Goal: Information Seeking & Learning: Learn about a topic

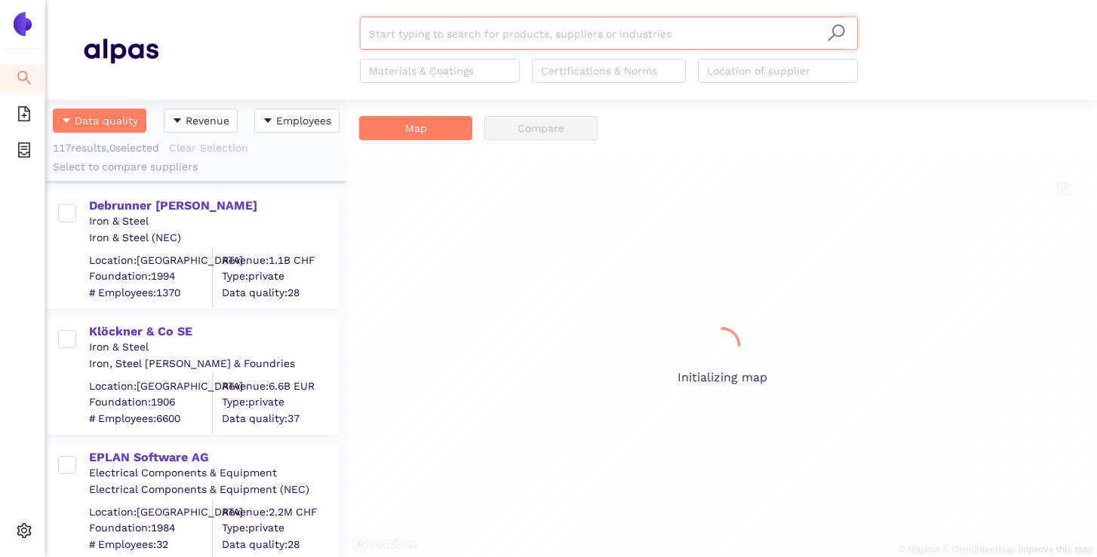
scroll to position [1, 1]
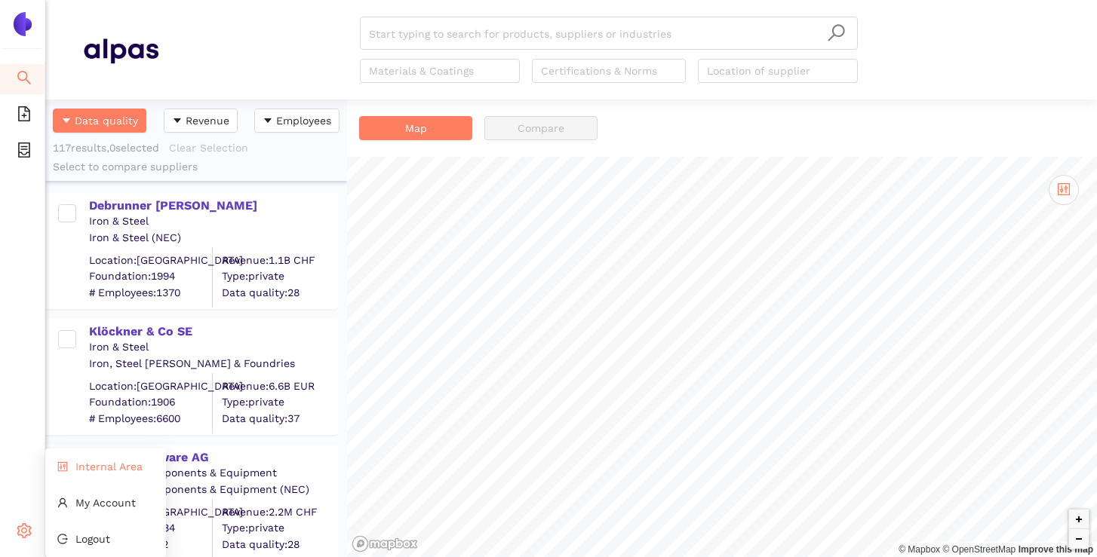
click at [90, 473] on li "Internal Area" at bounding box center [105, 467] width 121 height 30
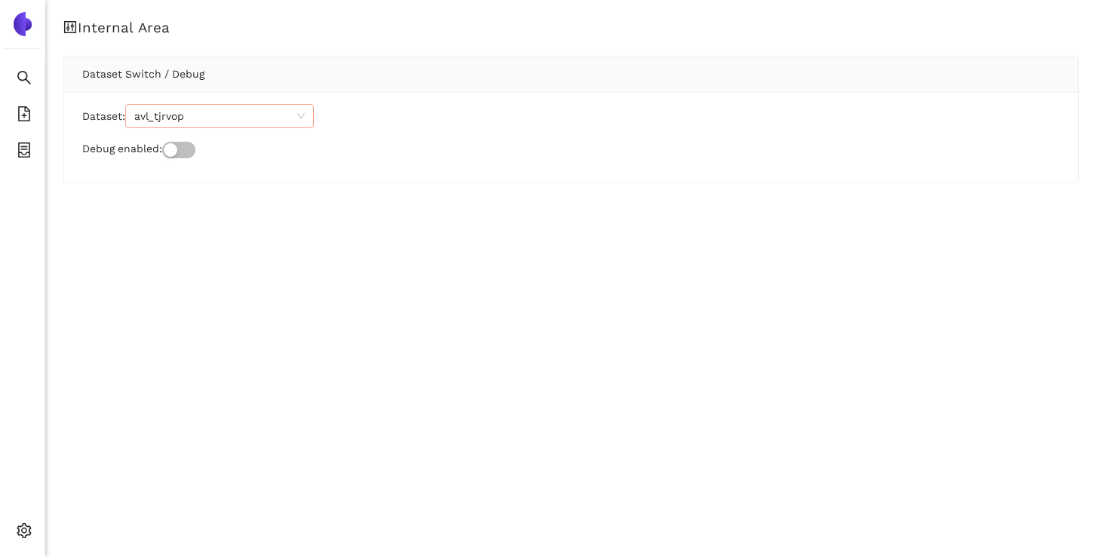
click at [191, 108] on span "avl_tjrvop" at bounding box center [219, 116] width 170 height 23
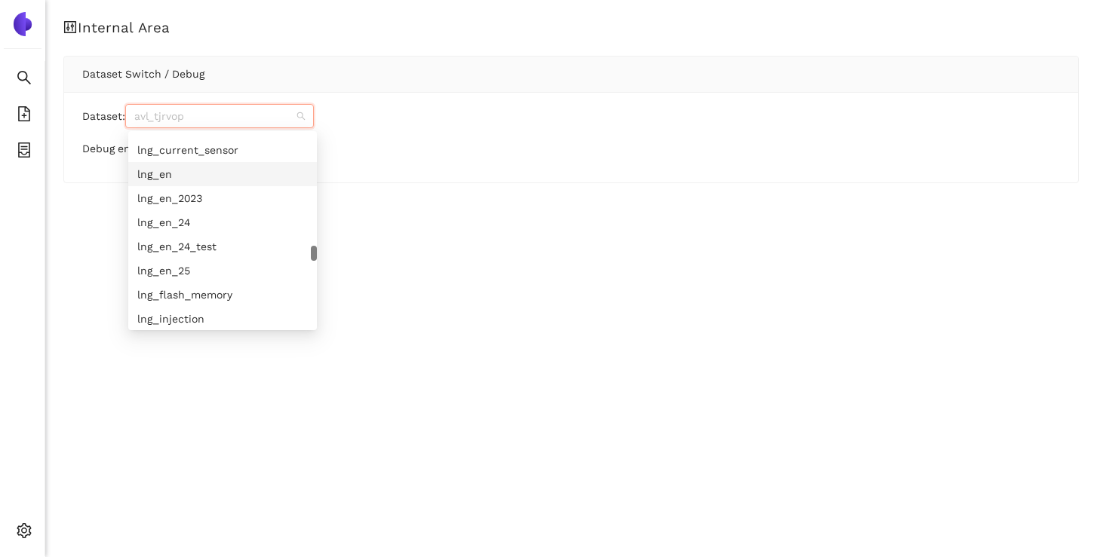
scroll to position [6480, 0]
click at [187, 273] on div "lng_en_25" at bounding box center [222, 267] width 170 height 17
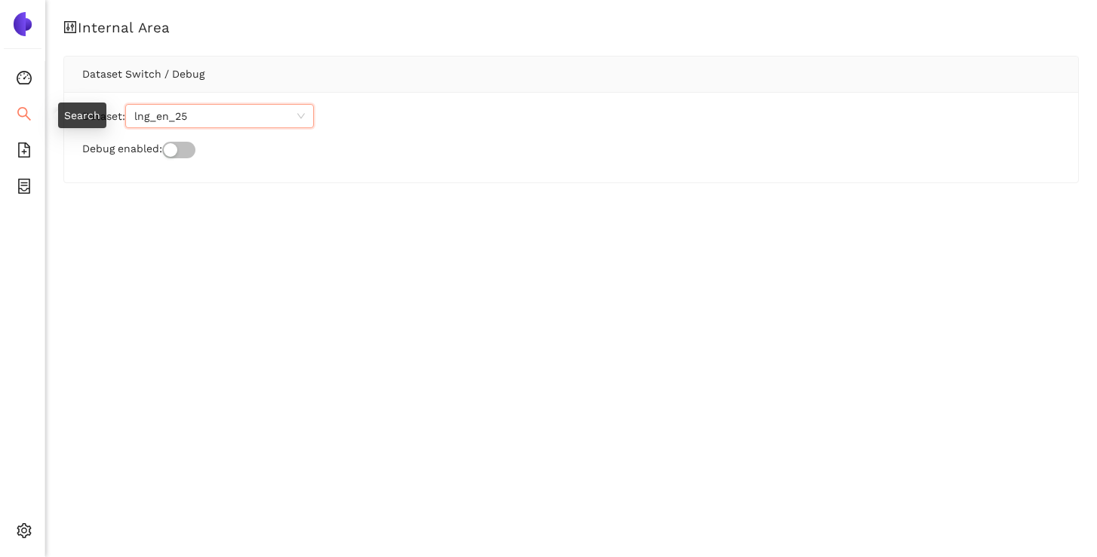
click at [18, 112] on icon "search" at bounding box center [24, 114] width 14 height 14
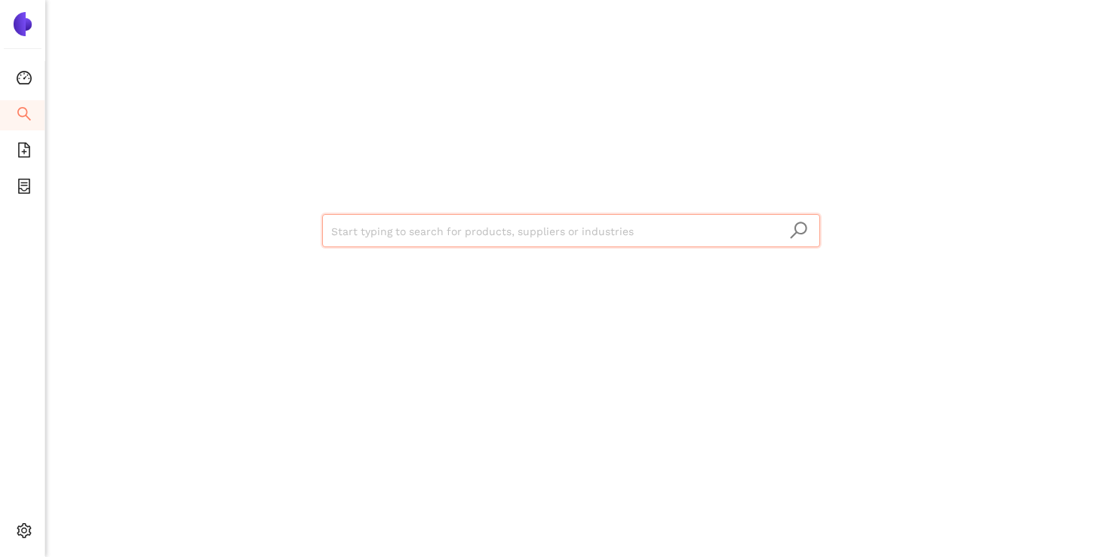
click at [370, 226] on input "search" at bounding box center [571, 231] width 480 height 33
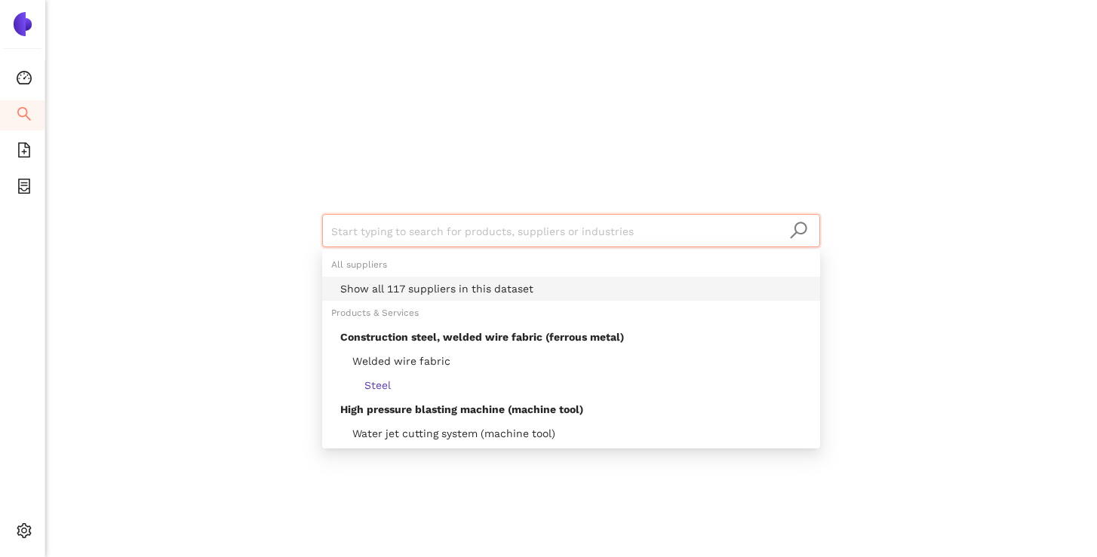
click at [382, 288] on div "Show all 117 suppliers in this dataset" at bounding box center [575, 289] width 471 height 17
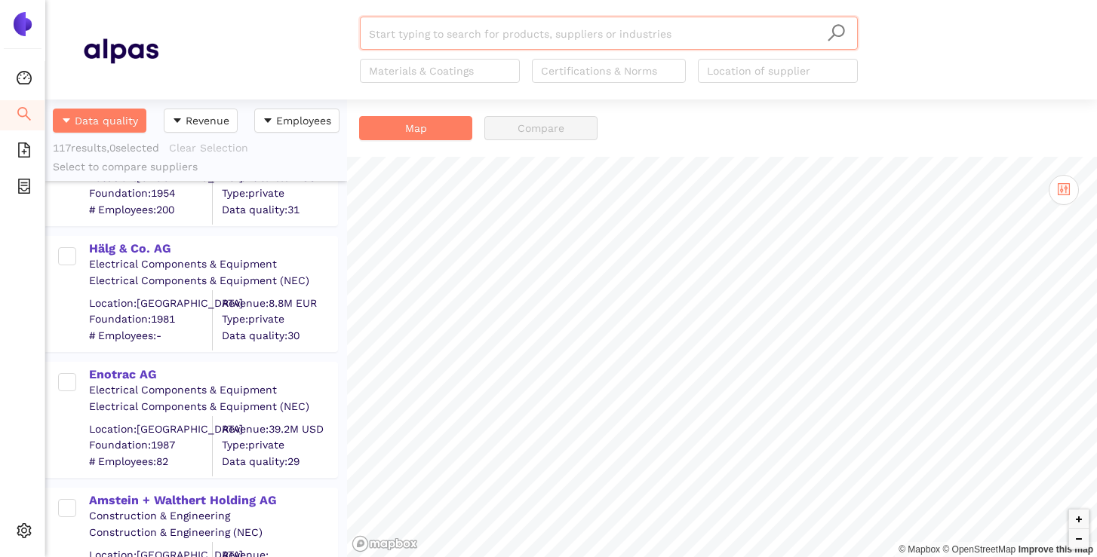
scroll to position [1563, 0]
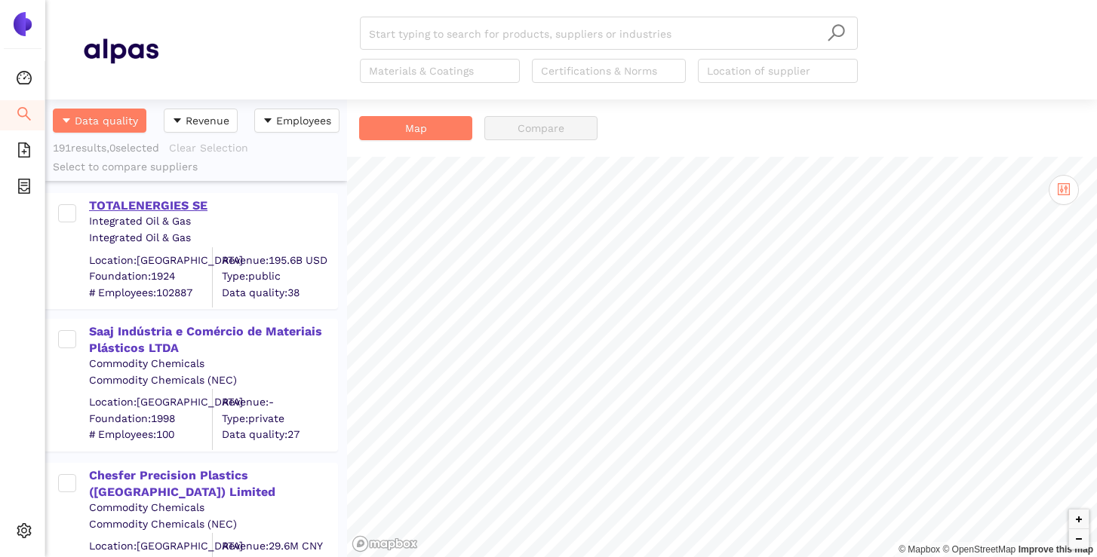
click at [198, 206] on div "TOTALENERGIES SE" at bounding box center [212, 206] width 247 height 17
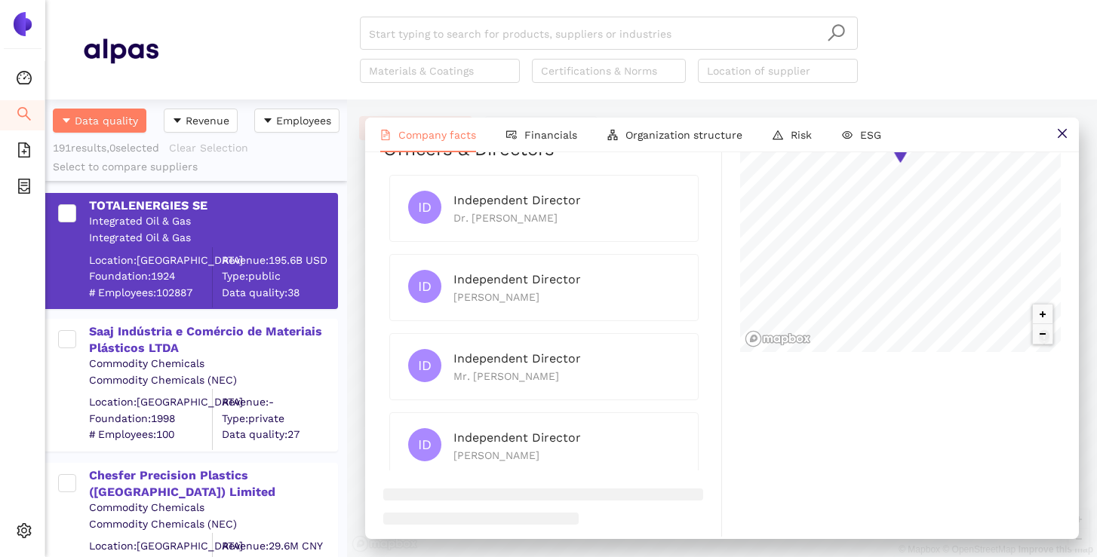
scroll to position [926, 0]
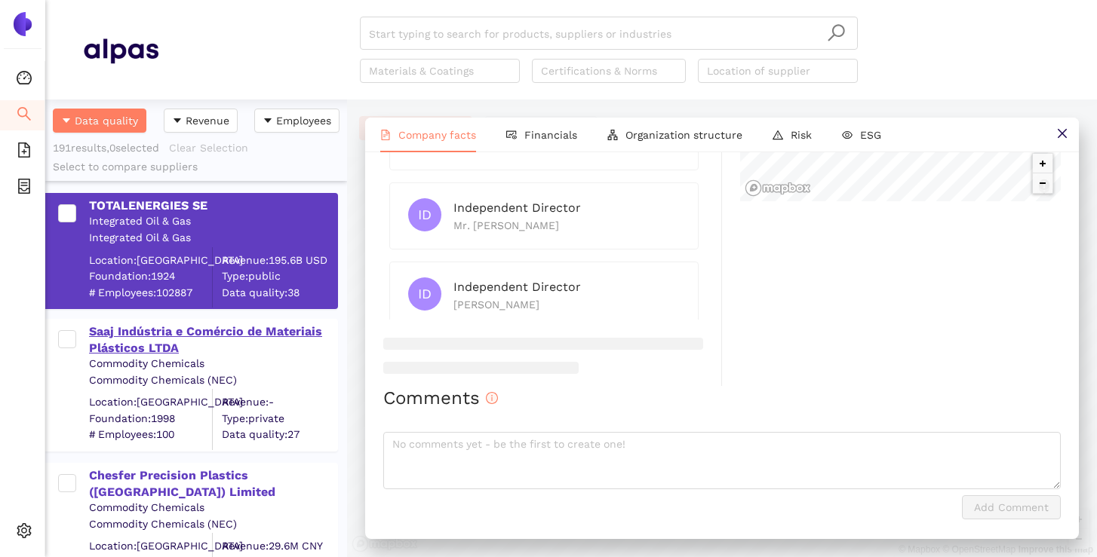
click at [245, 342] on div "Saaj Indústria e Comércio de Materiais Plásticos LTDA" at bounding box center [212, 341] width 247 height 34
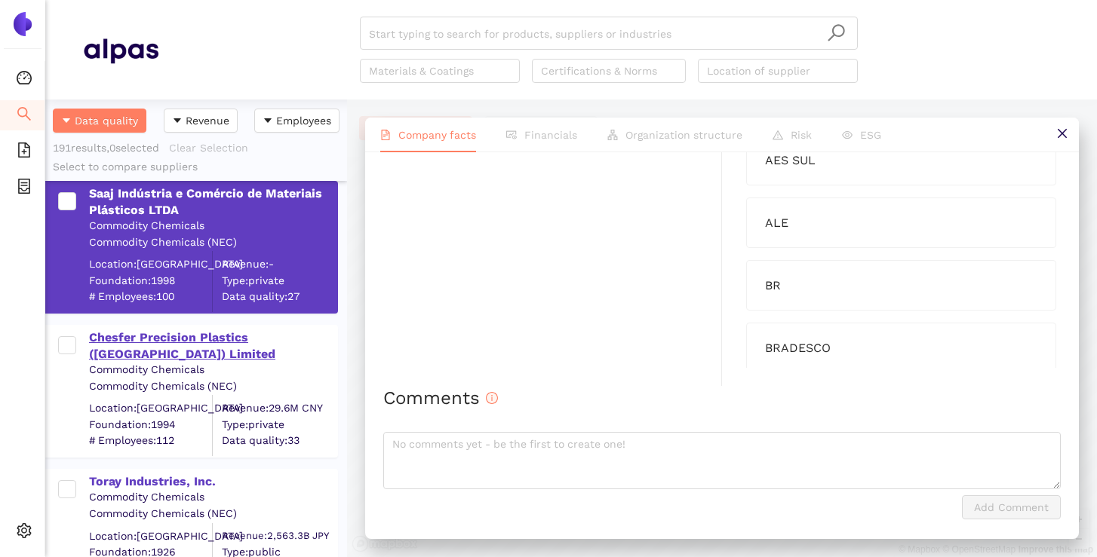
scroll to position [140, 0]
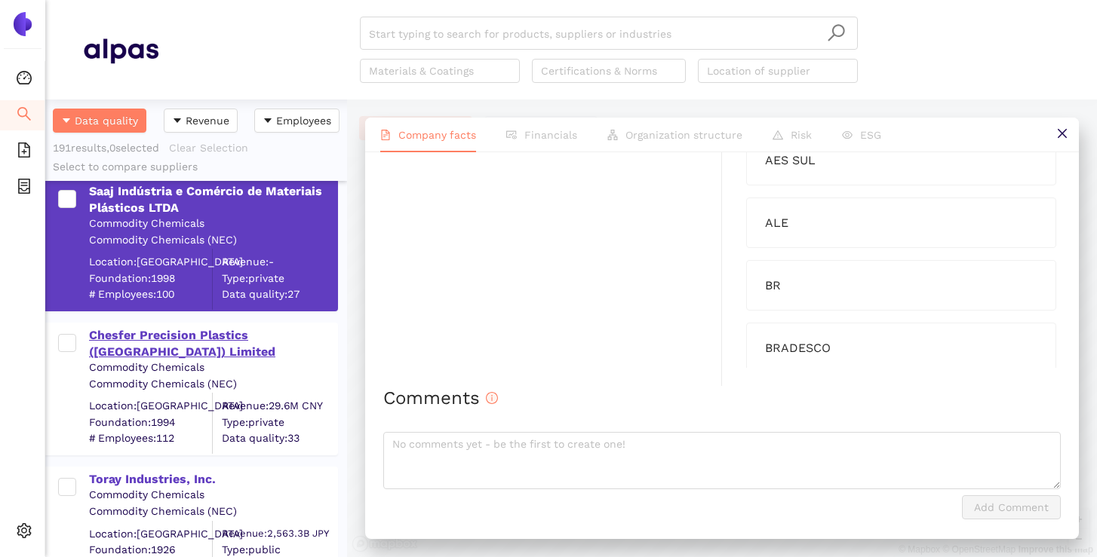
click at [207, 347] on div "Chesfer Precision Plastics ([GEOGRAPHIC_DATA]) Limited" at bounding box center [212, 344] width 247 height 34
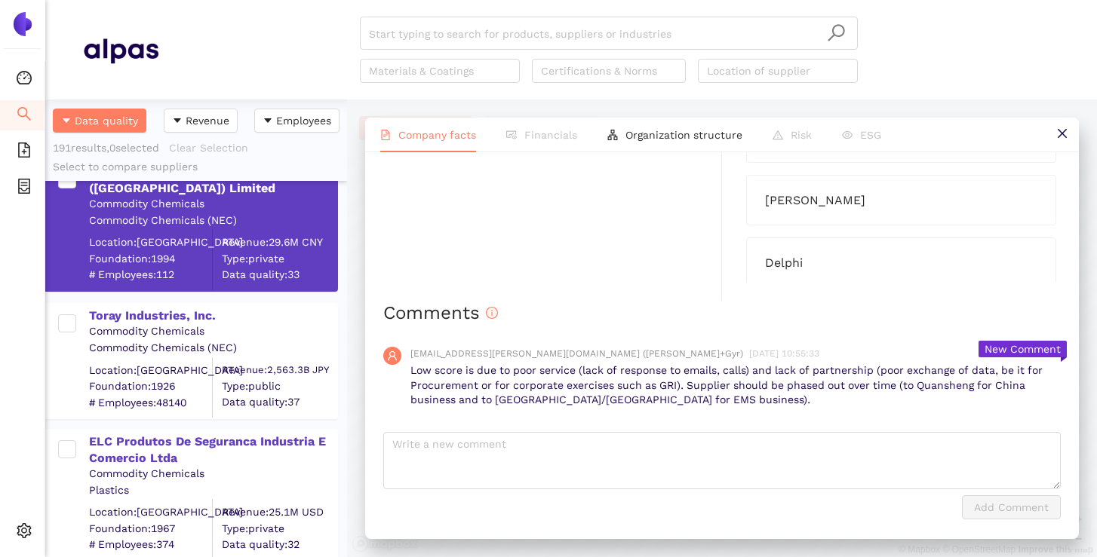
scroll to position [309, 0]
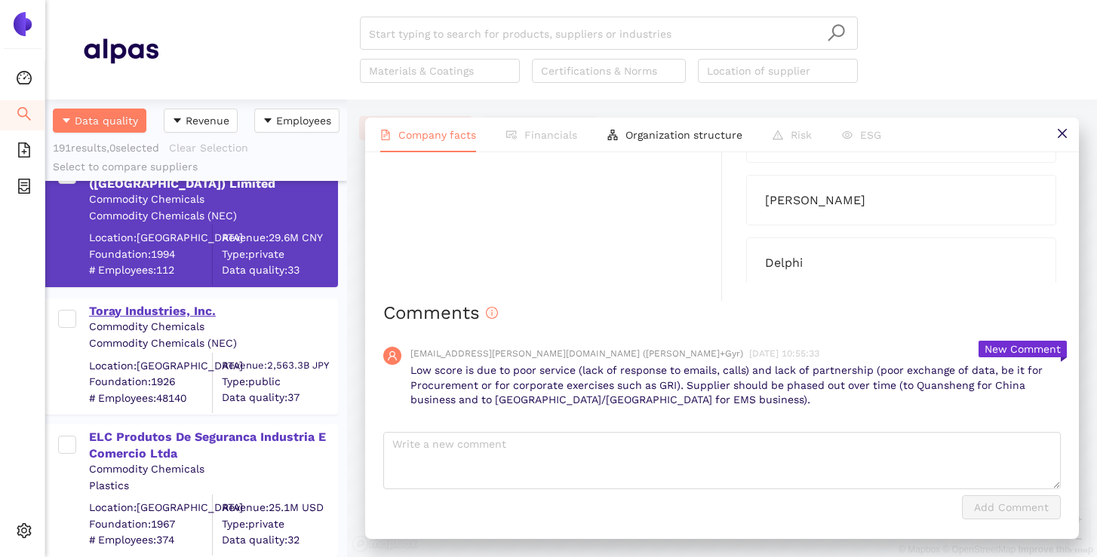
click at [176, 312] on div "Toray Industries, Inc." at bounding box center [212, 311] width 247 height 17
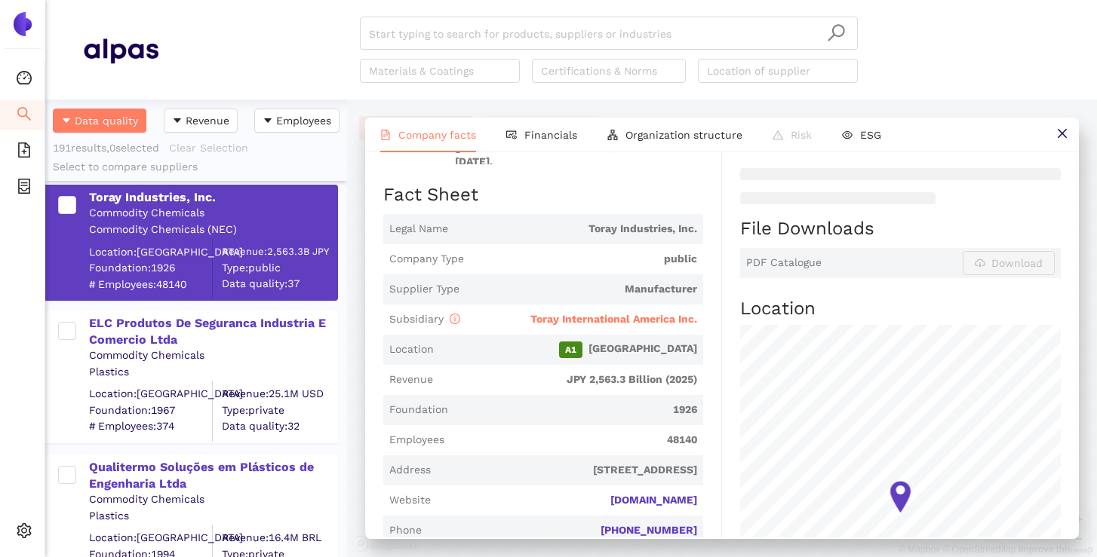
scroll to position [425, 0]
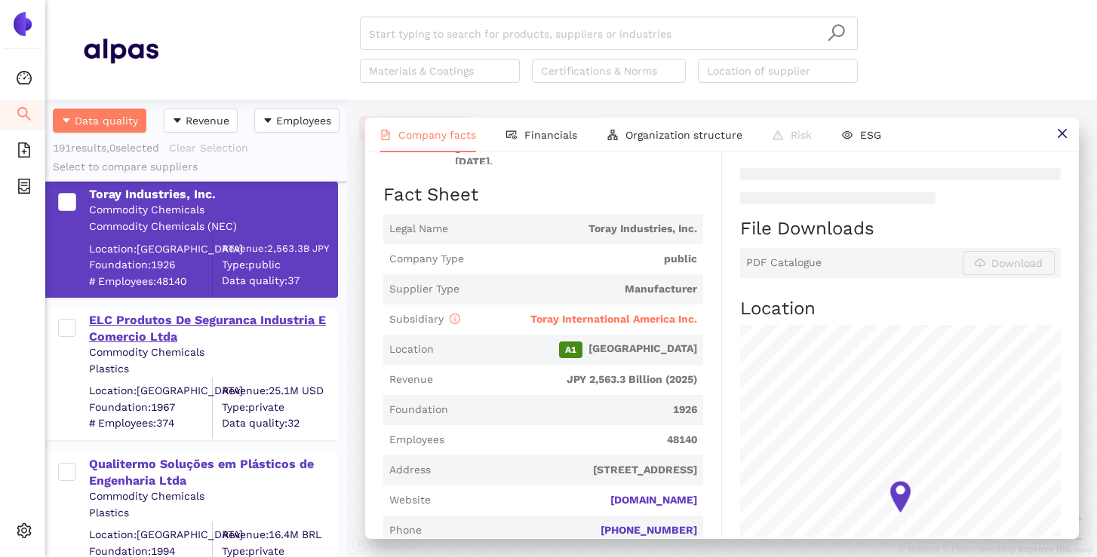
click at [198, 325] on div "ELC Produtos De Seguranca Industria E Comercio Ltda" at bounding box center [212, 329] width 247 height 34
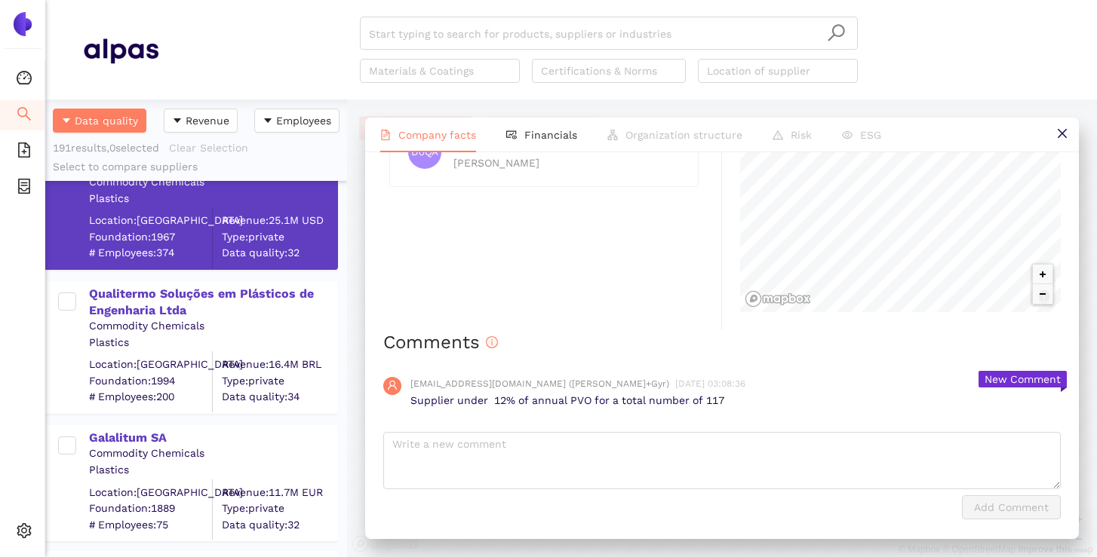
scroll to position [620, 0]
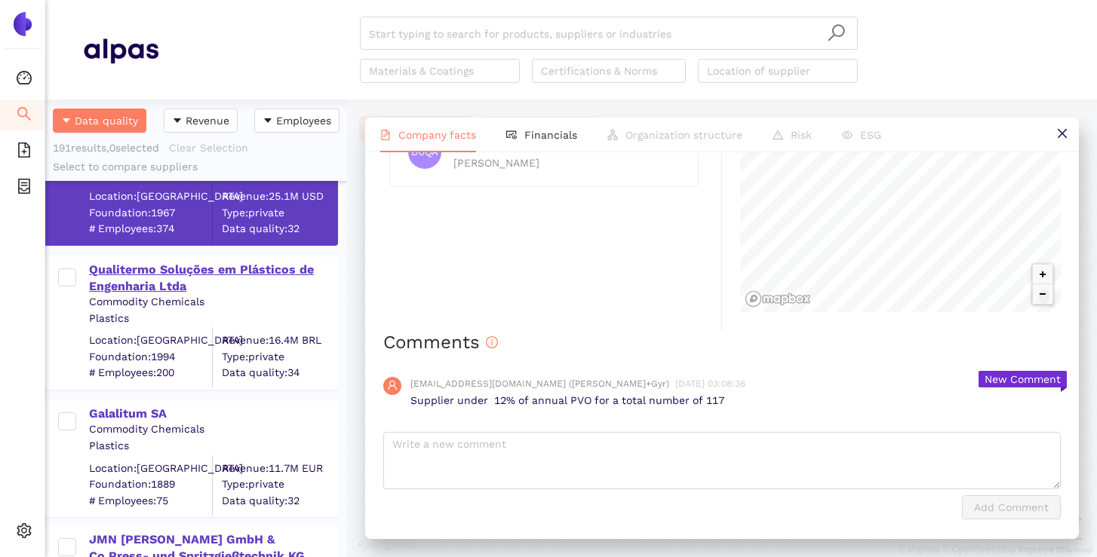
click at [192, 260] on div "Qualitermo Soluções em Plásticos de Engenharia Ltda" at bounding box center [212, 277] width 247 height 36
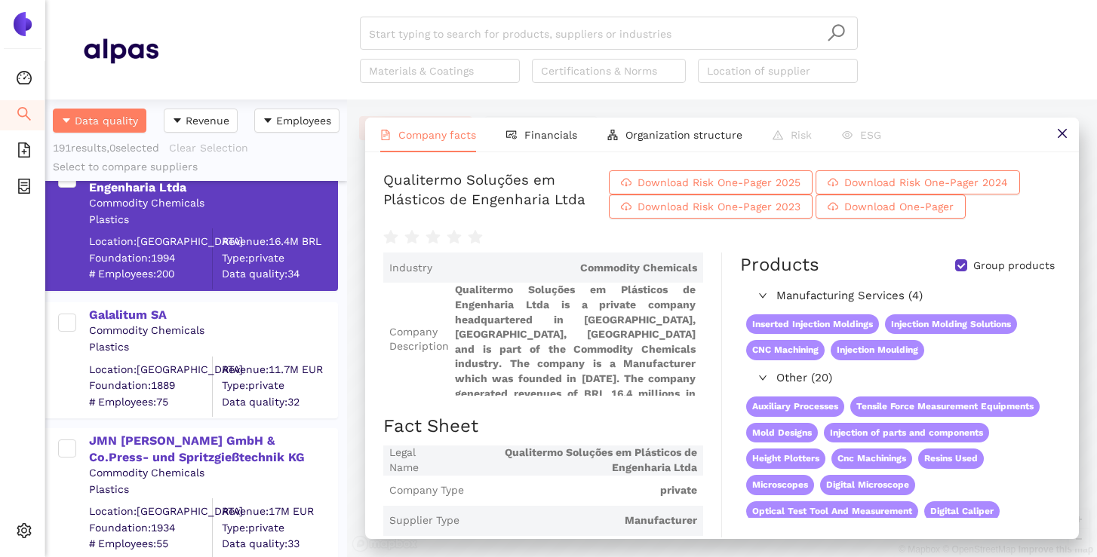
scroll to position [0, 0]
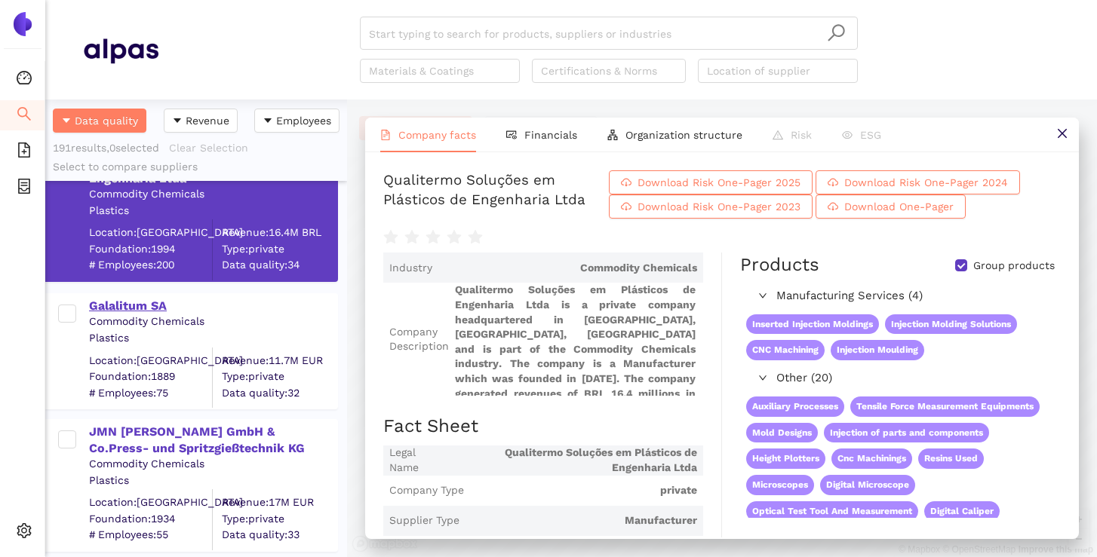
click at [131, 304] on div "Galalitum SA" at bounding box center [212, 306] width 247 height 17
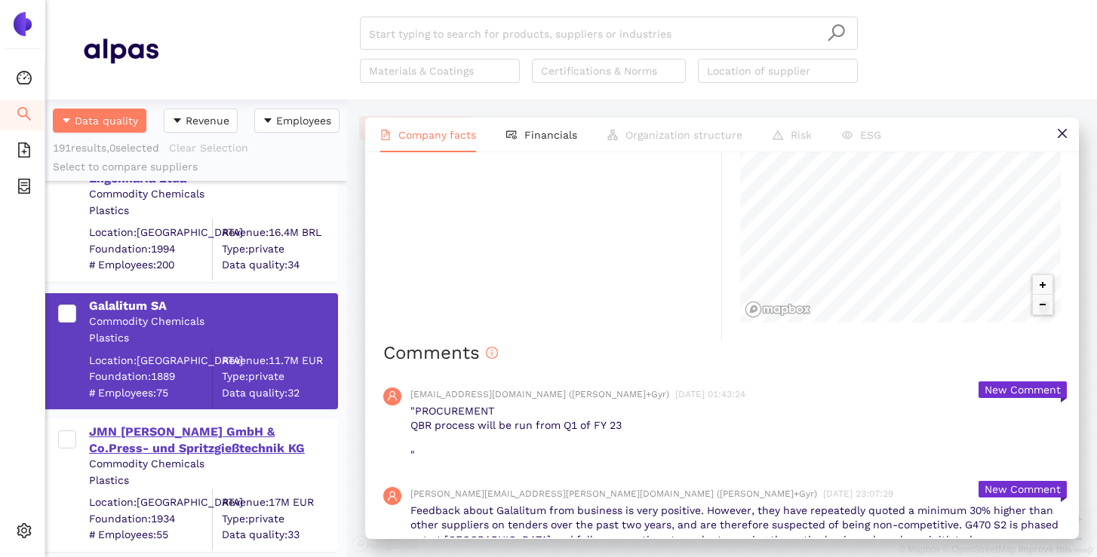
scroll to position [1173, 0]
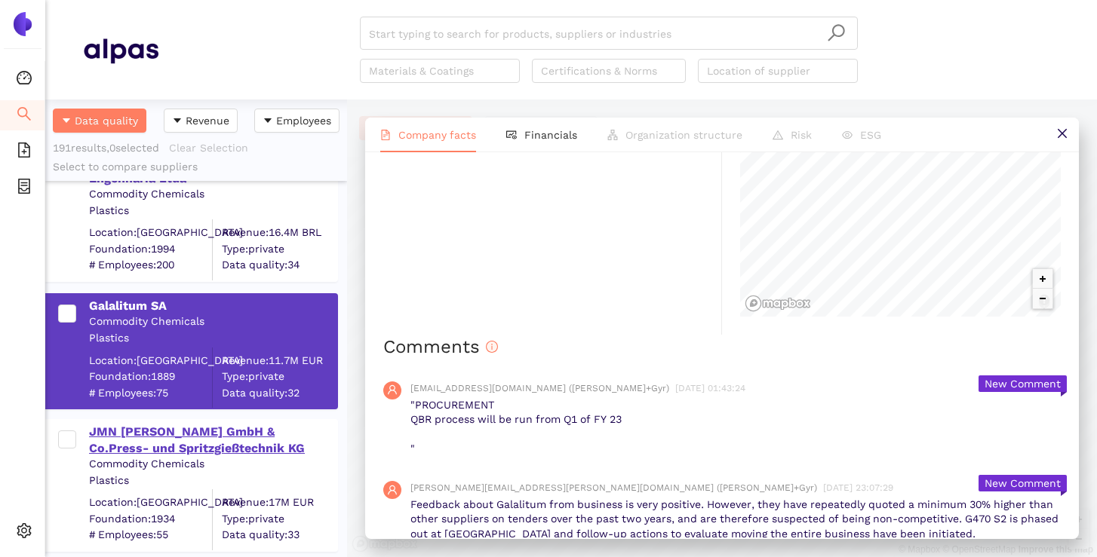
click at [260, 450] on div "JMN [PERSON_NAME] GmbH & Co.Press- und Spritzgießtechnik KG" at bounding box center [212, 441] width 247 height 34
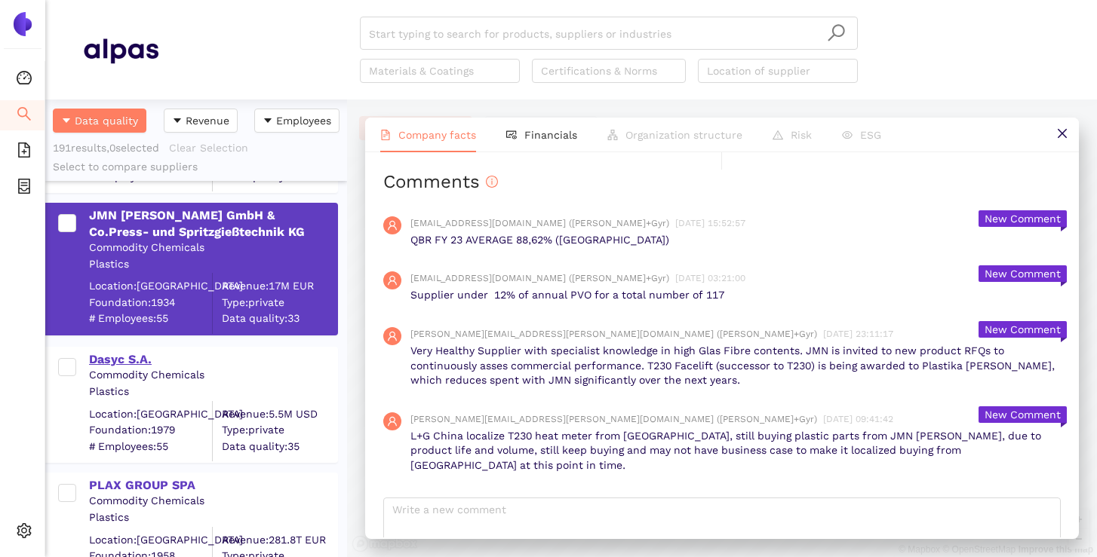
scroll to position [948, 0]
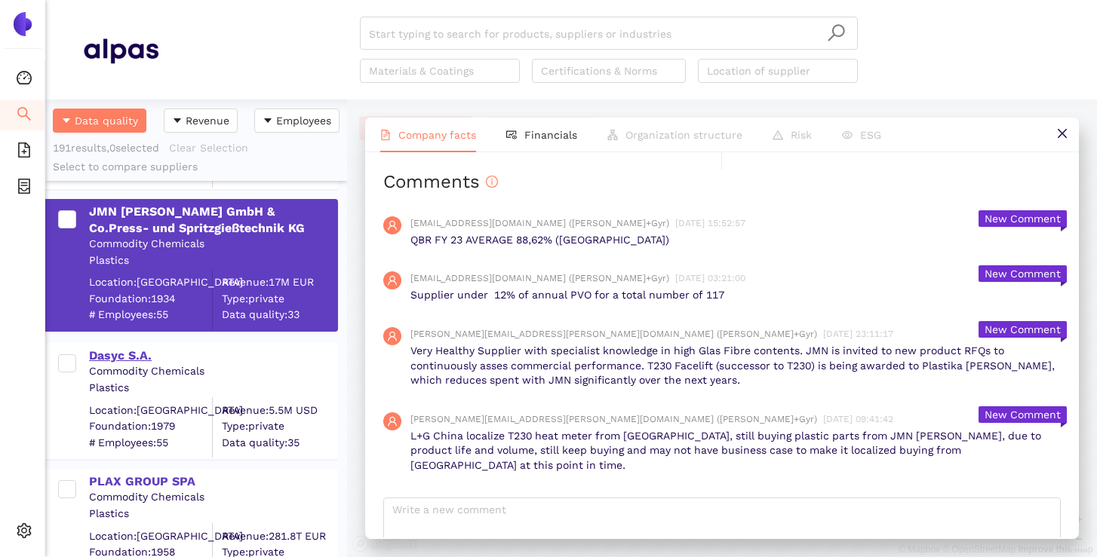
click at [183, 355] on div "Dasyc S.A." at bounding box center [212, 356] width 247 height 17
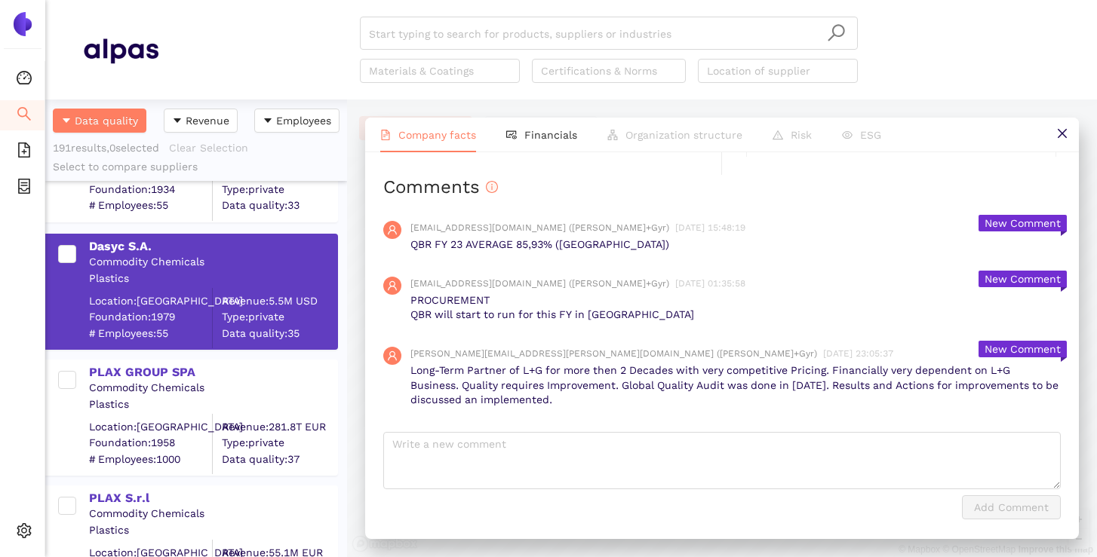
scroll to position [1076, 0]
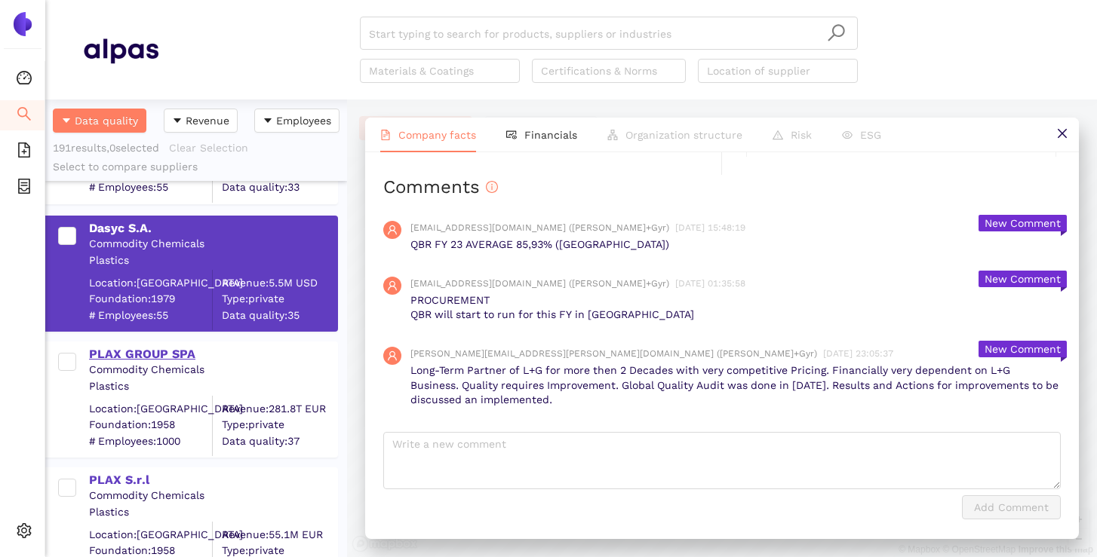
click at [173, 346] on div "PLAX GROUP SPA" at bounding box center [212, 354] width 247 height 17
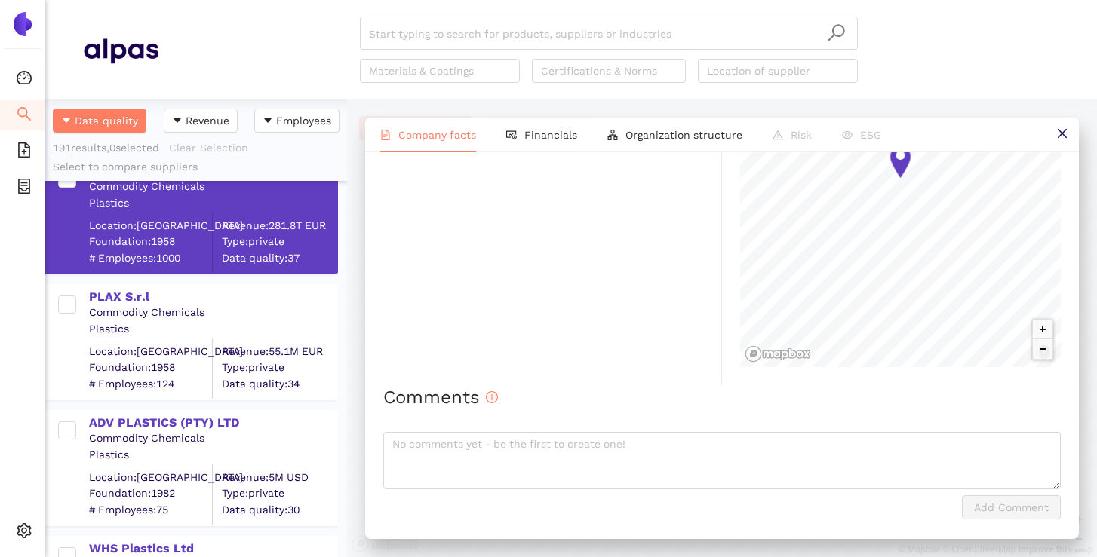
scroll to position [1272, 0]
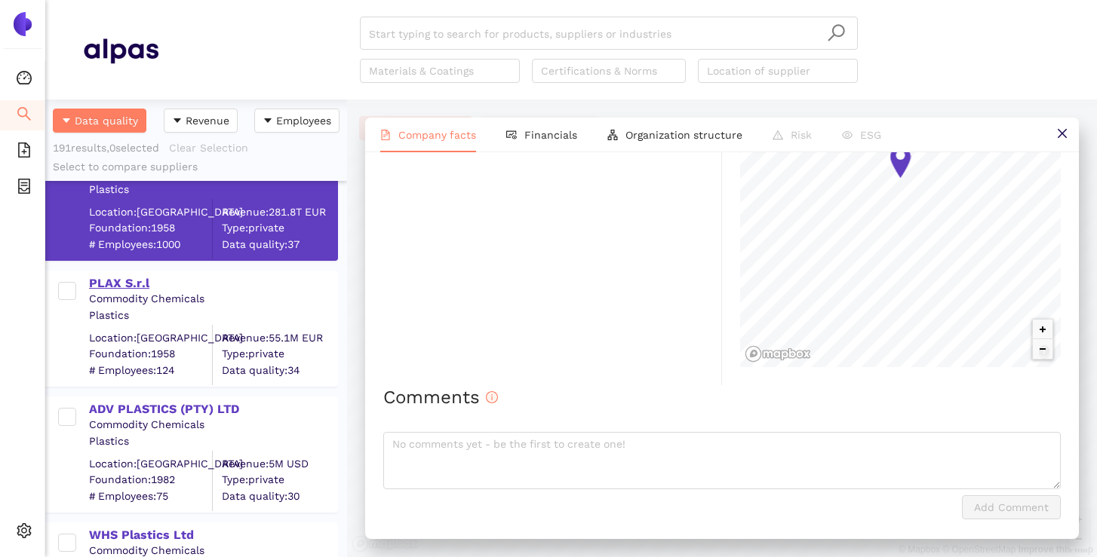
click at [112, 272] on div "PLAX S.r.l" at bounding box center [212, 282] width 247 height 20
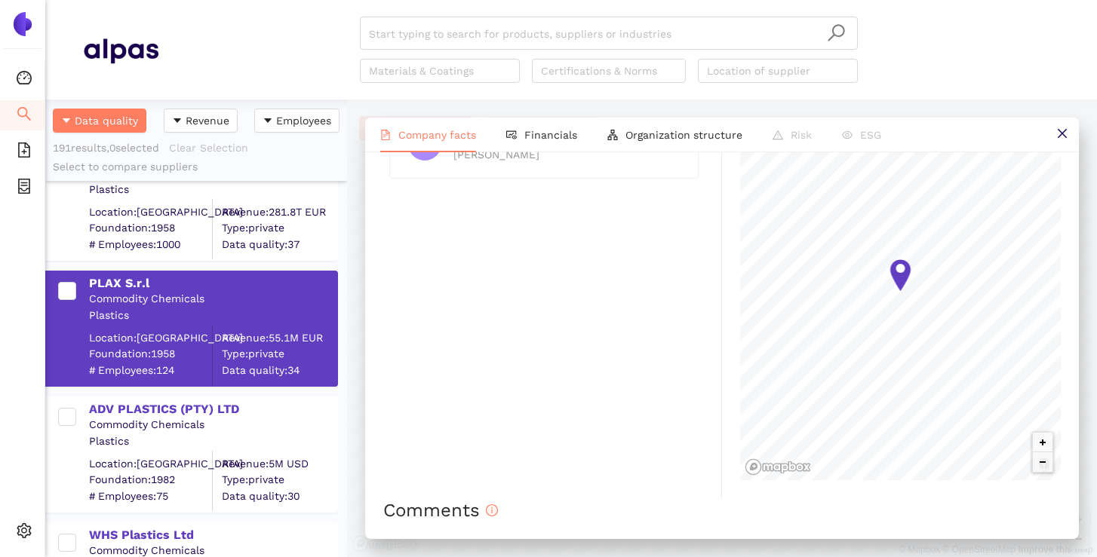
scroll to position [1295, 0]
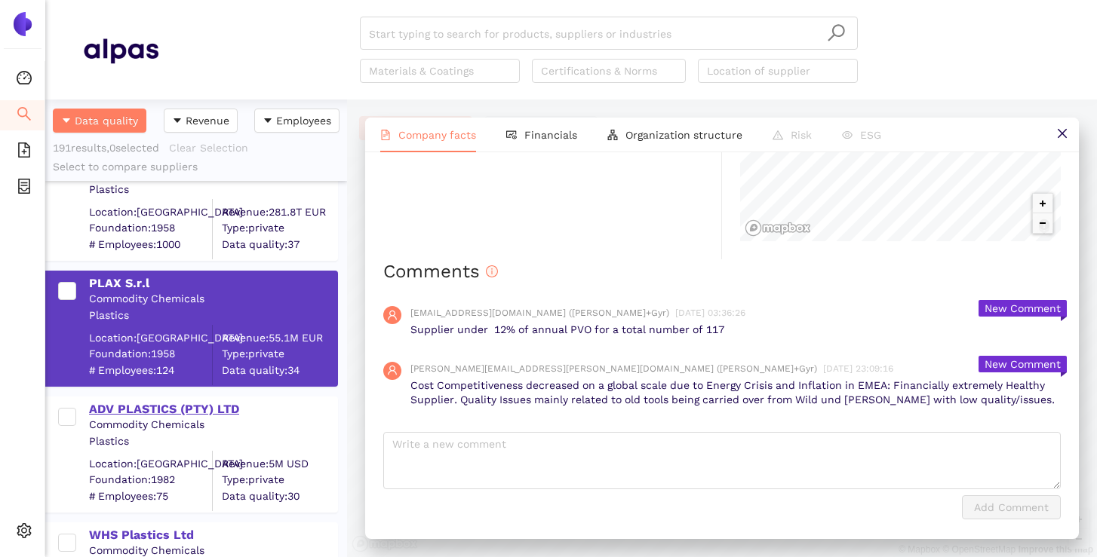
click at [178, 414] on div "ADV PLASTICS (PTY) LTD" at bounding box center [212, 409] width 247 height 17
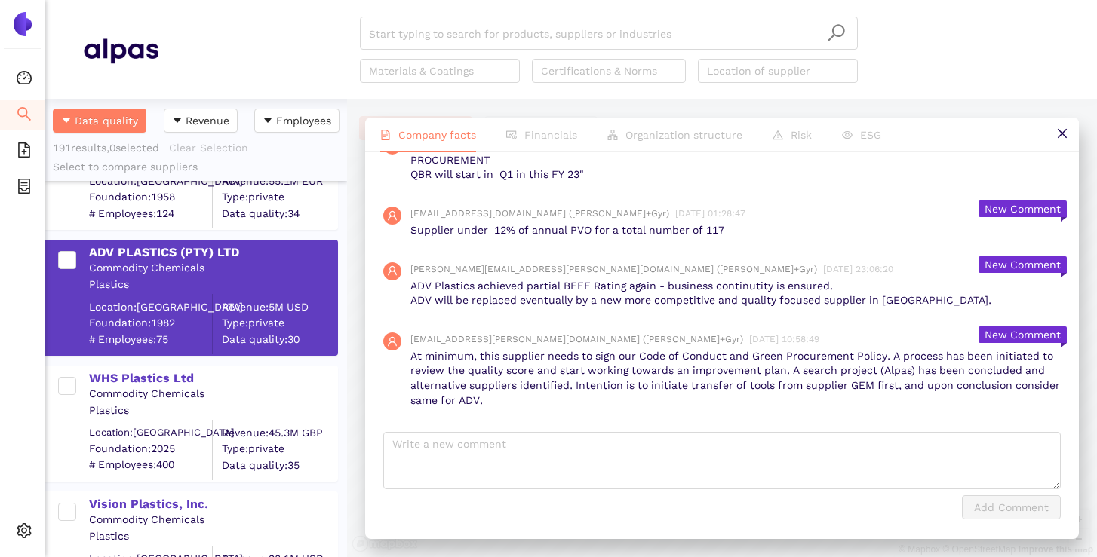
scroll to position [1460, 0]
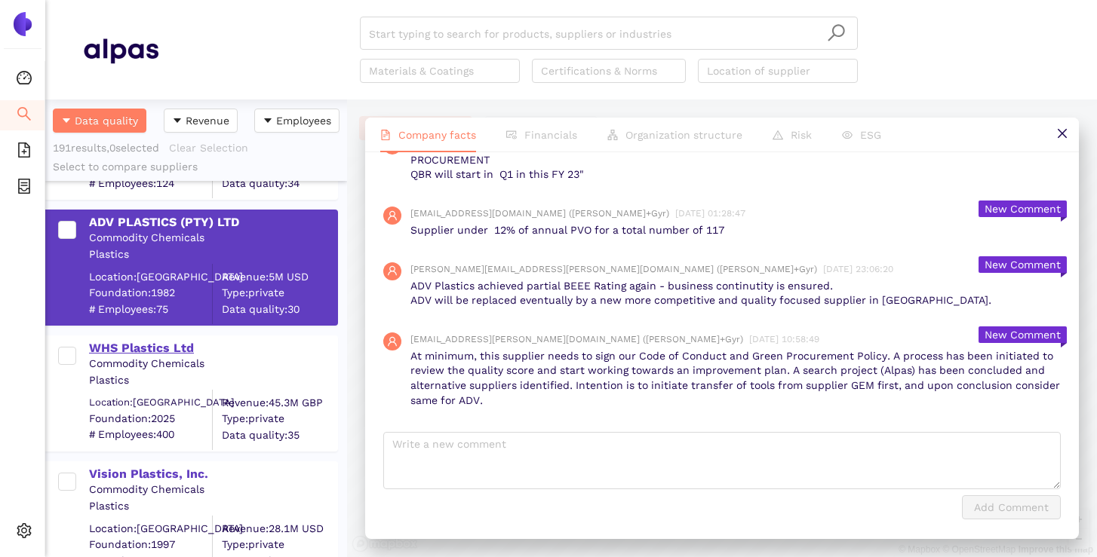
click at [144, 351] on div "WHS Plastics Ltd" at bounding box center [212, 348] width 247 height 17
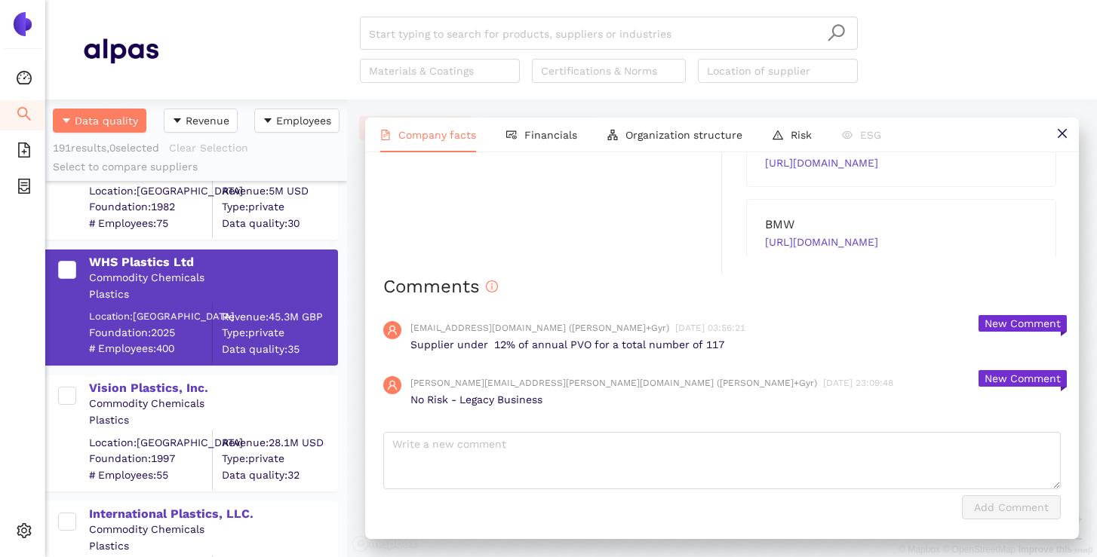
scroll to position [1574, 0]
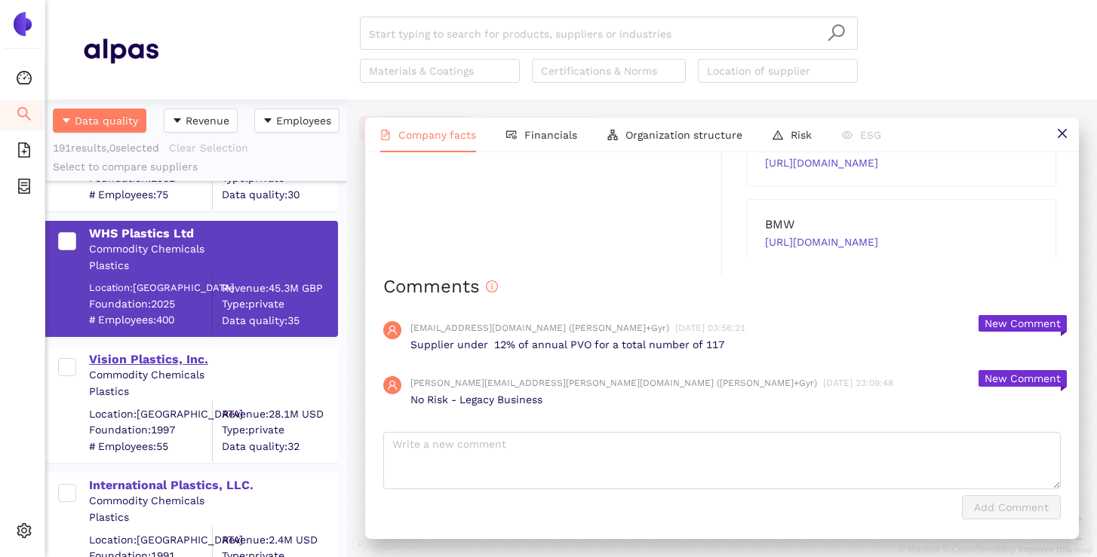
click at [157, 360] on div "Vision Plastics, Inc." at bounding box center [212, 359] width 247 height 17
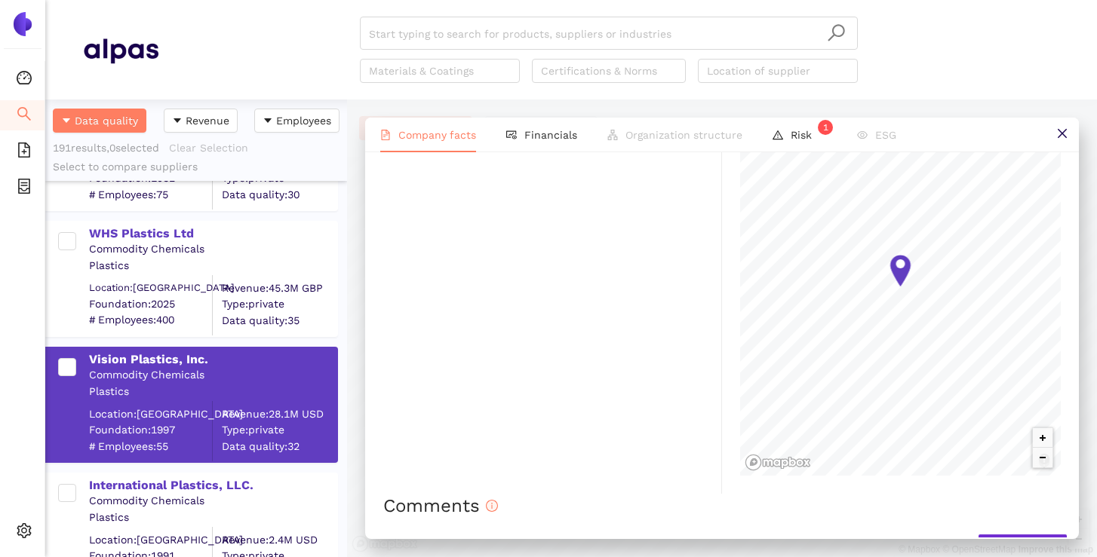
scroll to position [1328, 0]
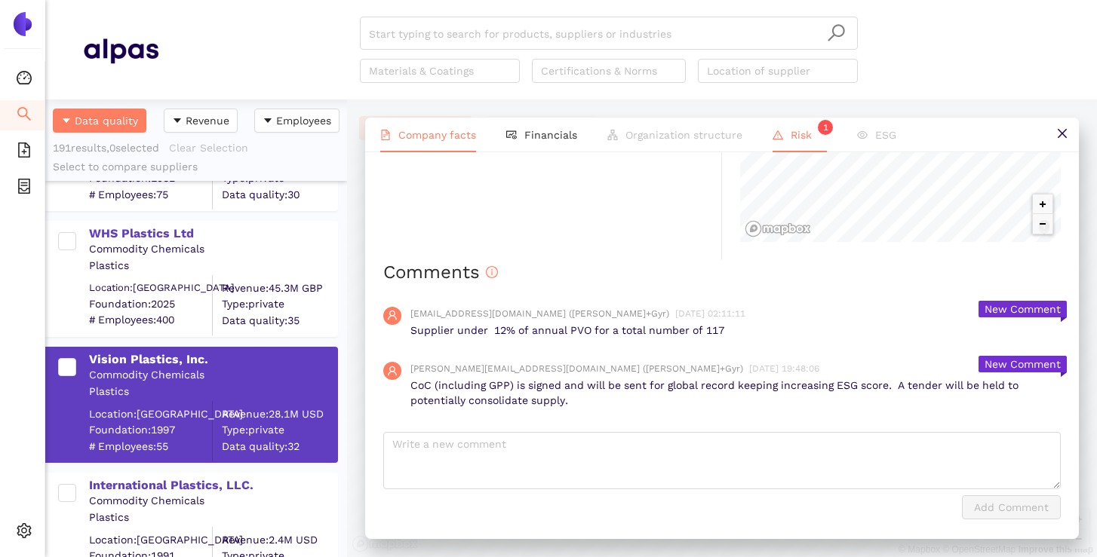
click at [793, 137] on span "Risk 1" at bounding box center [808, 135] width 36 height 12
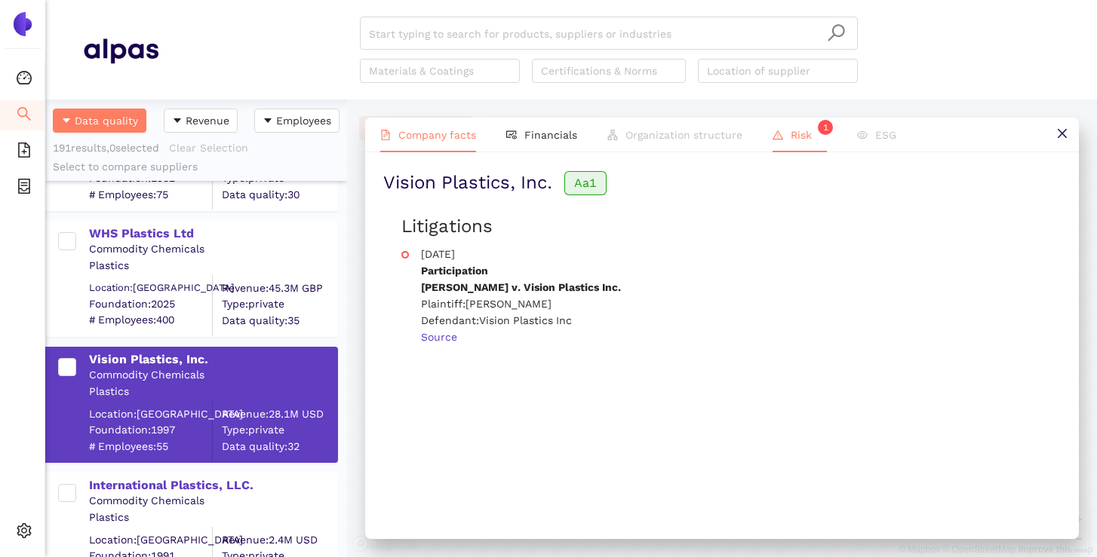
click at [439, 127] on li "Company facts" at bounding box center [428, 135] width 126 height 35
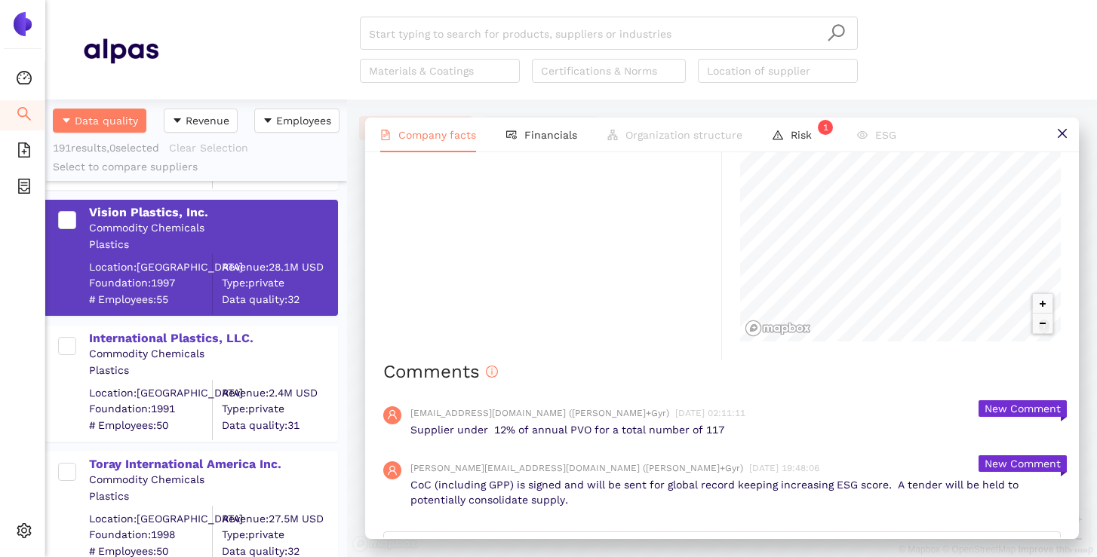
scroll to position [1725, 0]
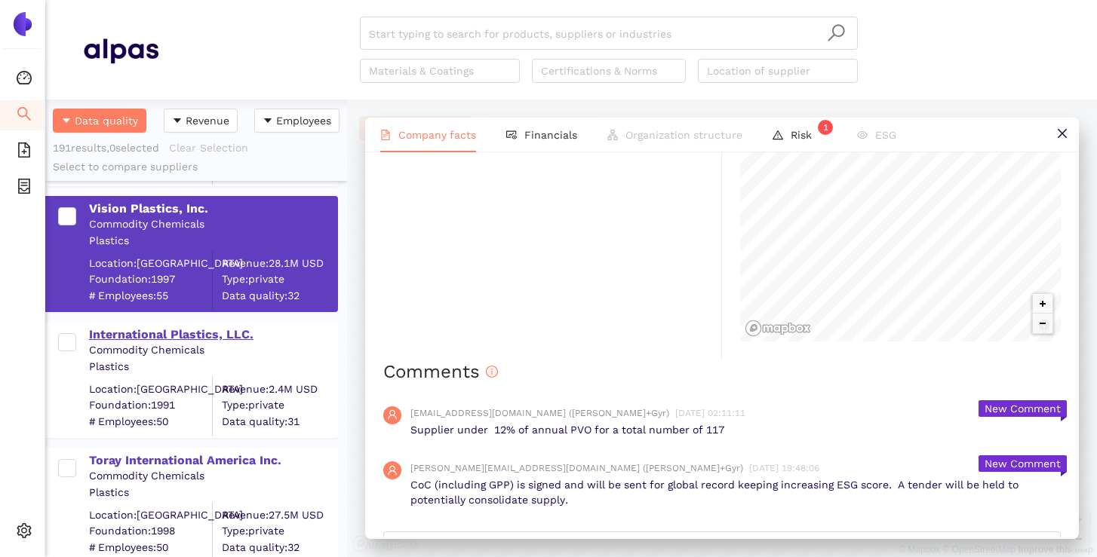
click at [195, 324] on div "International Plastics, LLC." at bounding box center [212, 334] width 247 height 20
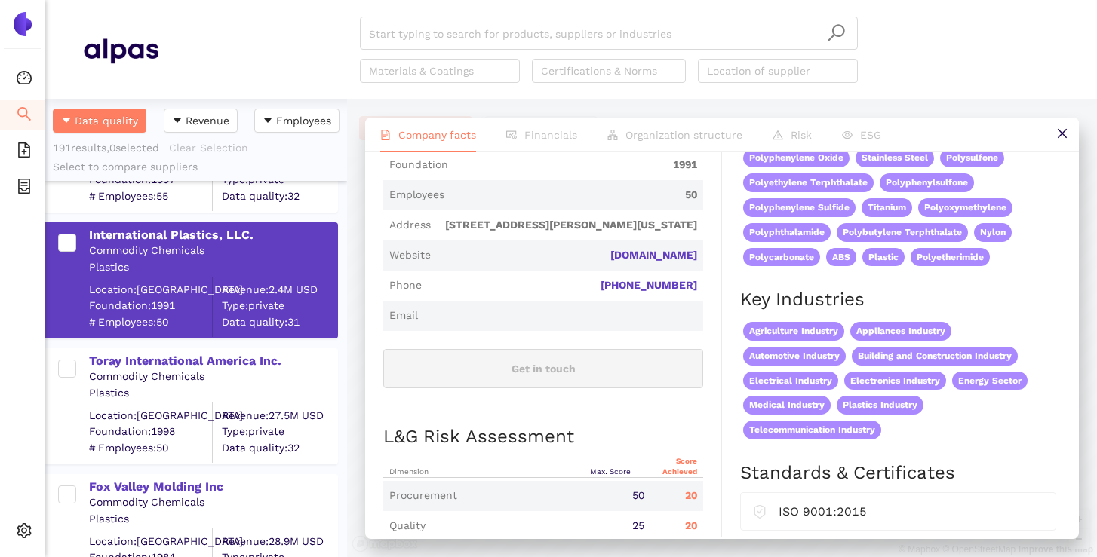
scroll to position [1830, 0]
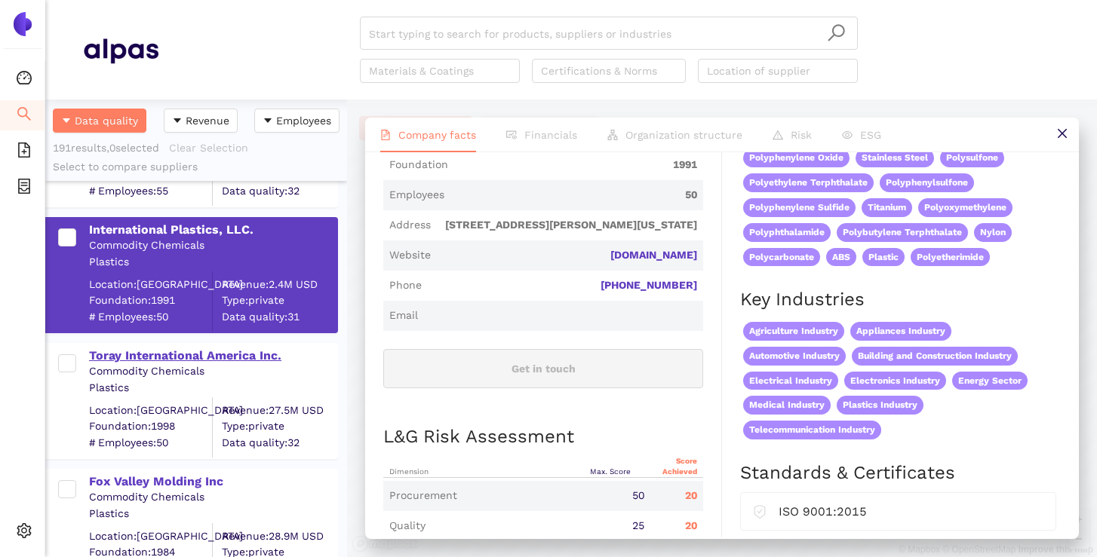
click at [188, 363] on div "Toray International America Inc." at bounding box center [212, 356] width 247 height 17
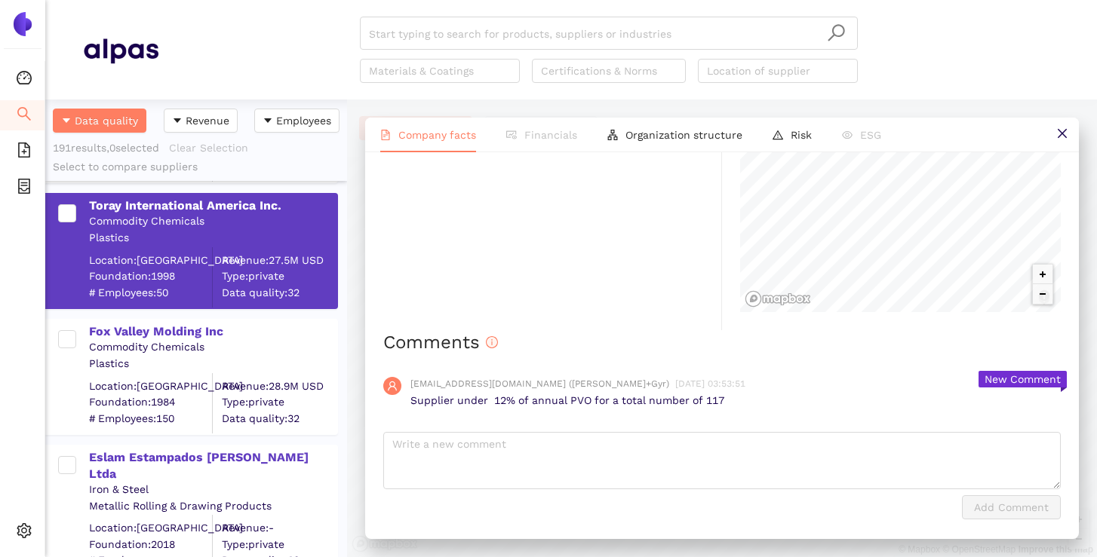
scroll to position [1989, 0]
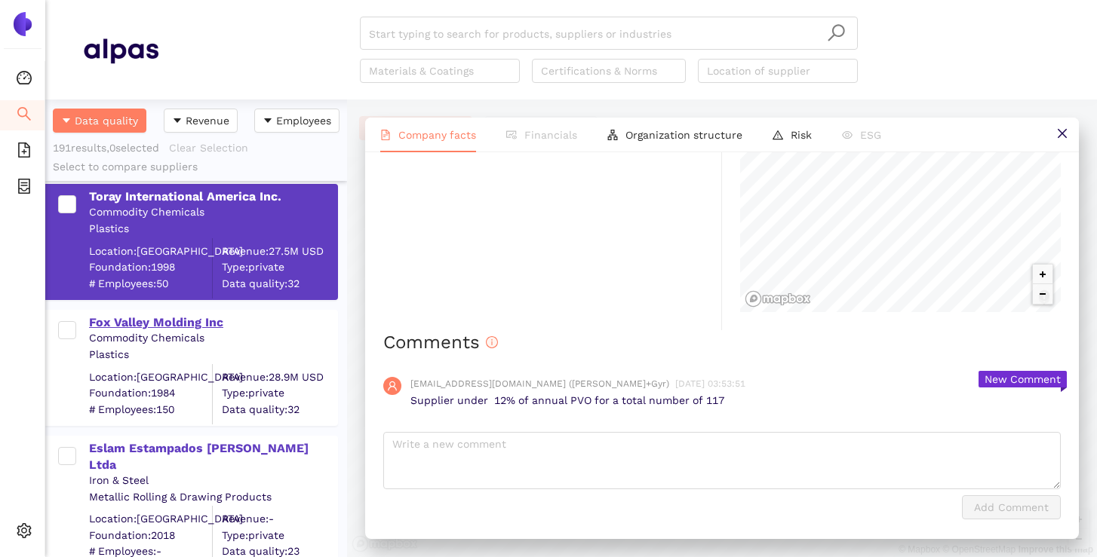
click at [184, 318] on div "Fox Valley Molding Inc" at bounding box center [212, 323] width 247 height 17
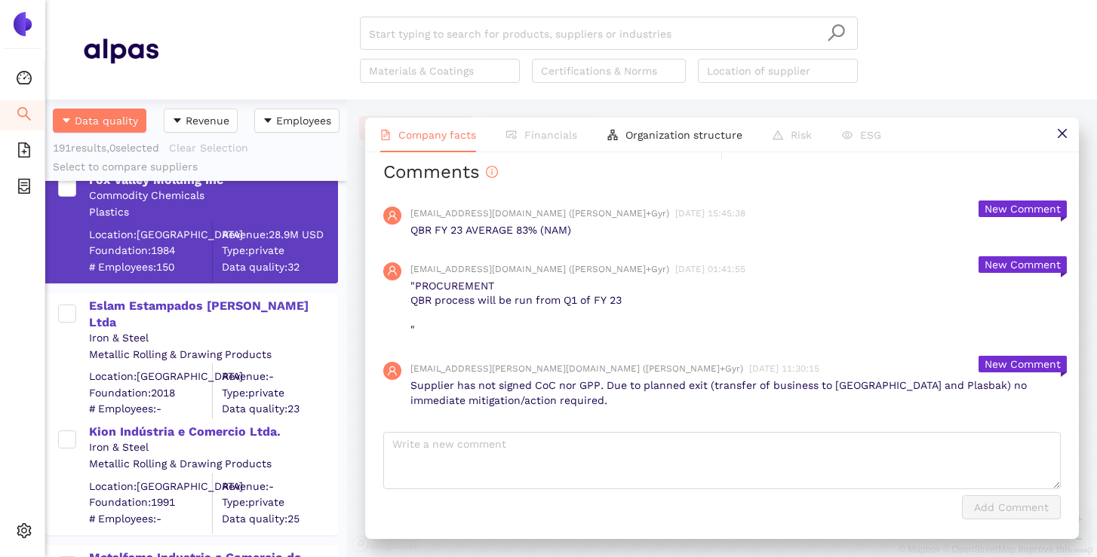
scroll to position [2133, 0]
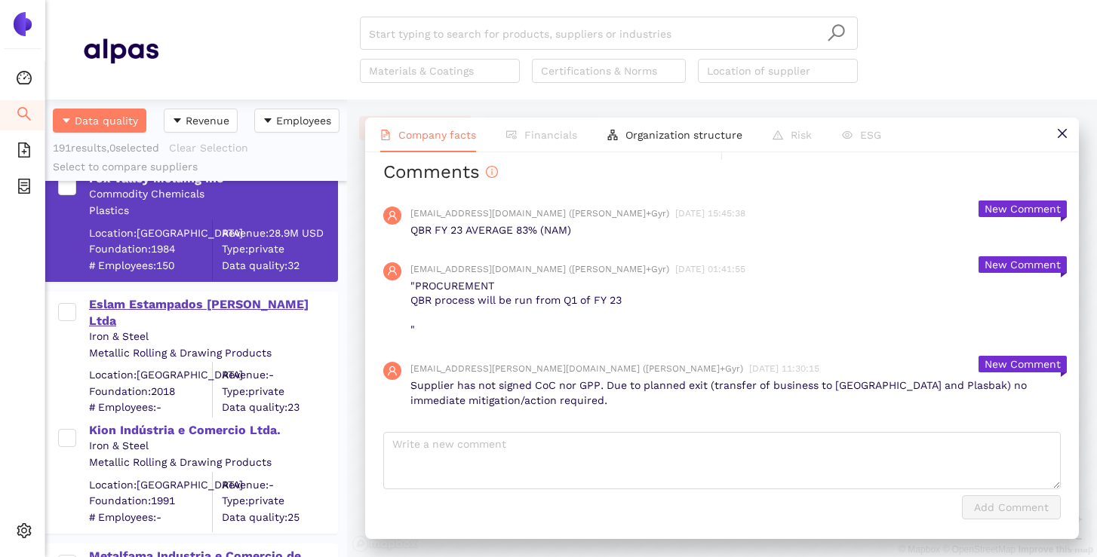
click at [201, 303] on div "Eslam Estampados [PERSON_NAME] Ltda" at bounding box center [212, 313] width 247 height 34
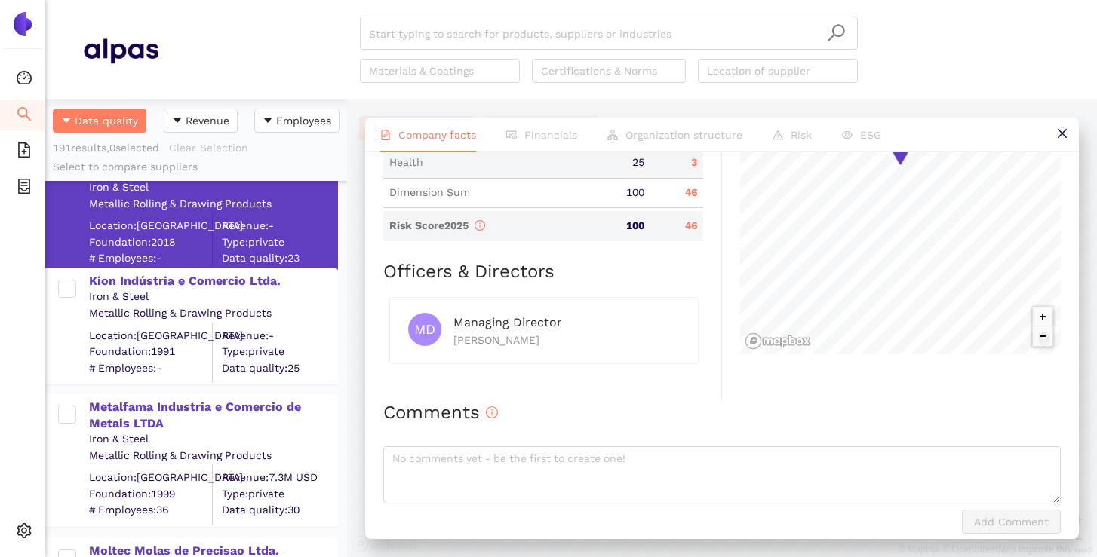
scroll to position [2287, 0]
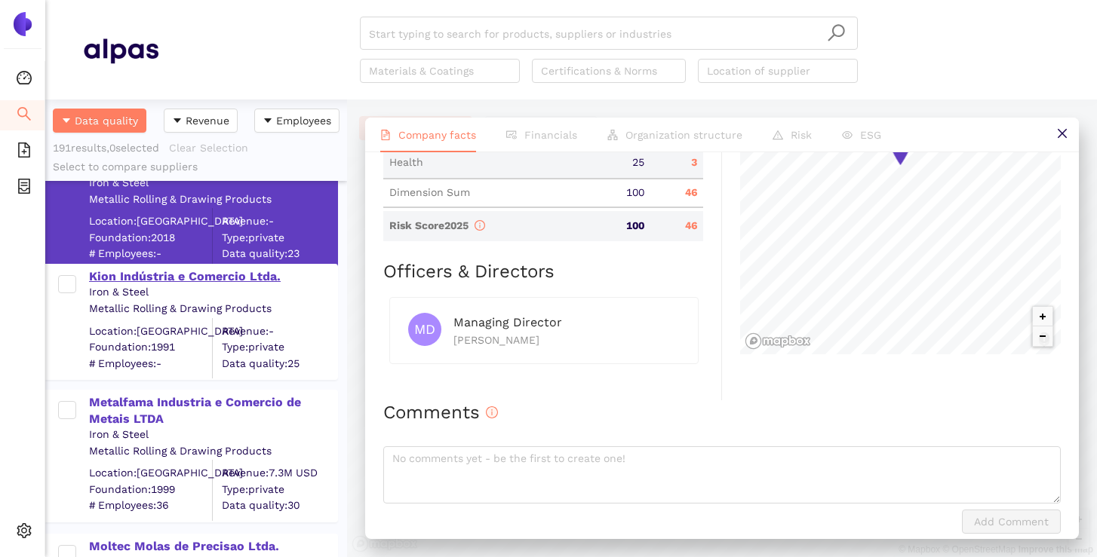
click at [169, 281] on div "Kion Indústria e Comercio Ltda." at bounding box center [212, 277] width 247 height 17
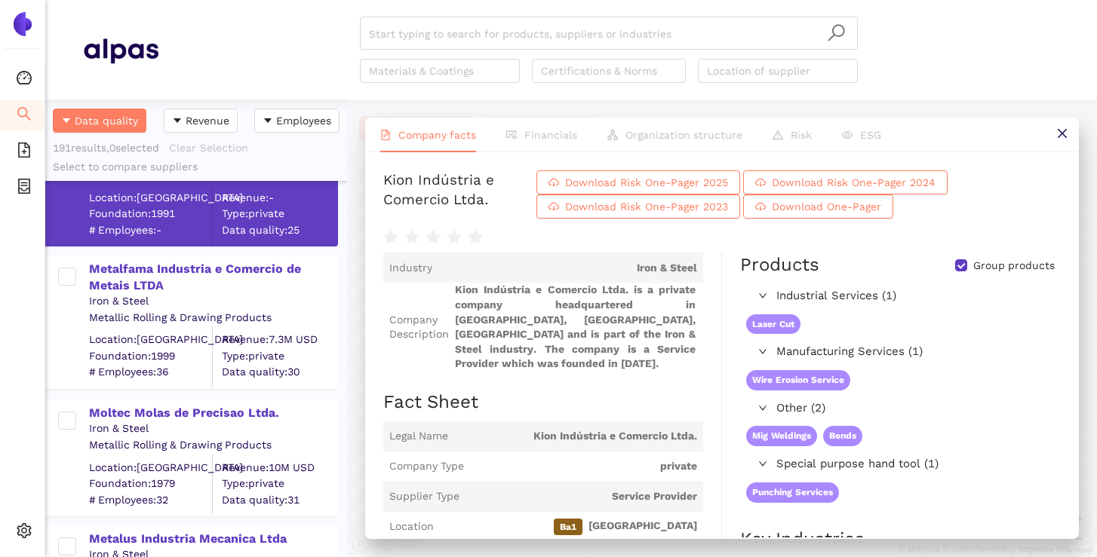
scroll to position [2436, 0]
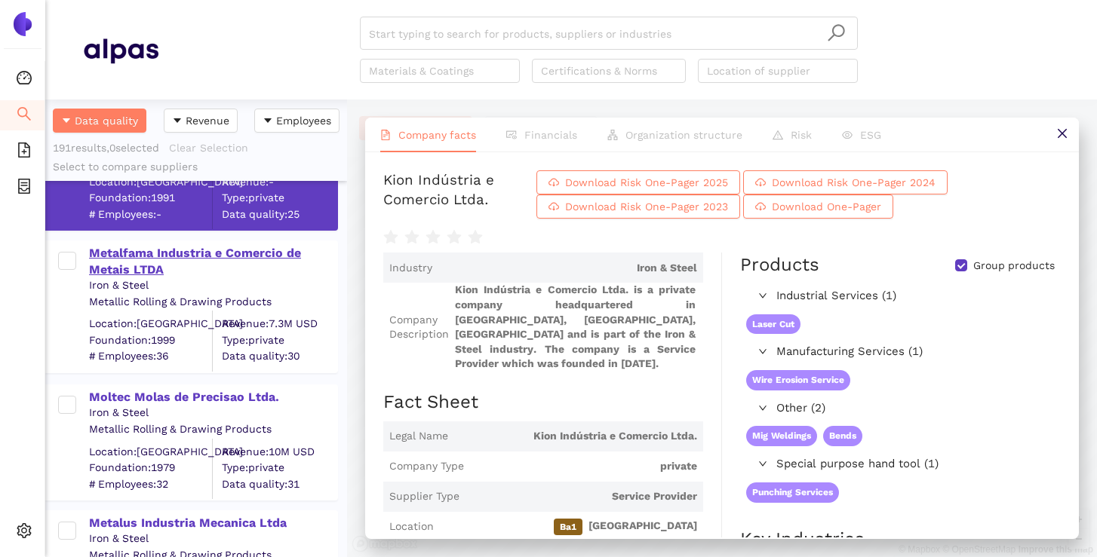
click at [180, 248] on div "Metalfama Industria e Comercio de Metais LTDA" at bounding box center [212, 262] width 247 height 34
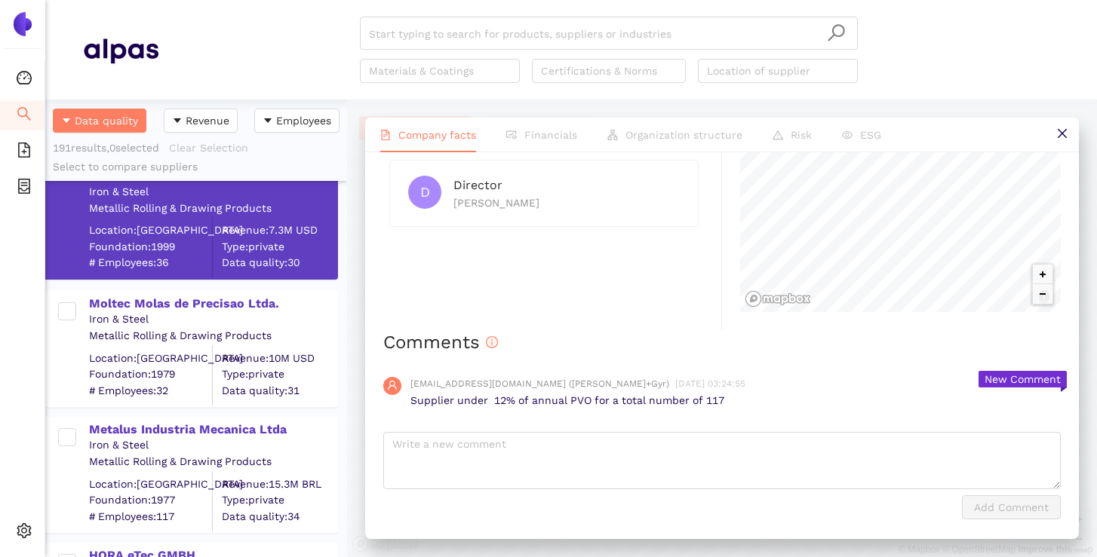
scroll to position [2549, 0]
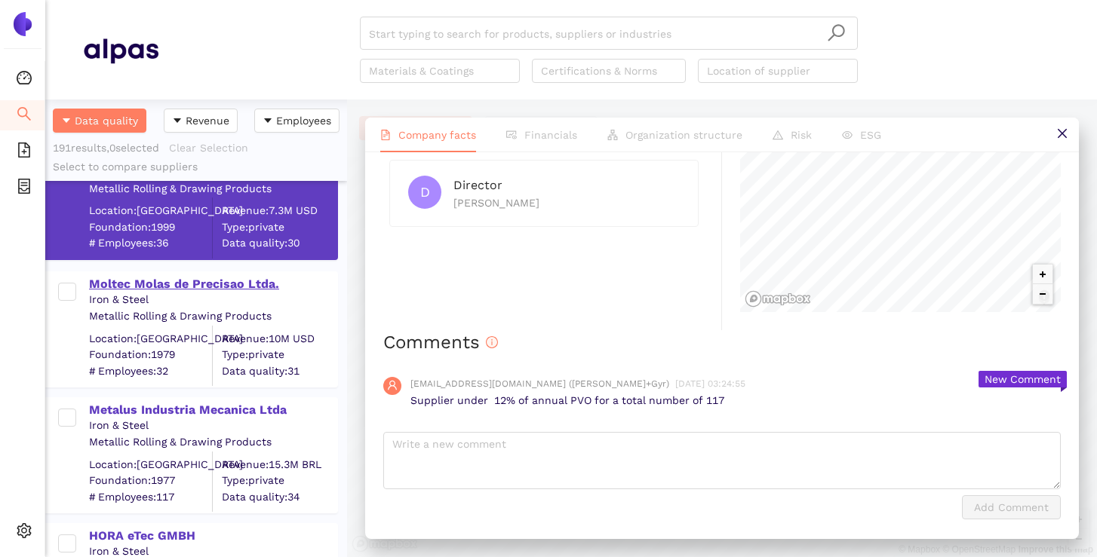
click at [201, 284] on div "Moltec Molas de Precisao Ltda." at bounding box center [212, 284] width 247 height 17
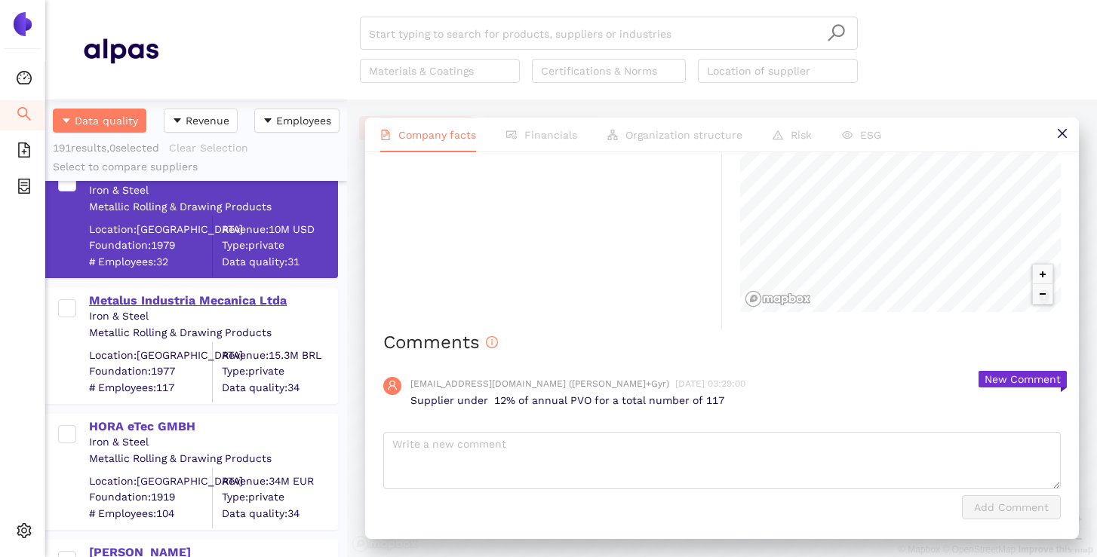
scroll to position [2671, 0]
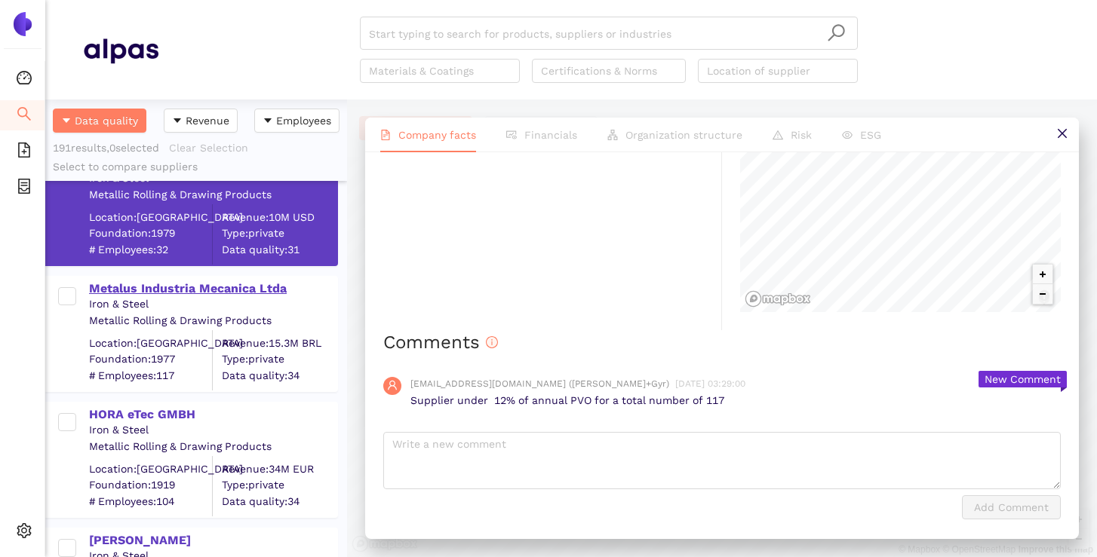
click at [181, 287] on div "Metalus Industria Mecanica Ltda" at bounding box center [212, 289] width 247 height 17
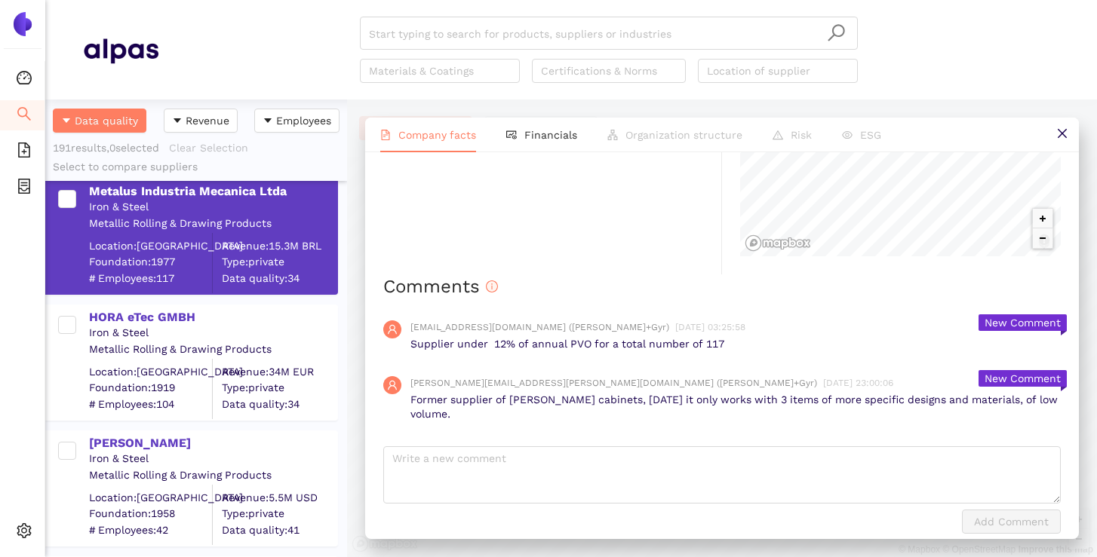
scroll to position [2777, 0]
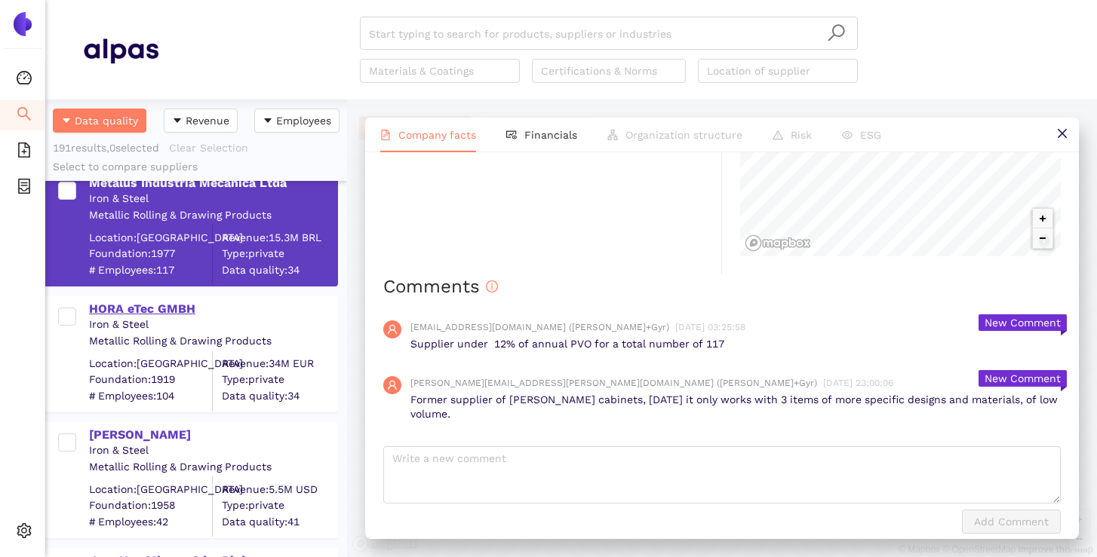
click at [167, 312] on div "HORA eTec GMBH" at bounding box center [212, 309] width 247 height 17
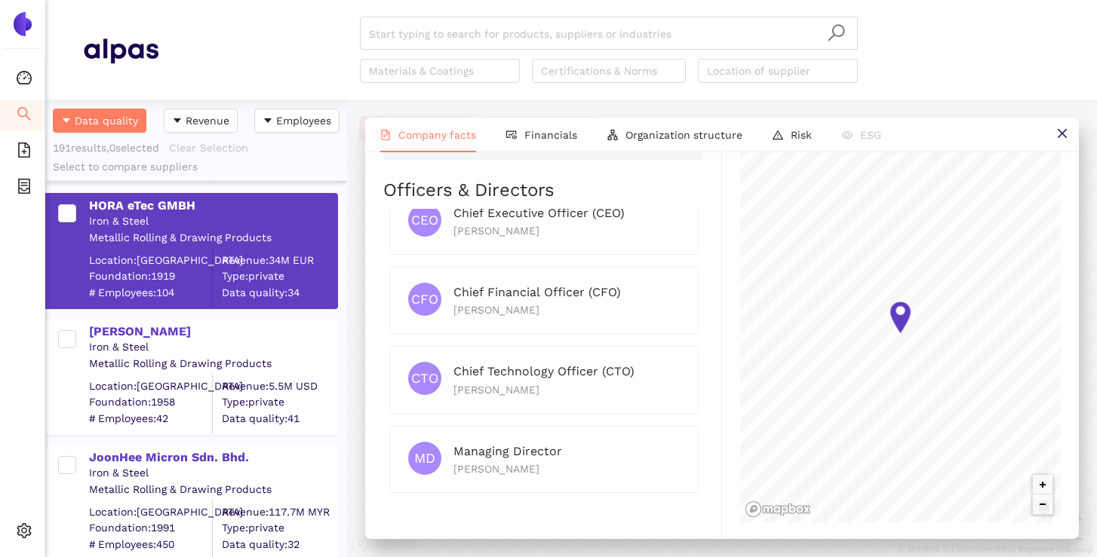
scroll to position [2887, 0]
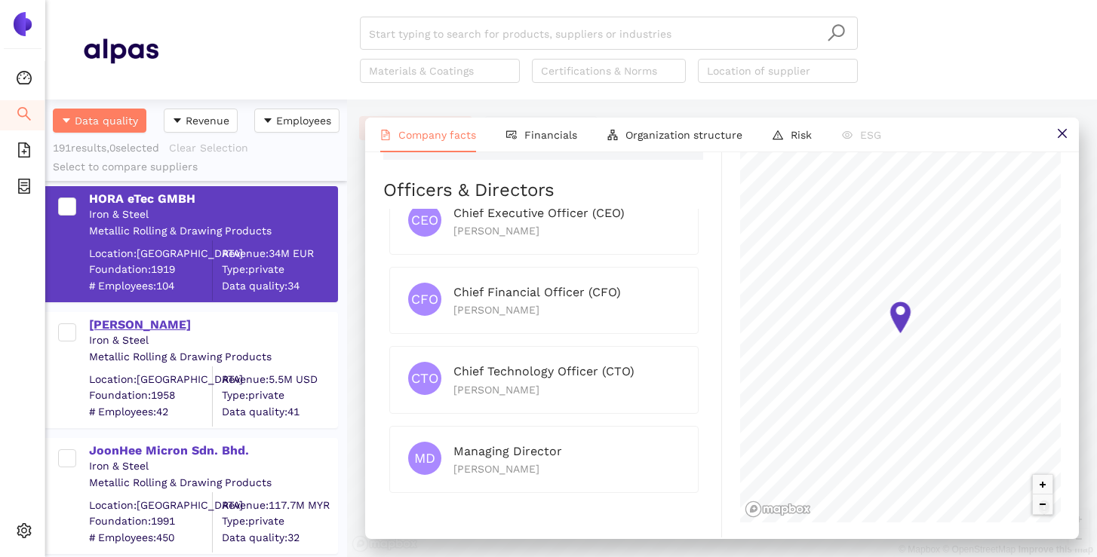
click at [128, 330] on div "[PERSON_NAME]" at bounding box center [212, 325] width 247 height 17
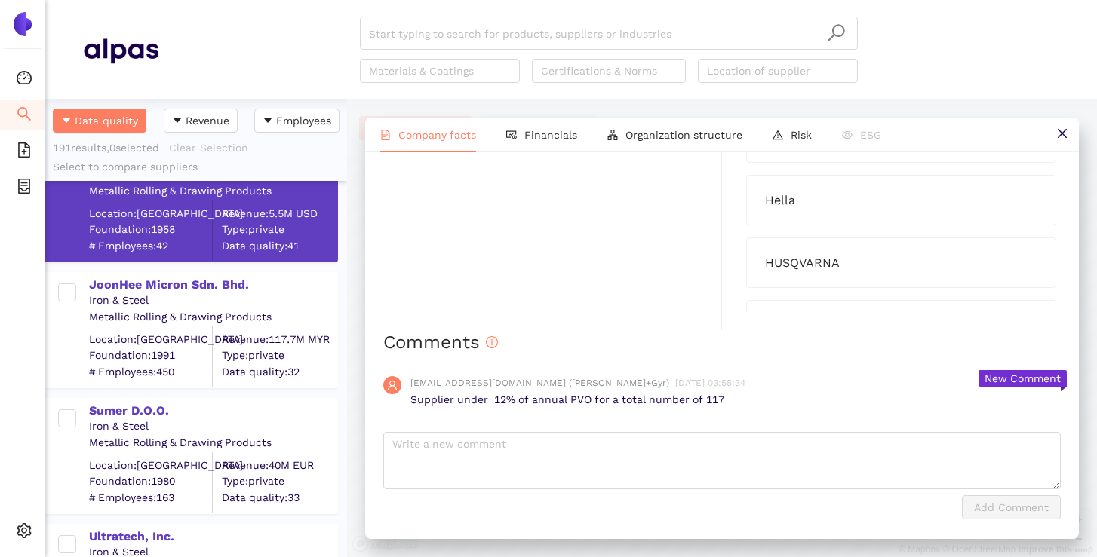
scroll to position [3052, 0]
click at [176, 286] on div "JoonHee Micron Sdn. Bhd." at bounding box center [212, 286] width 247 height 17
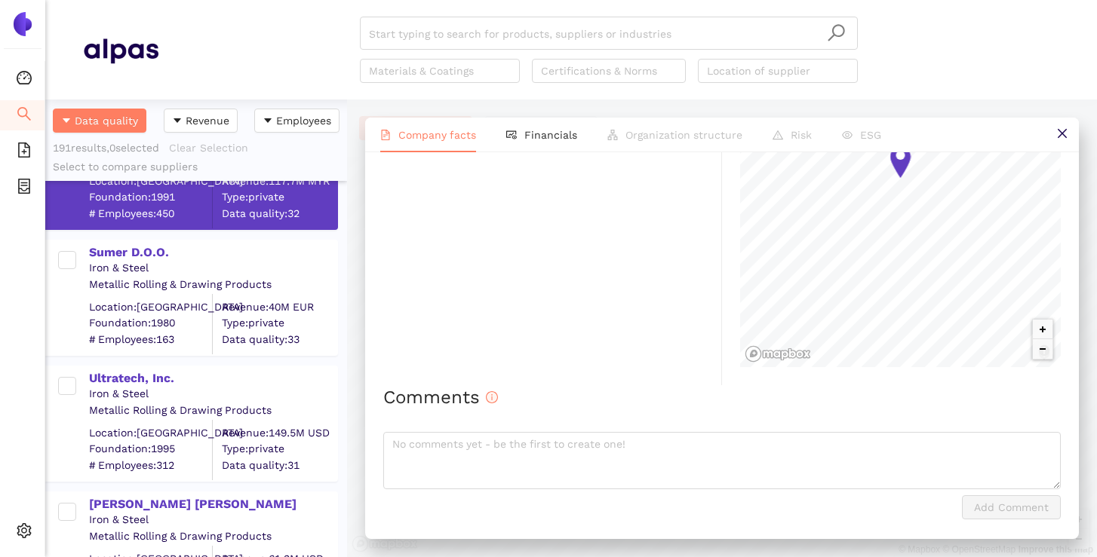
scroll to position [3222, 0]
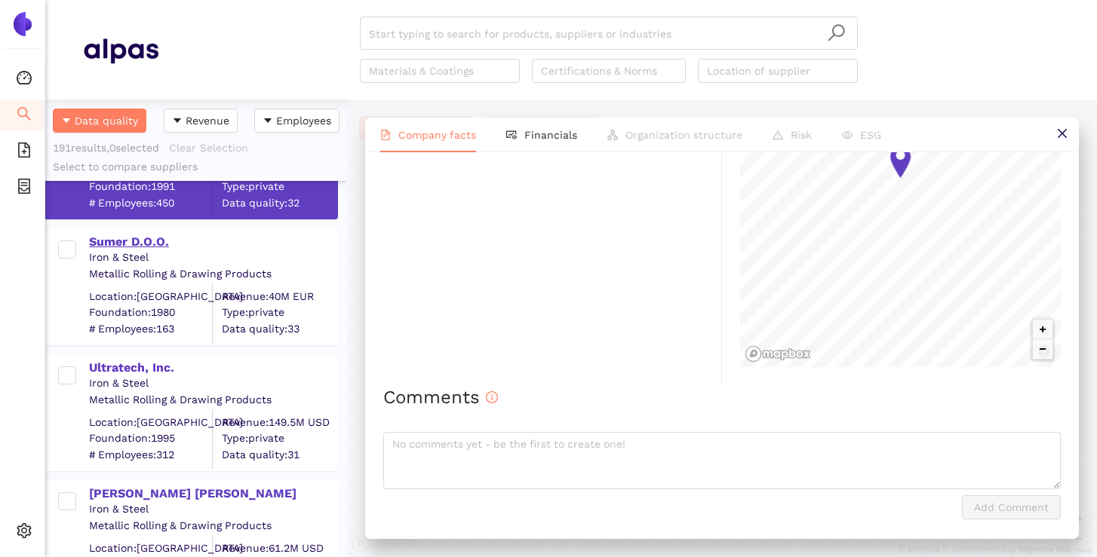
click at [137, 235] on div "Sumer D.O.O." at bounding box center [212, 242] width 247 height 17
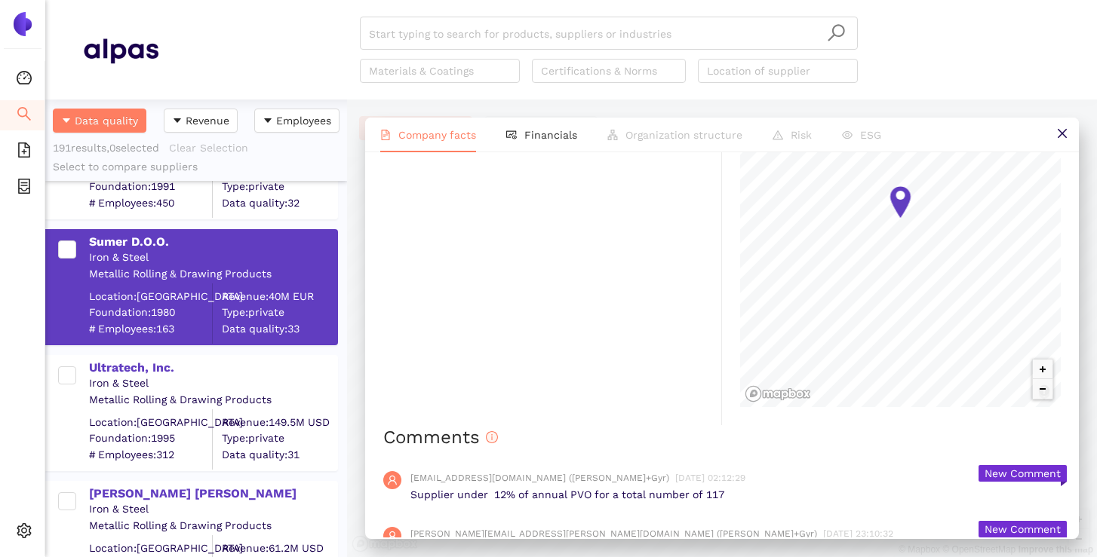
scroll to position [1367, 0]
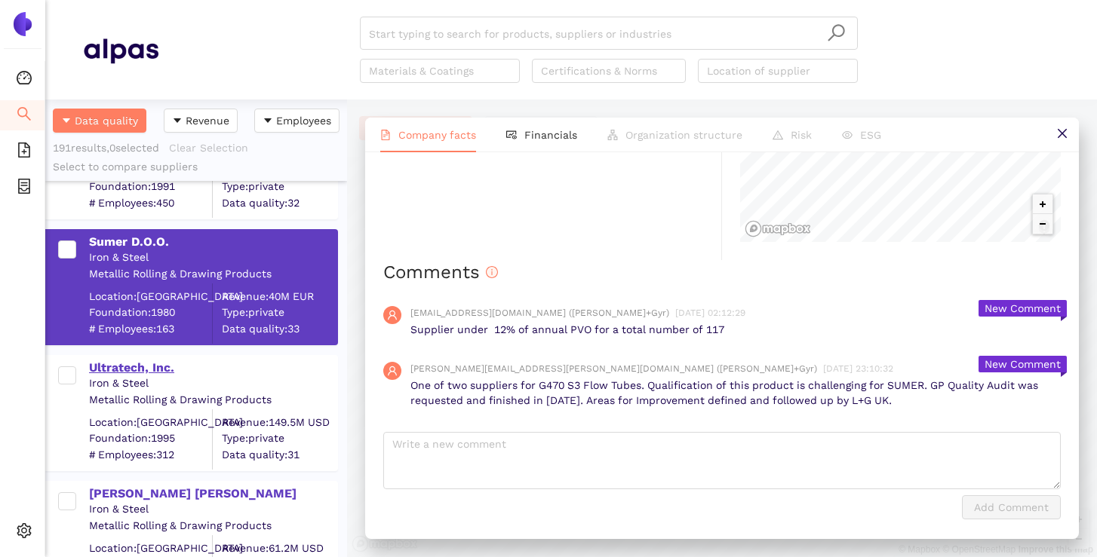
click at [129, 369] on div "Ultratech, Inc." at bounding box center [212, 368] width 247 height 17
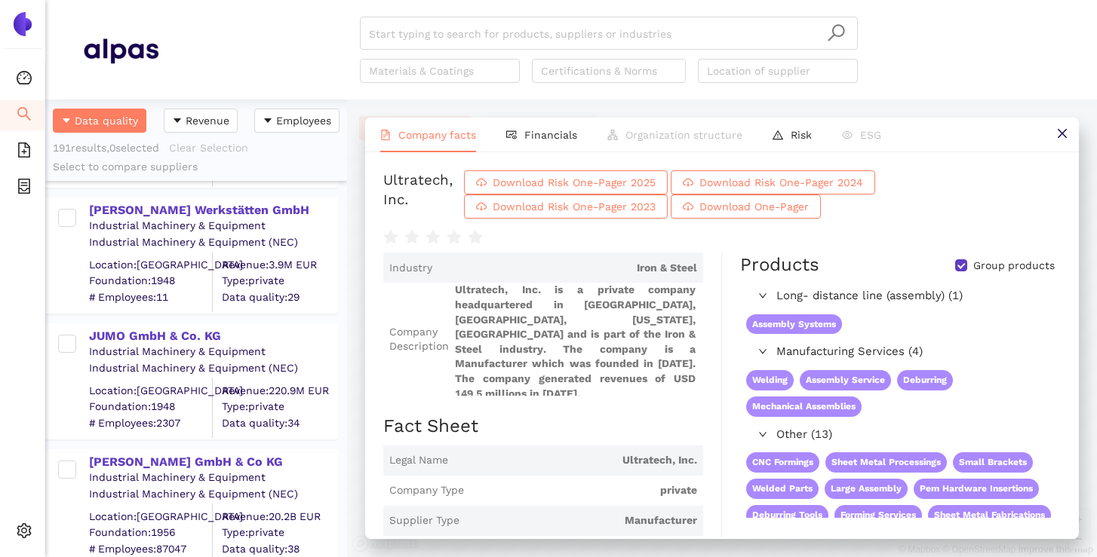
scroll to position [6037, 0]
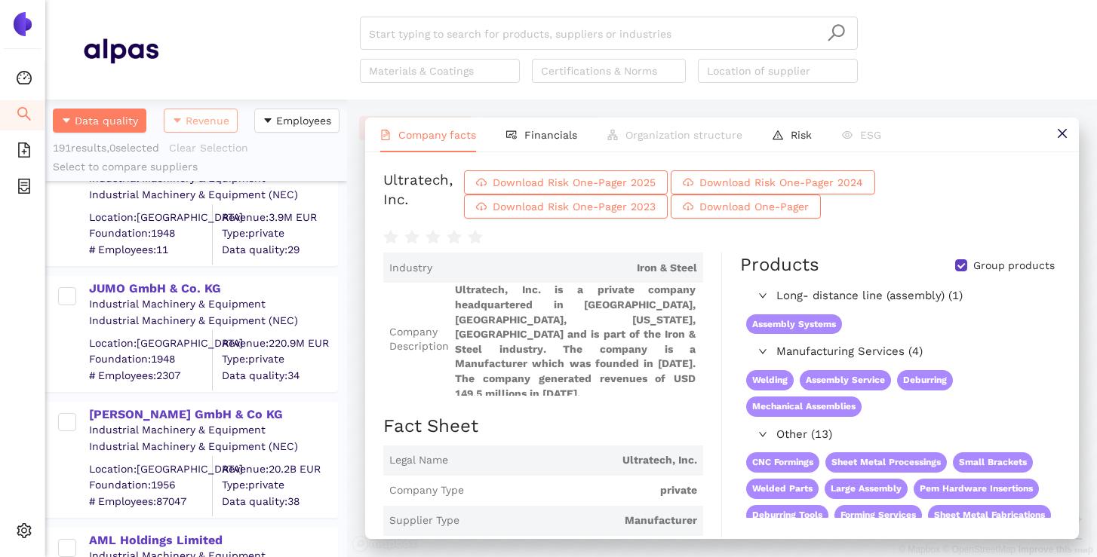
click at [175, 124] on icon "caret-down" at bounding box center [177, 120] width 11 height 11
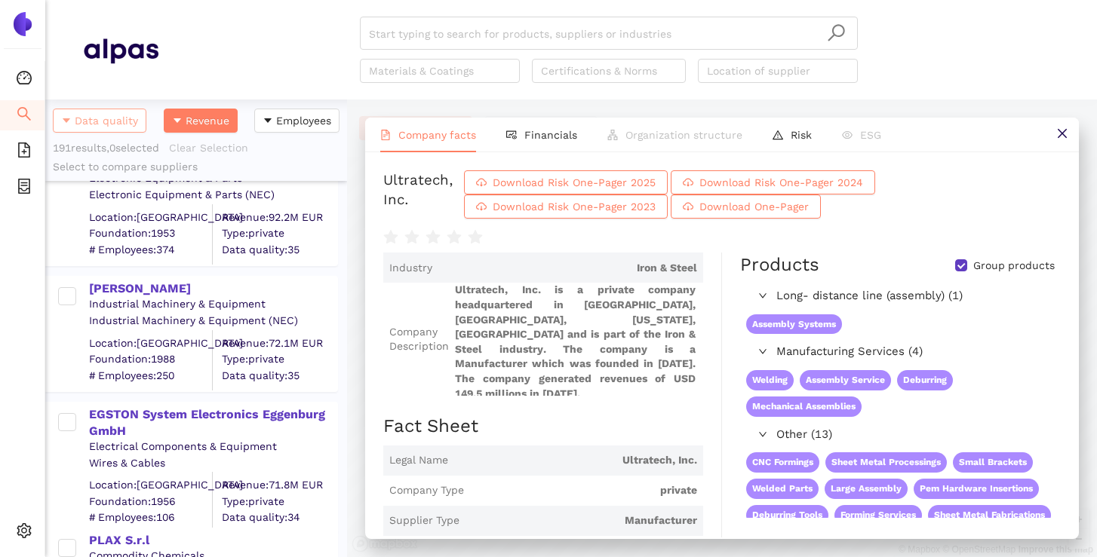
click at [65, 125] on span "caret-down" at bounding box center [66, 121] width 11 height 12
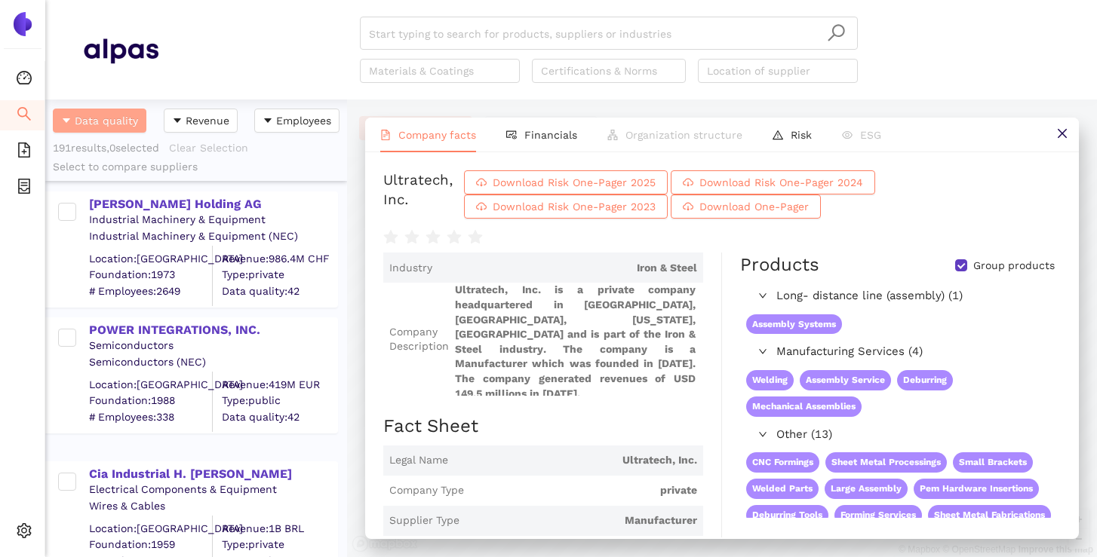
scroll to position [0, 0]
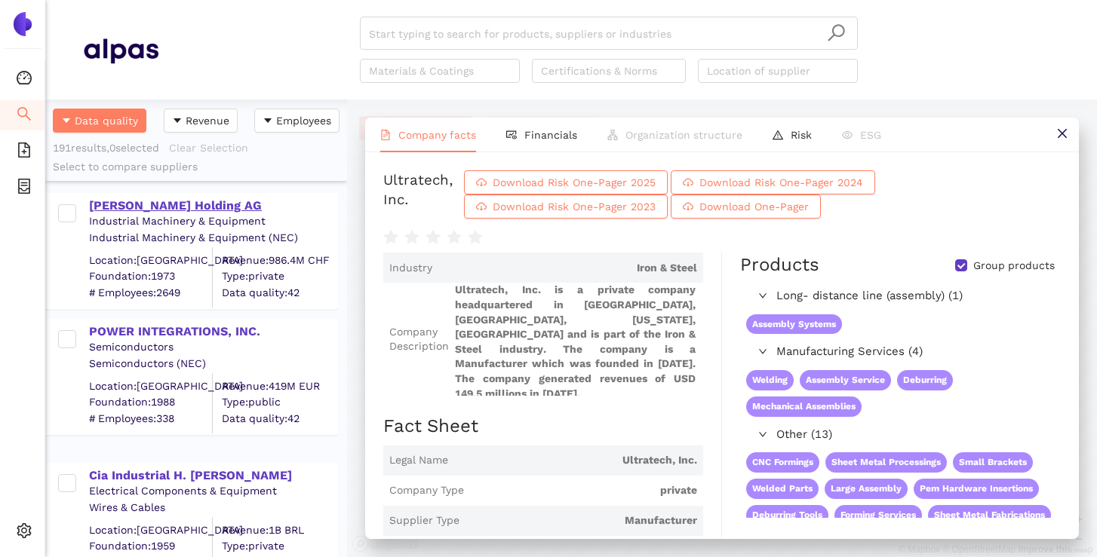
click at [158, 203] on div "[PERSON_NAME] Holding AG" at bounding box center [212, 206] width 247 height 17
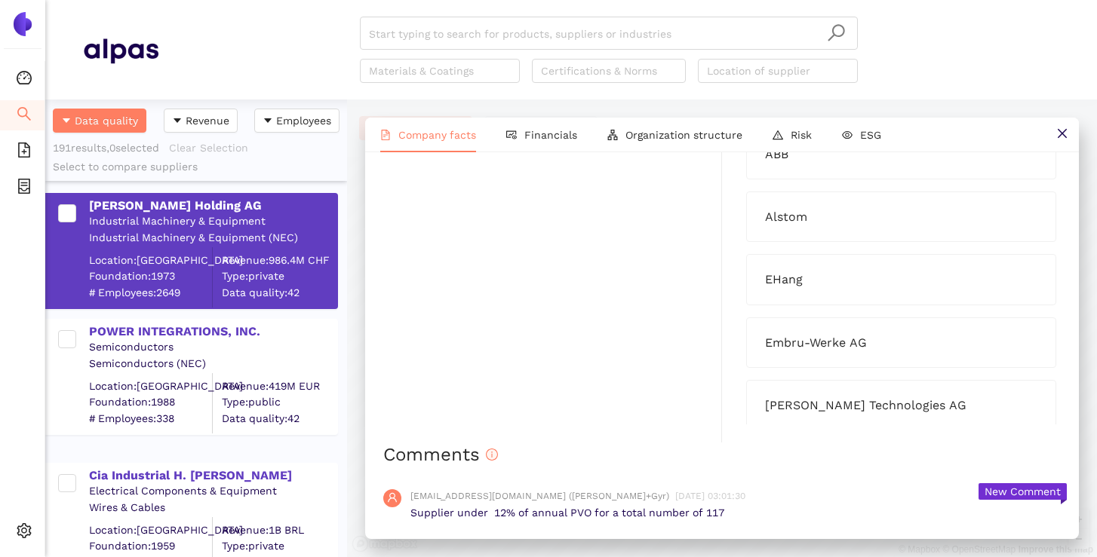
scroll to position [1702, 0]
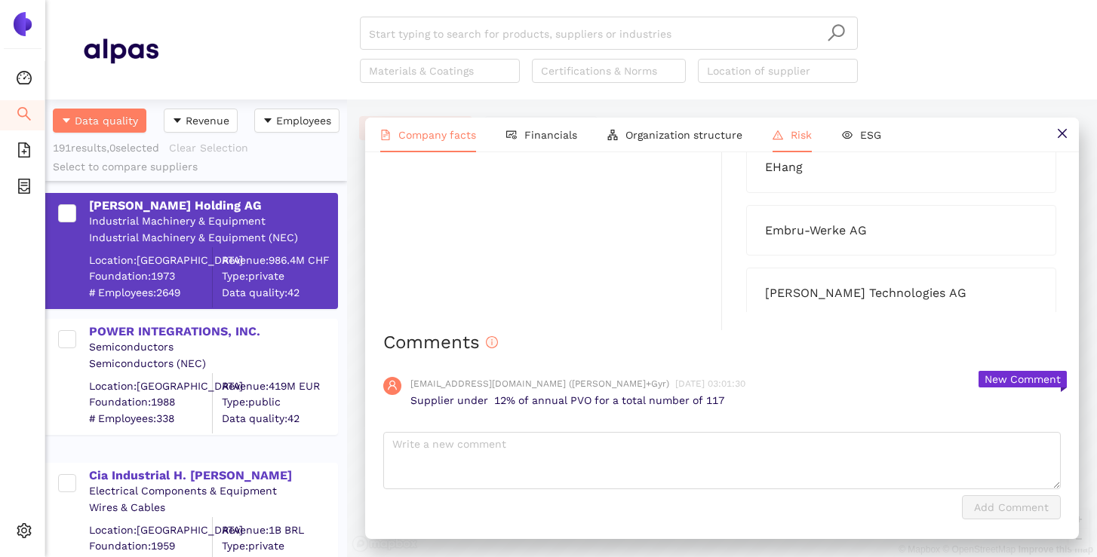
click at [790, 136] on span "Risk" at bounding box center [800, 135] width 21 height 12
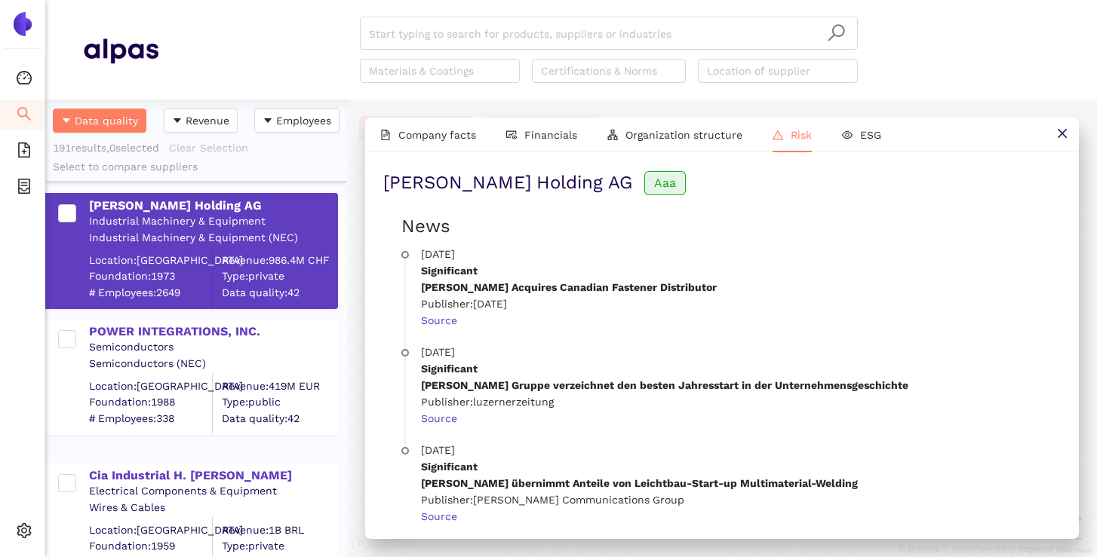
scroll to position [26, 0]
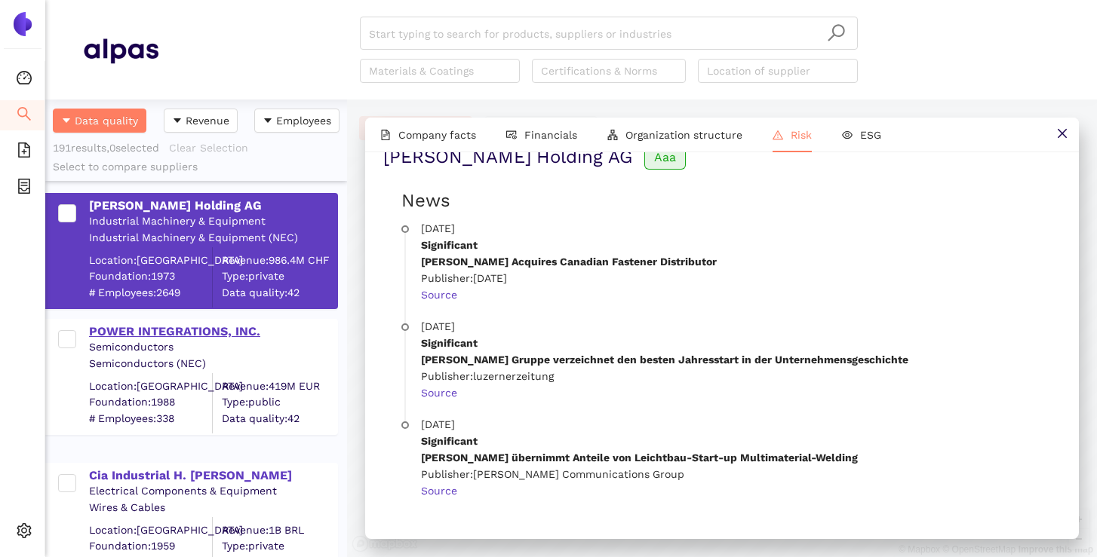
click at [247, 331] on div "POWER INTEGRATIONS, INC." at bounding box center [212, 332] width 247 height 17
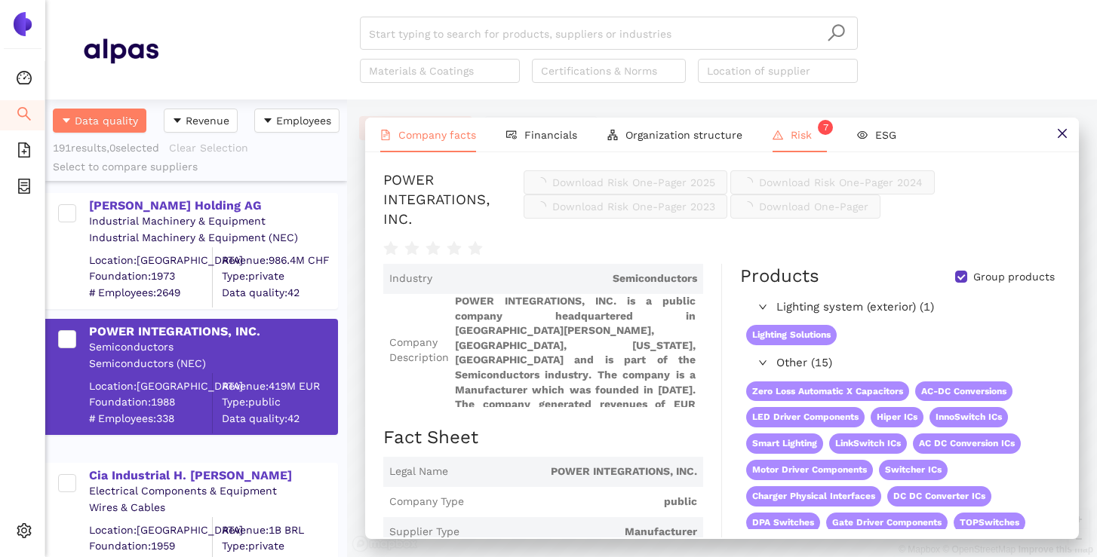
click at [799, 137] on span "Risk 7" at bounding box center [808, 135] width 36 height 12
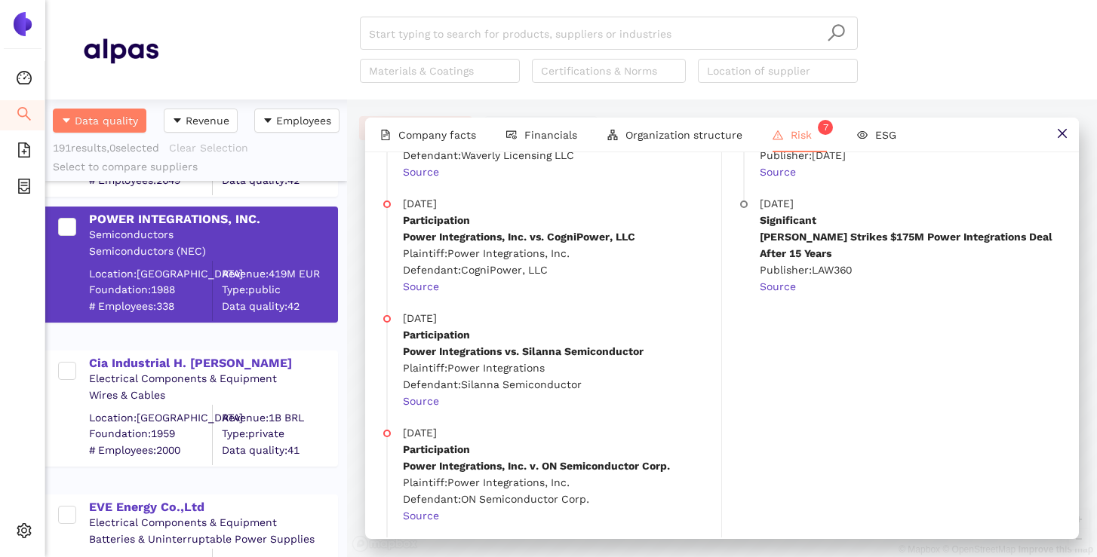
scroll to position [117, 0]
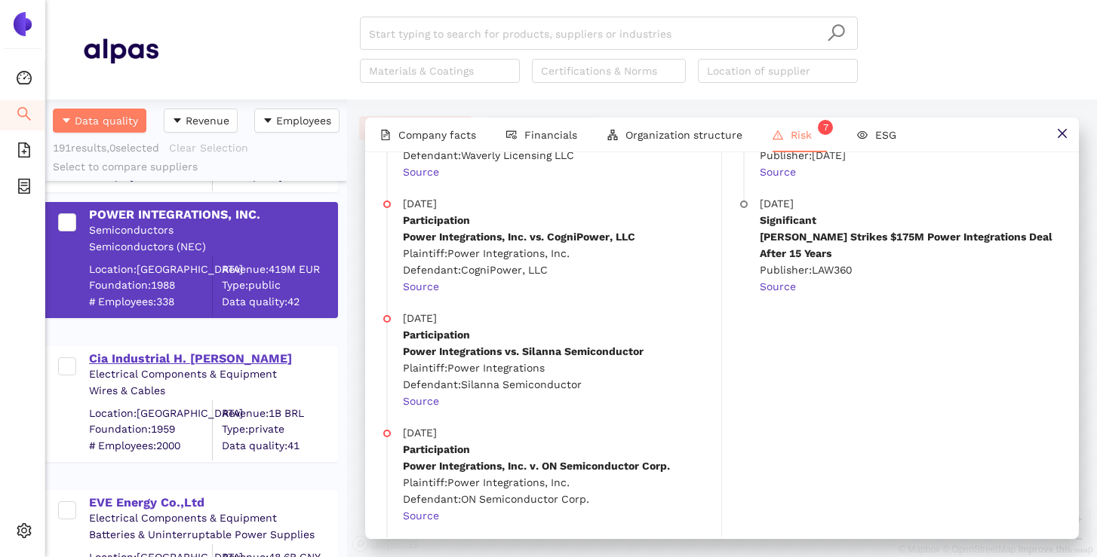
click at [250, 348] on div "Cia Industrial H. [PERSON_NAME]" at bounding box center [212, 358] width 247 height 20
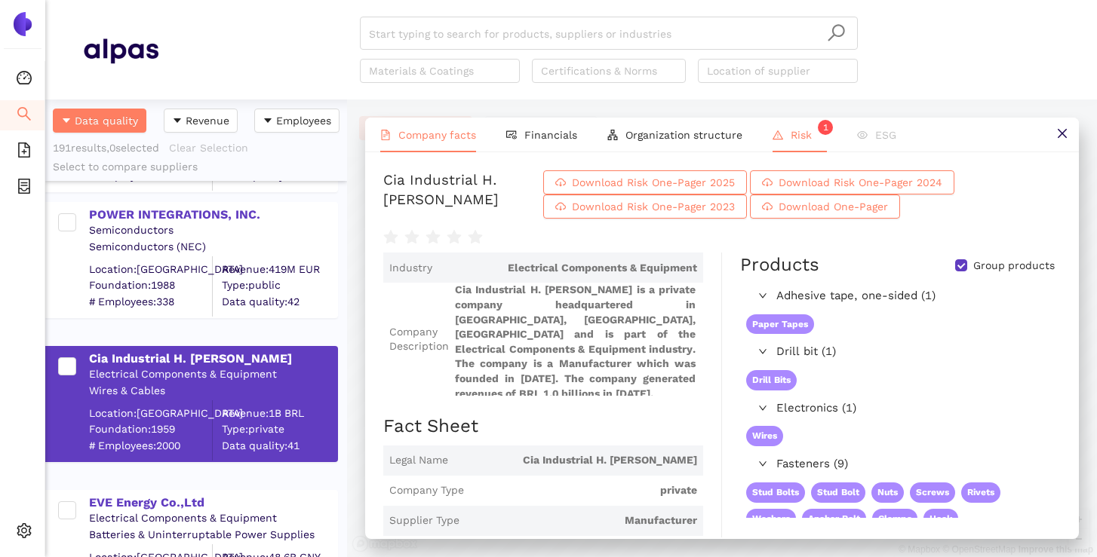
click at [795, 135] on span "Risk 1" at bounding box center [808, 135] width 36 height 12
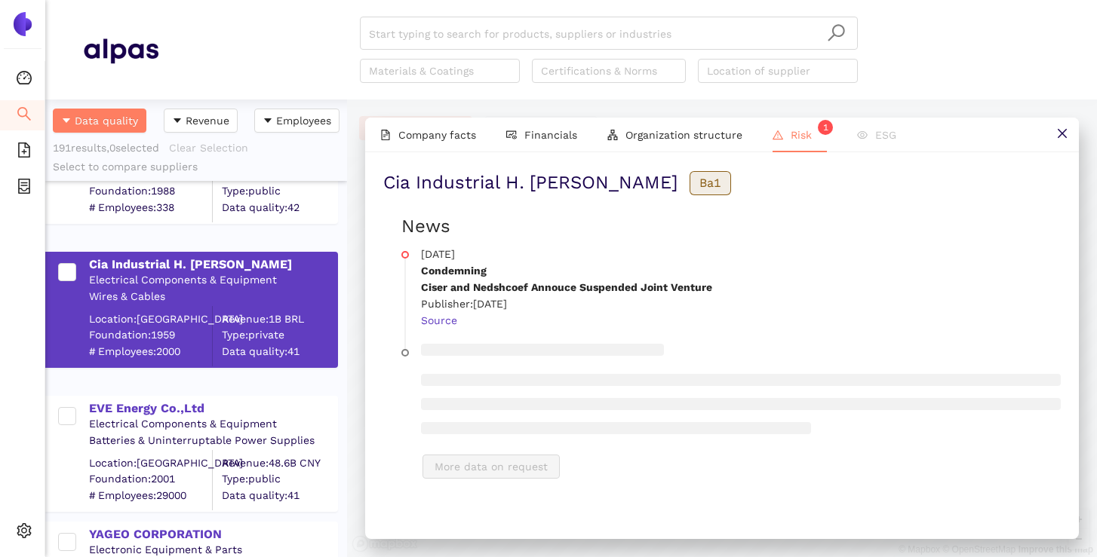
scroll to position [245, 0]
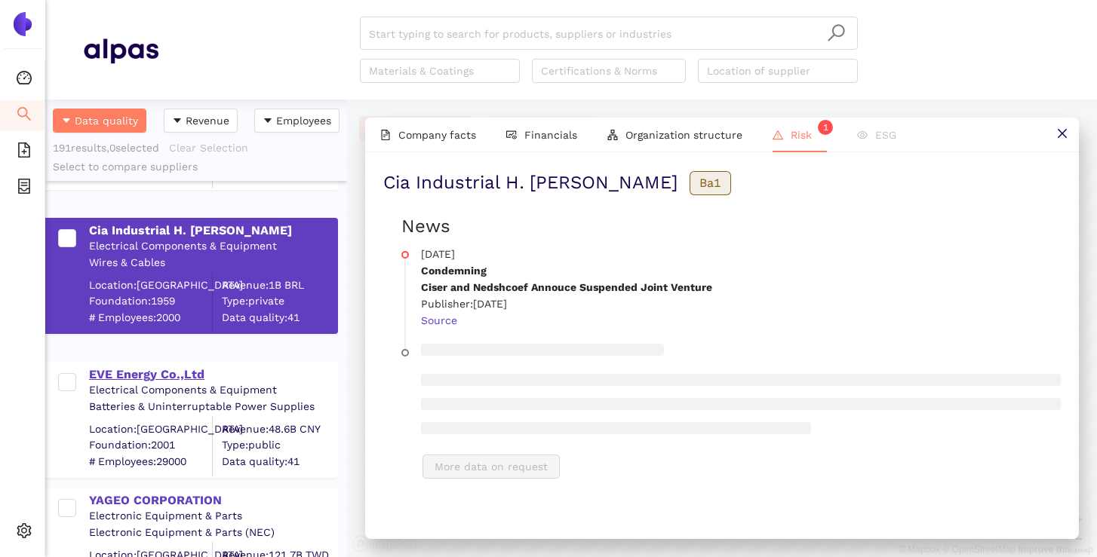
click at [188, 376] on div "EVE Energy Co.,Ltd" at bounding box center [212, 375] width 247 height 17
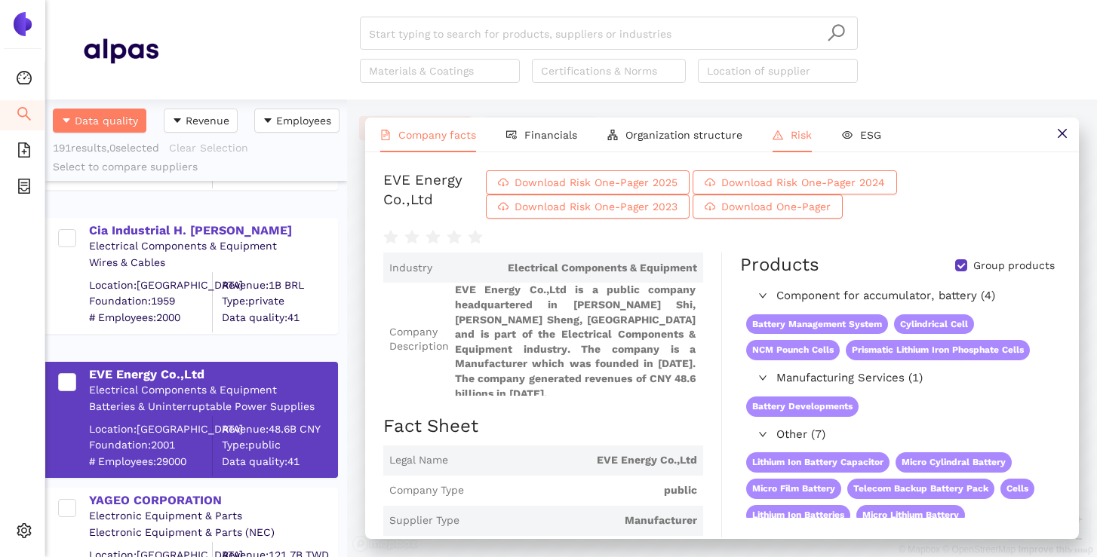
click at [790, 140] on span "Risk" at bounding box center [800, 135] width 21 height 12
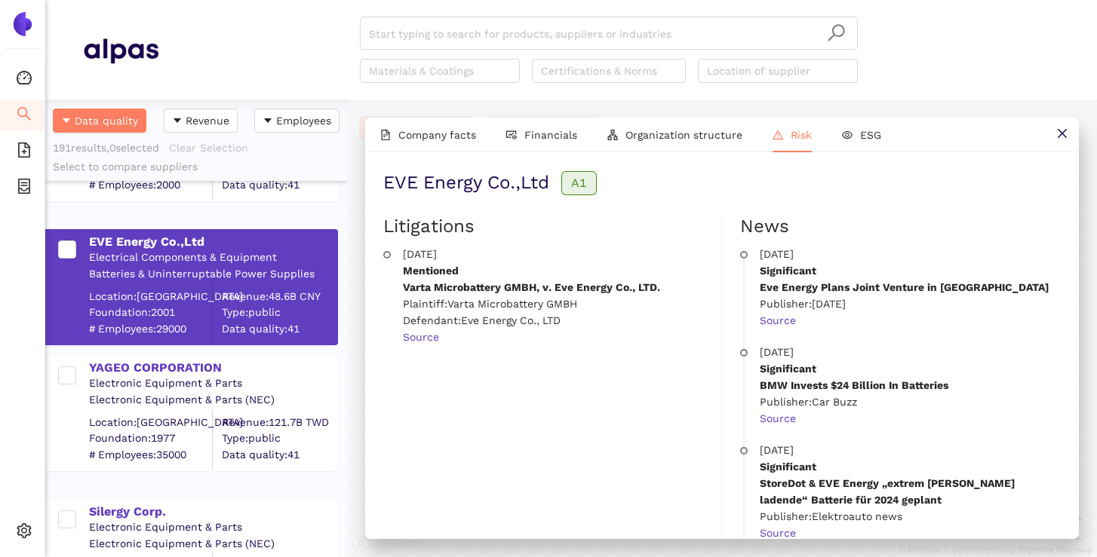
scroll to position [383, 0]
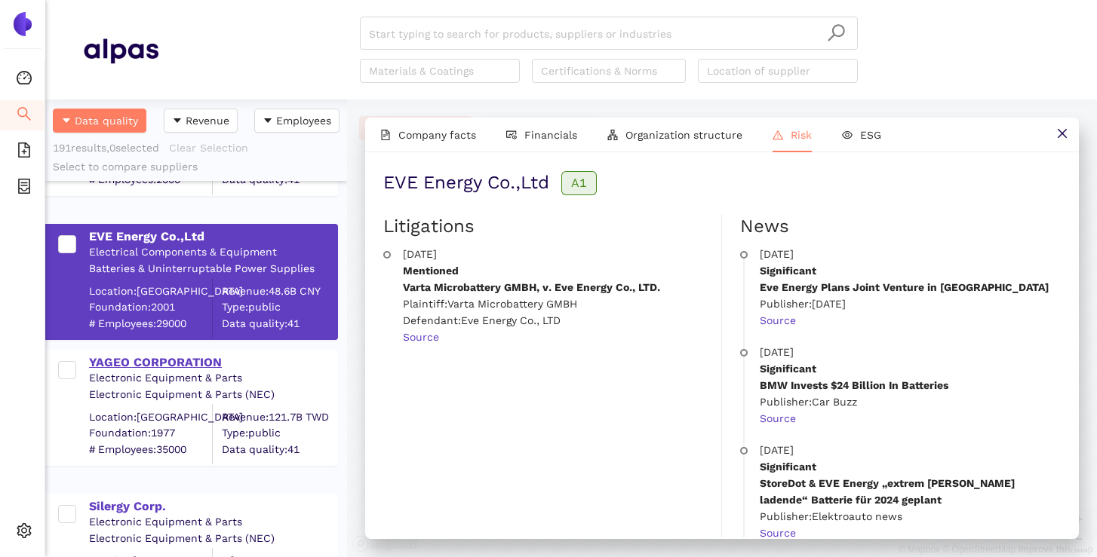
click at [194, 364] on div "YAGEO CORPORATION" at bounding box center [212, 363] width 247 height 17
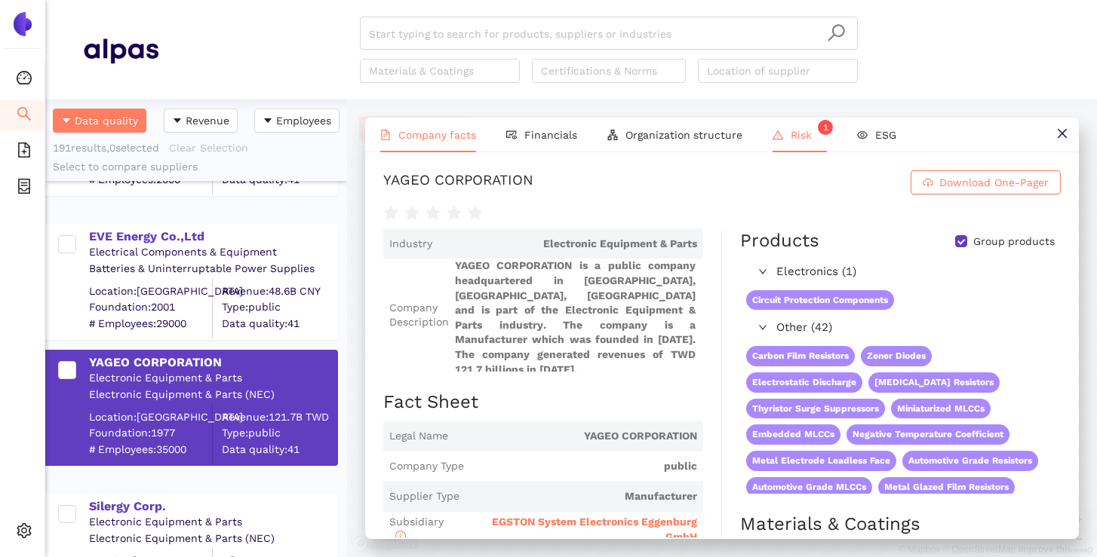
click at [786, 146] on li "Risk 1" at bounding box center [799, 135] width 84 height 35
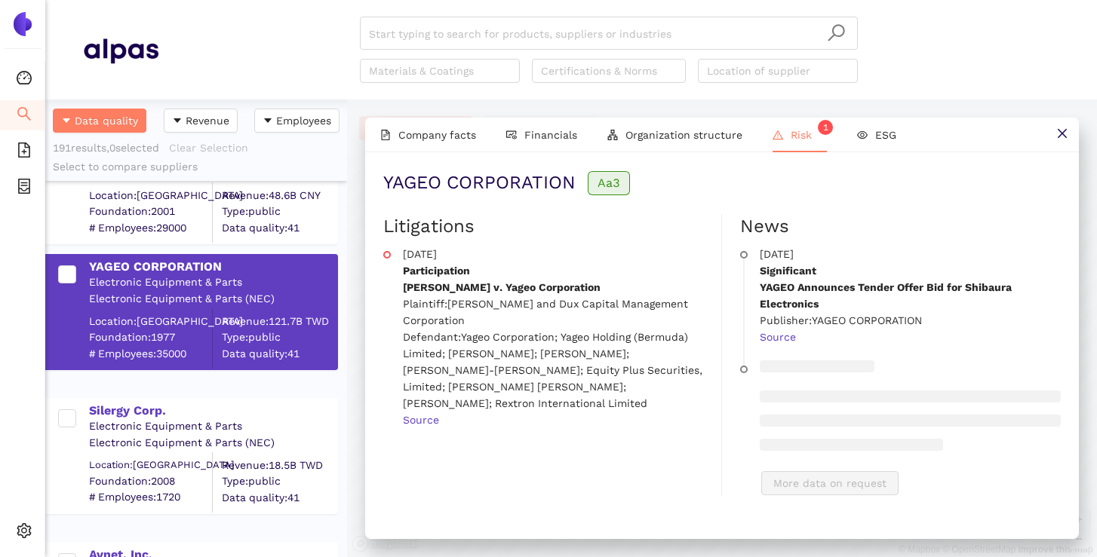
scroll to position [502, 0]
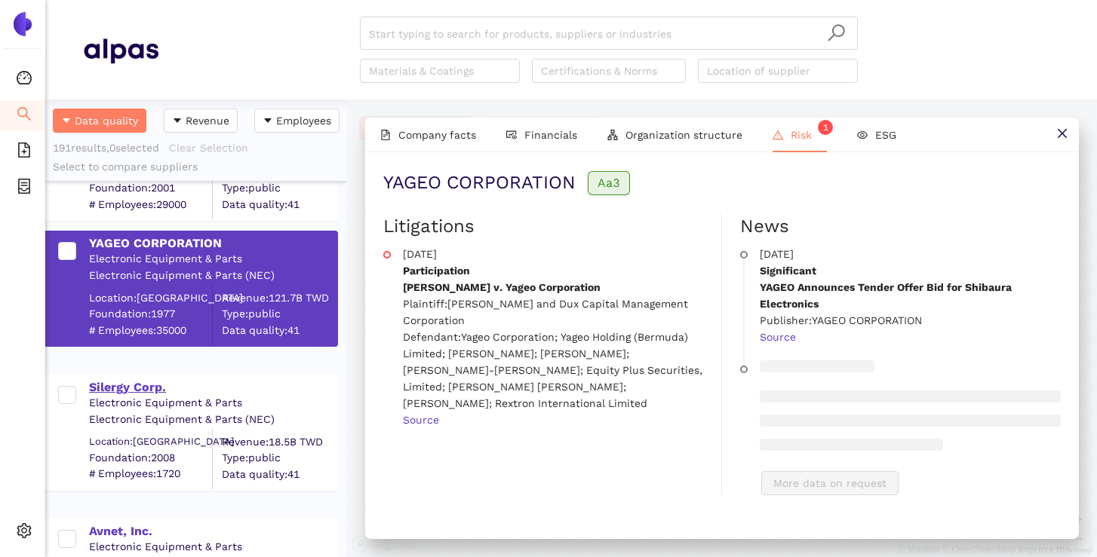
click at [118, 388] on div "Silergy Corp." at bounding box center [212, 387] width 247 height 17
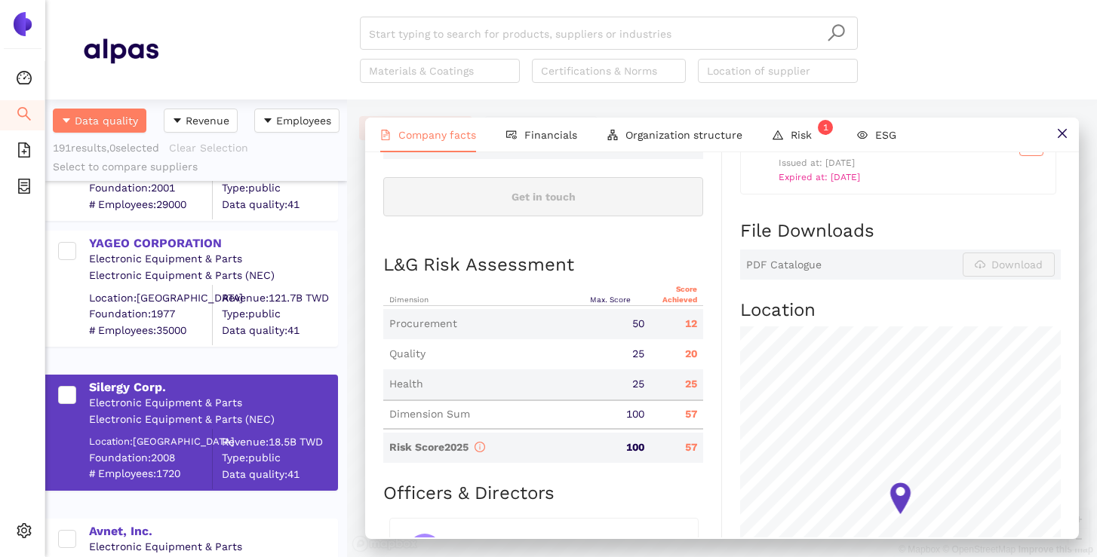
scroll to position [622, 0]
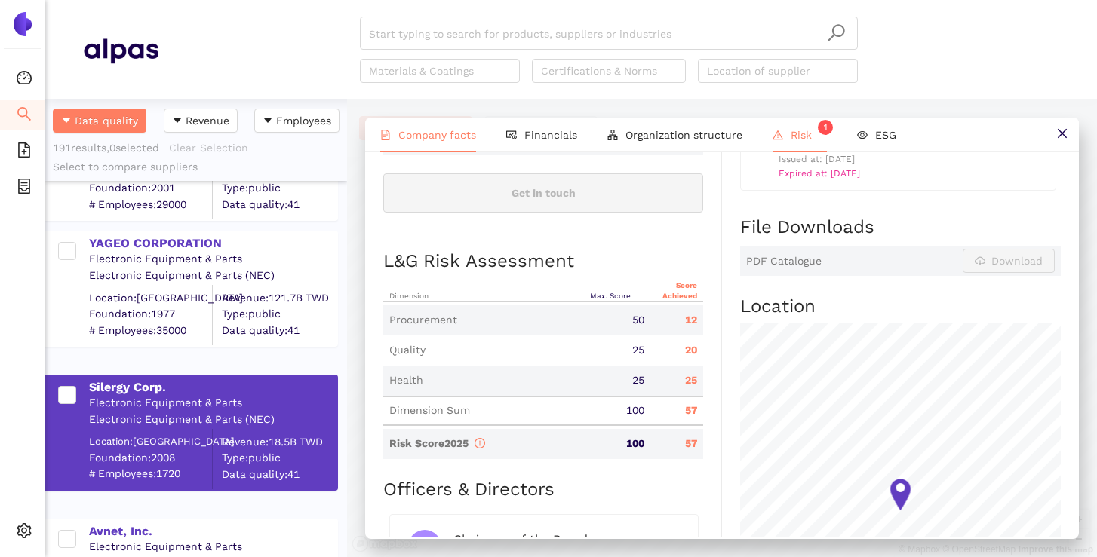
click at [776, 142] on li "Risk 1" at bounding box center [799, 135] width 84 height 35
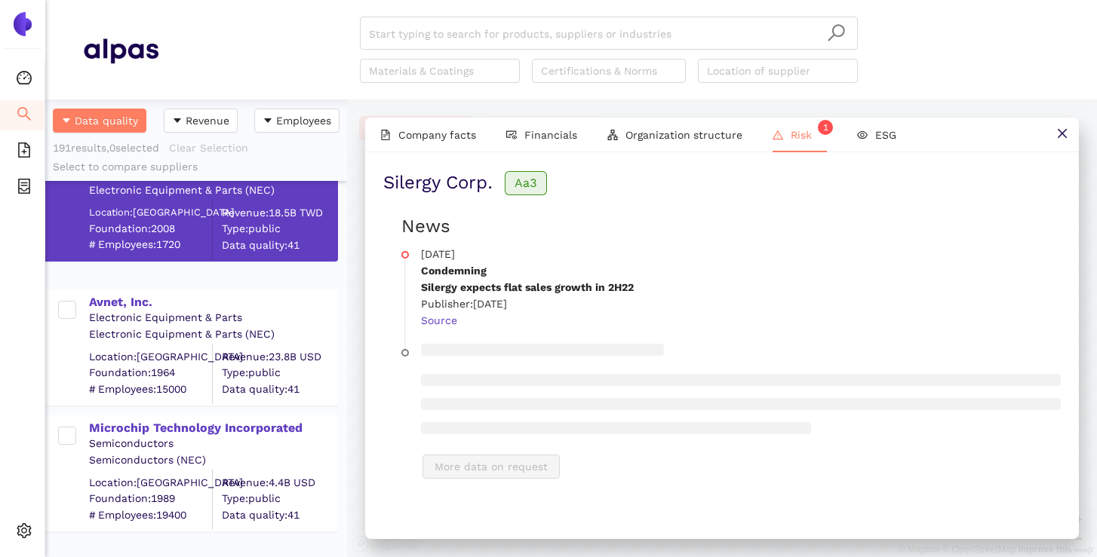
scroll to position [735, 0]
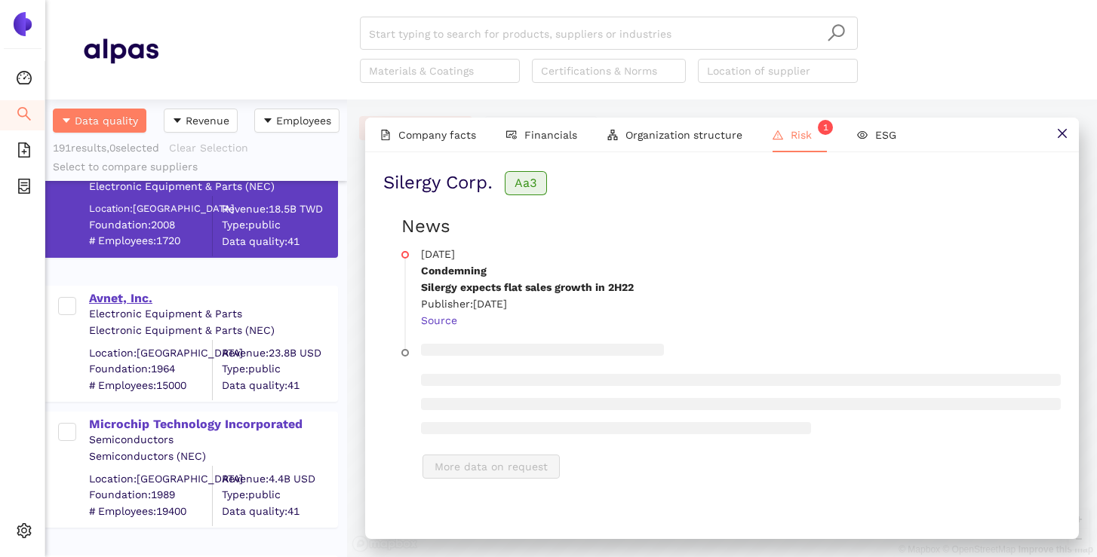
click at [136, 303] on div "Avnet, Inc." at bounding box center [212, 298] width 247 height 17
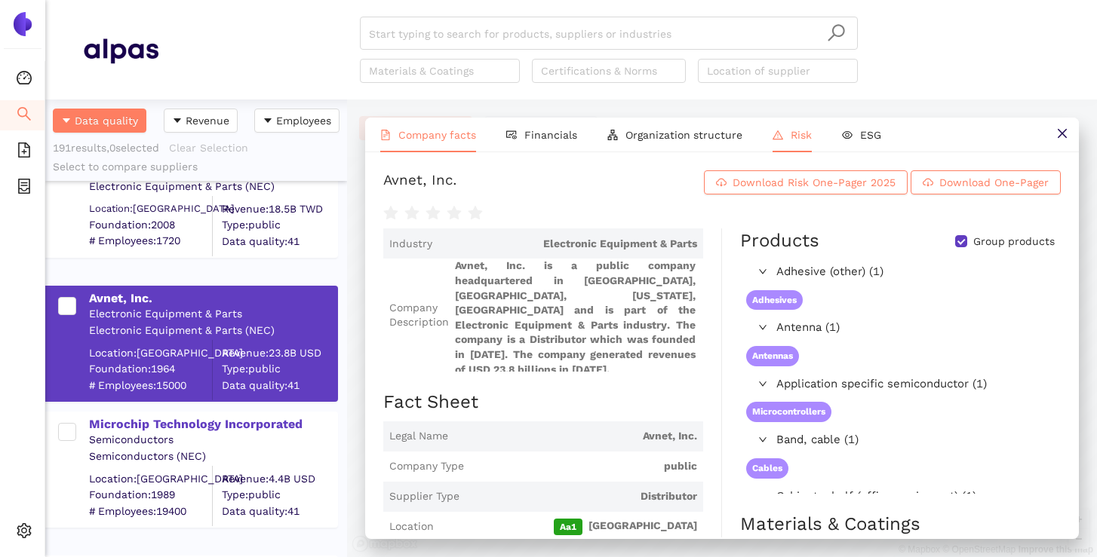
click at [790, 137] on span "Risk" at bounding box center [800, 135] width 21 height 12
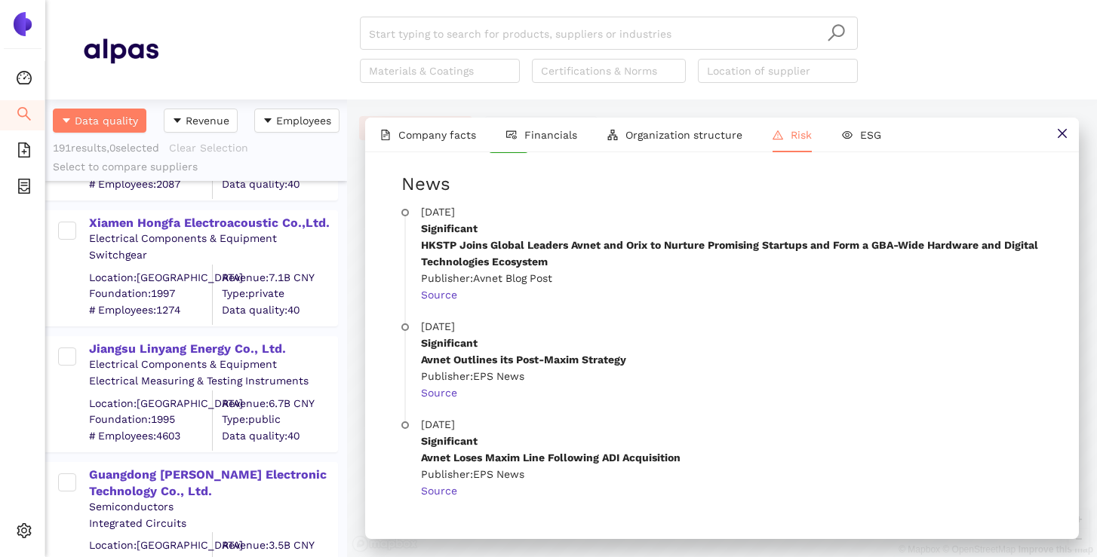
scroll to position [1463, 0]
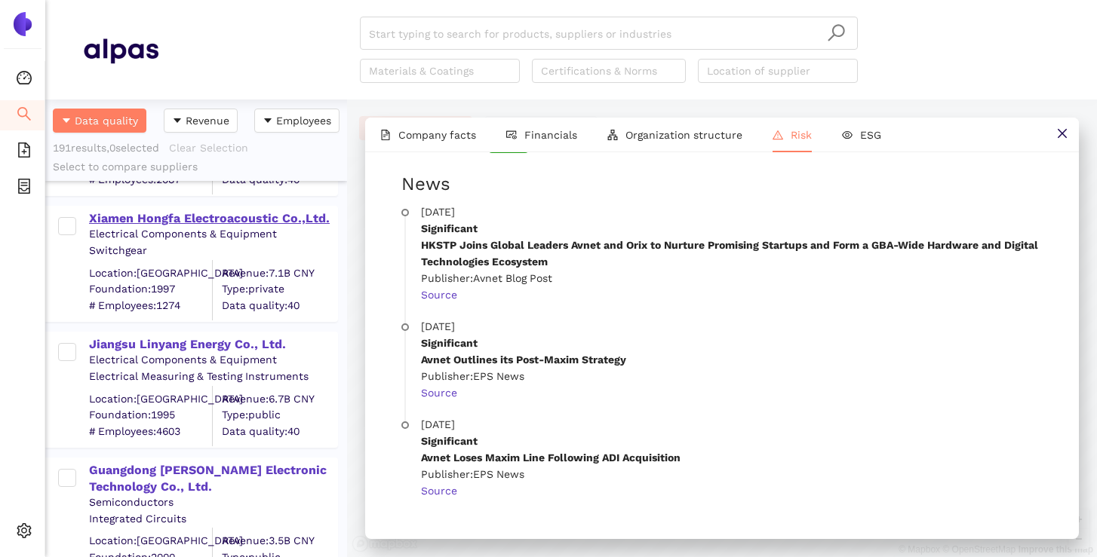
click at [196, 213] on div "Xiamen Hongfa Electroacoustic Co.,Ltd." at bounding box center [212, 218] width 247 height 17
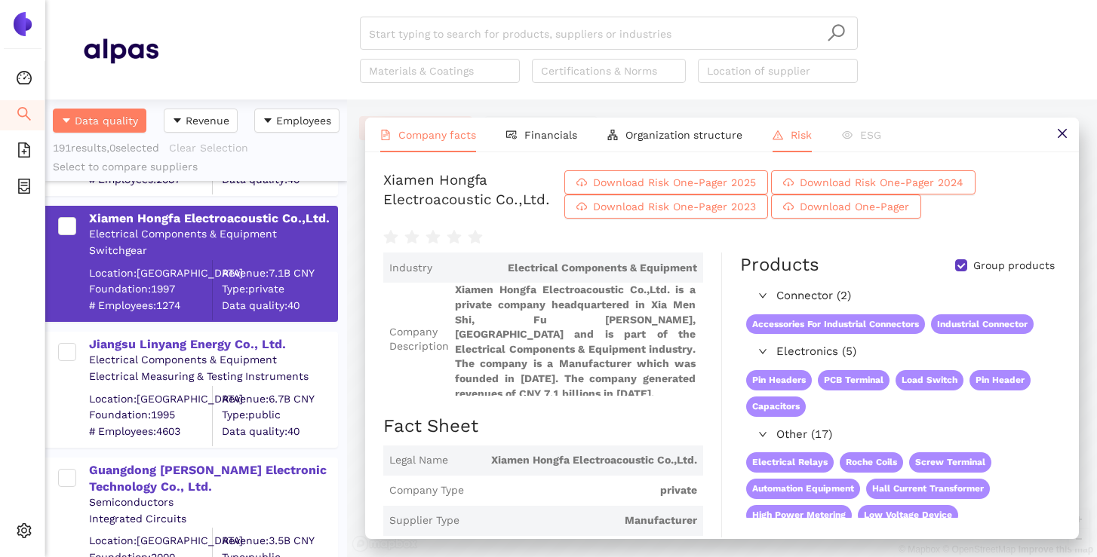
click at [794, 137] on span "Risk" at bounding box center [800, 135] width 21 height 12
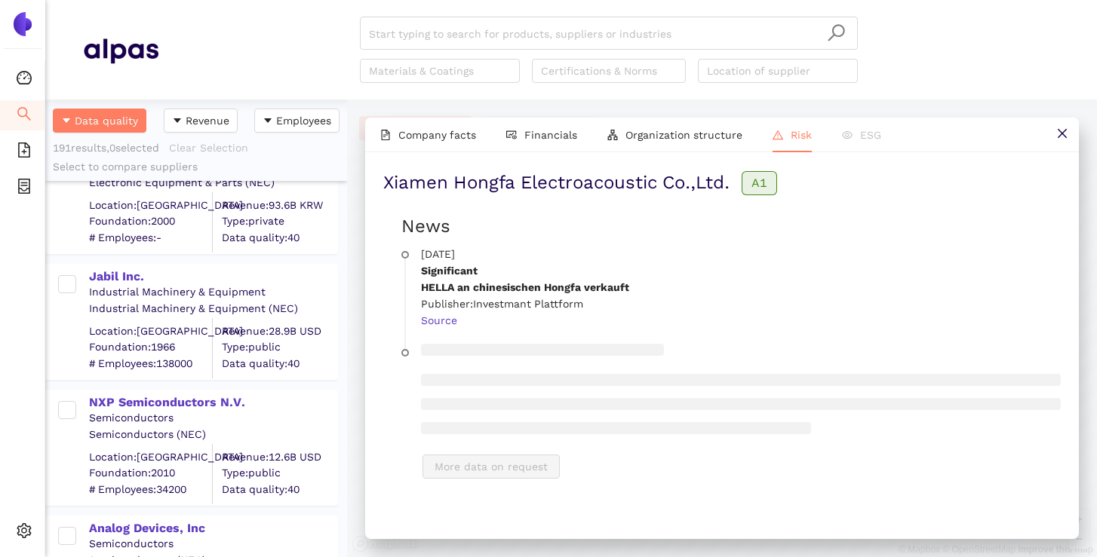
scroll to position [2038, 0]
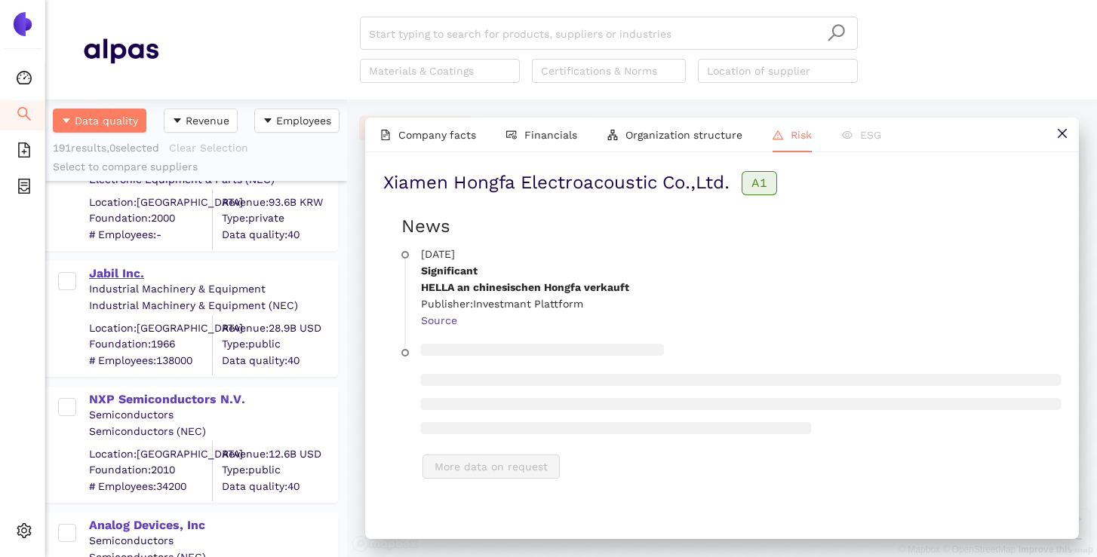
click at [118, 270] on div "Jabil Inc." at bounding box center [212, 274] width 247 height 17
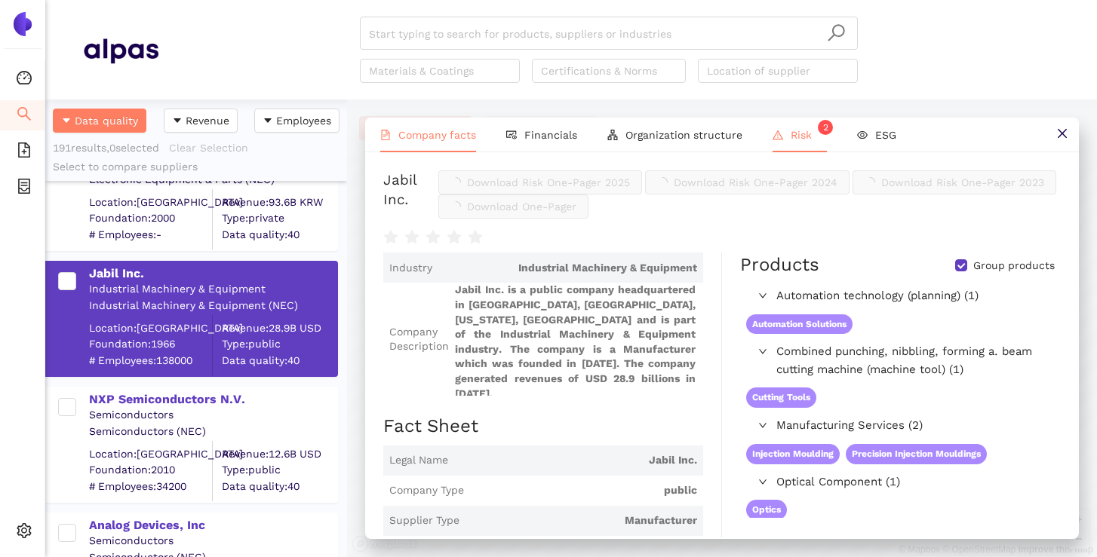
click at [810, 146] on li "Risk 2" at bounding box center [799, 135] width 84 height 35
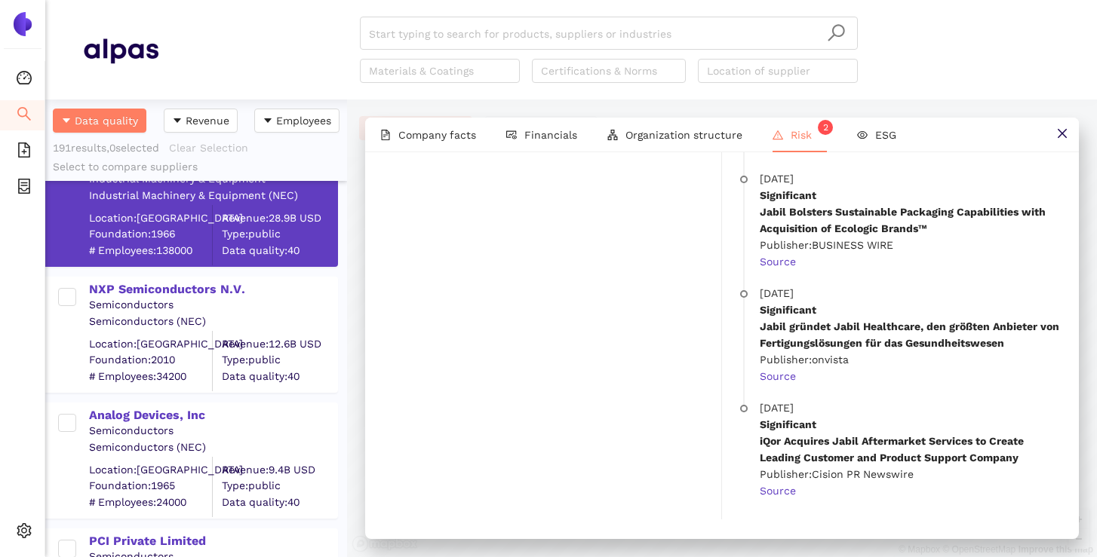
scroll to position [2149, 0]
click at [172, 288] on div "NXP Semiconductors N.V." at bounding box center [212, 289] width 247 height 17
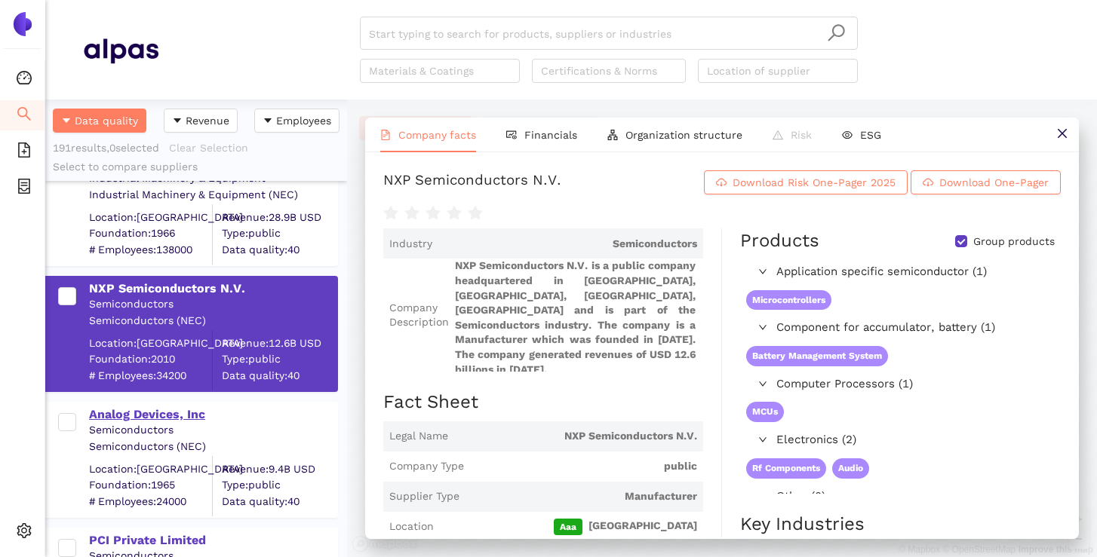
click at [186, 415] on div "Analog Devices, Inc" at bounding box center [212, 415] width 247 height 17
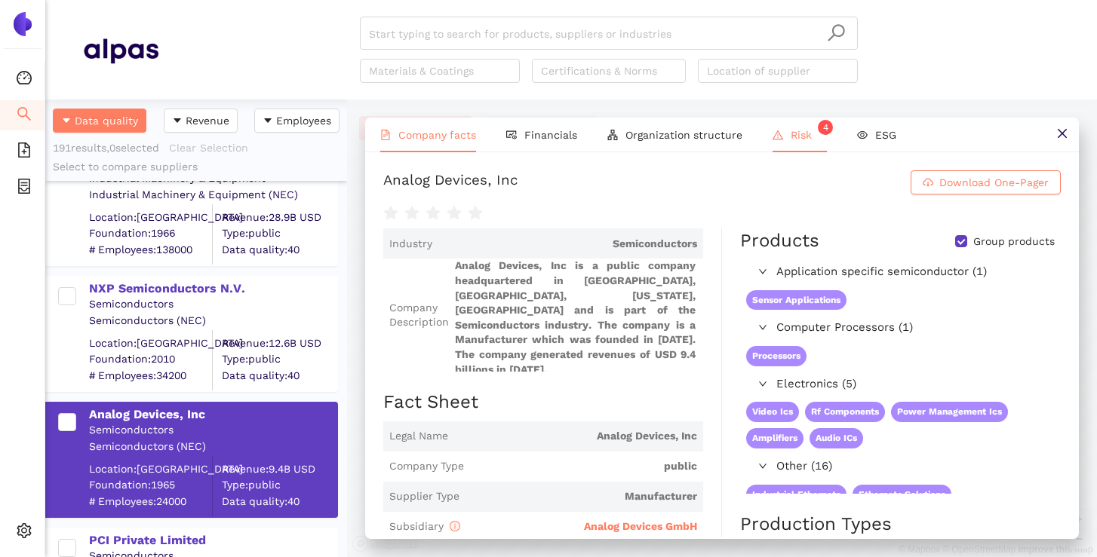
click at [773, 137] on icon "warning" at bounding box center [777, 135] width 11 height 11
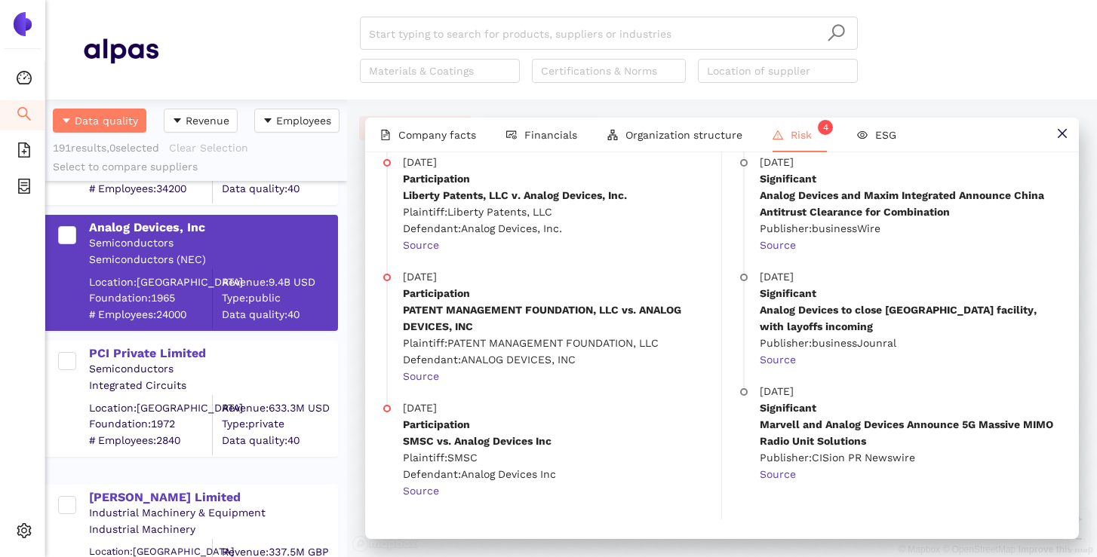
scroll to position [2384, 0]
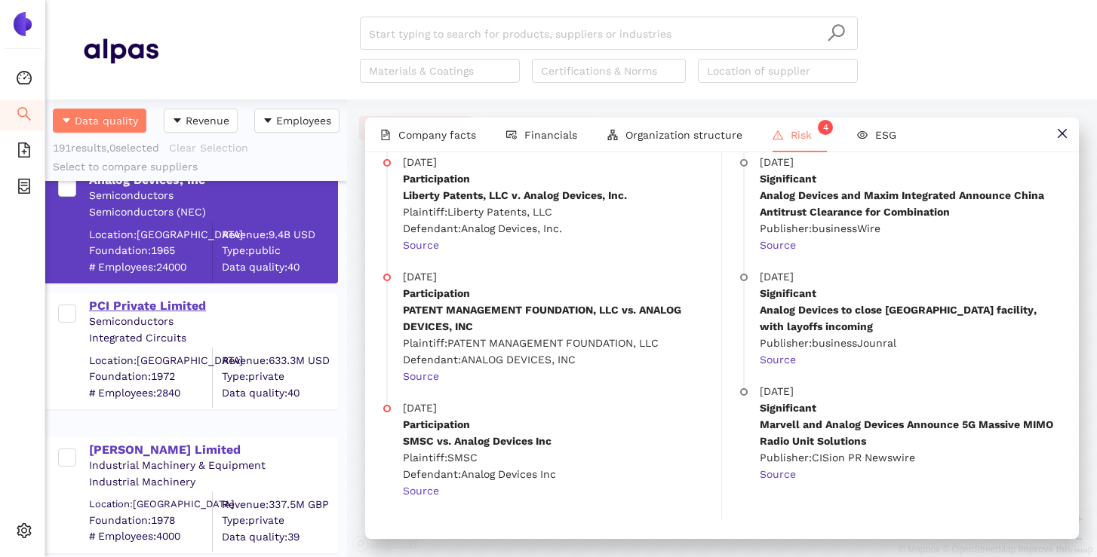
click at [160, 309] on div "PCI Private Limited" at bounding box center [212, 306] width 247 height 17
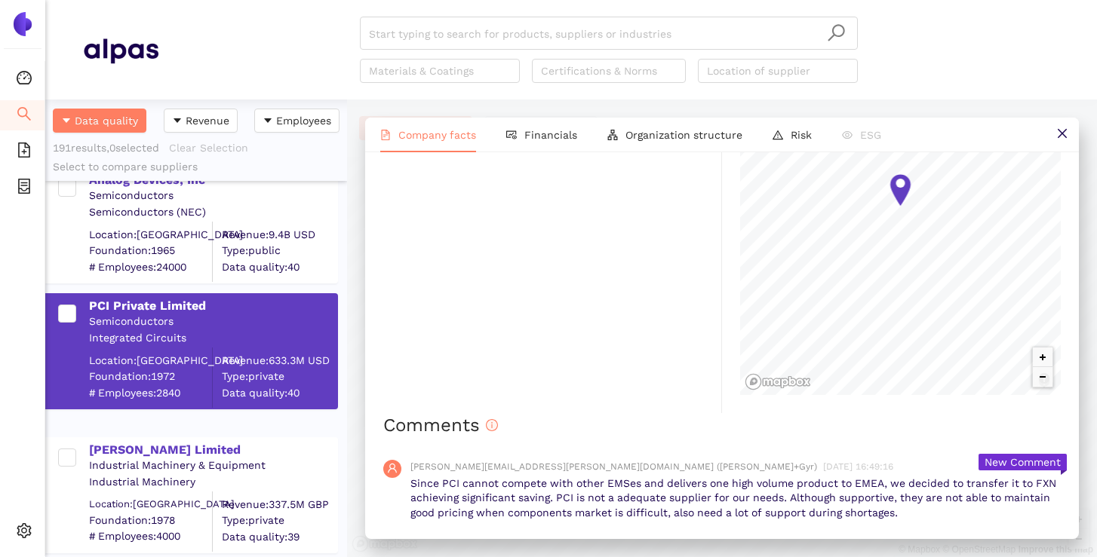
scroll to position [1221, 0]
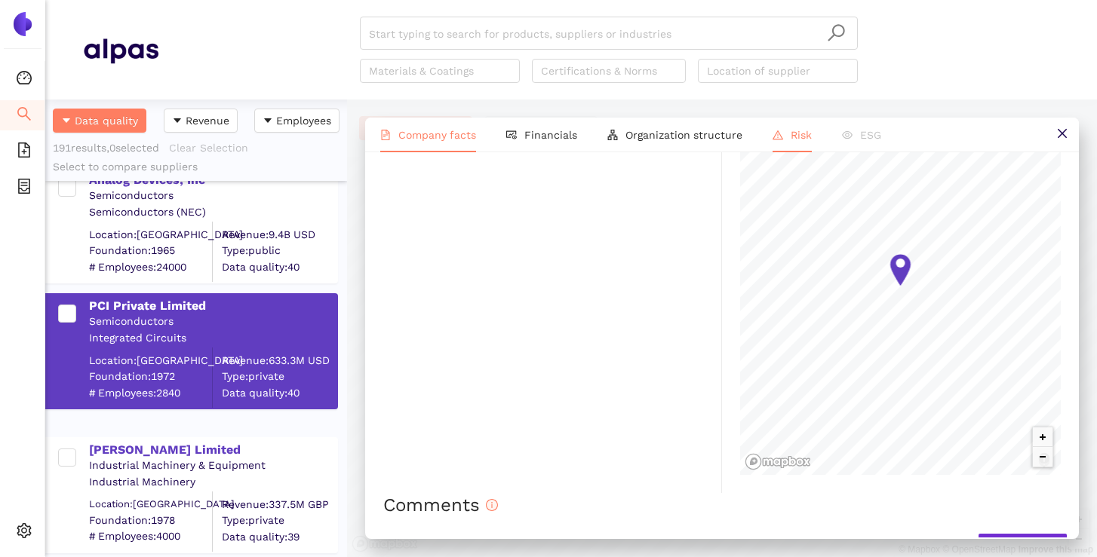
click at [796, 143] on li "Risk" at bounding box center [791, 135] width 69 height 35
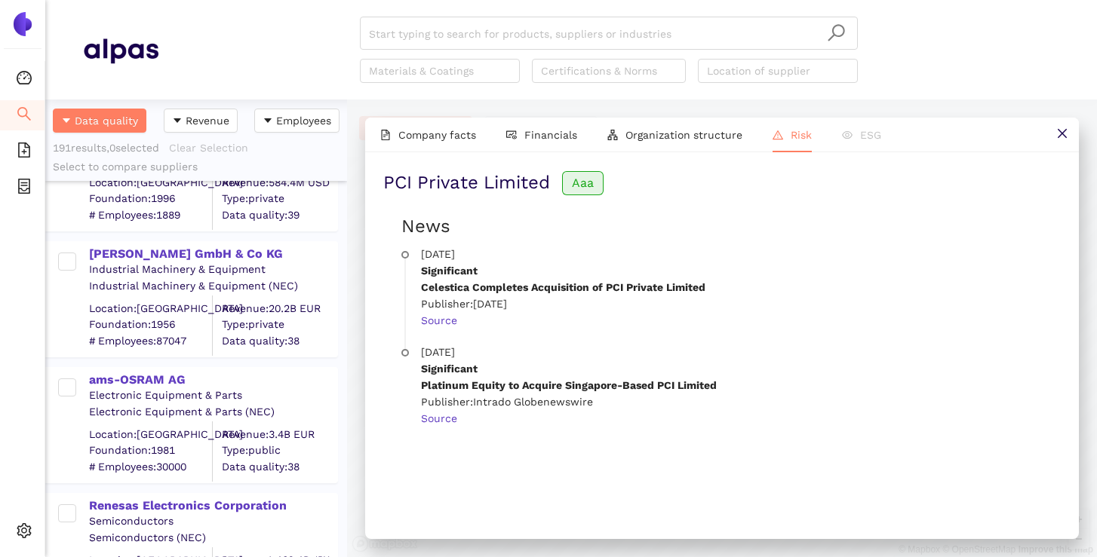
scroll to position [3357, 0]
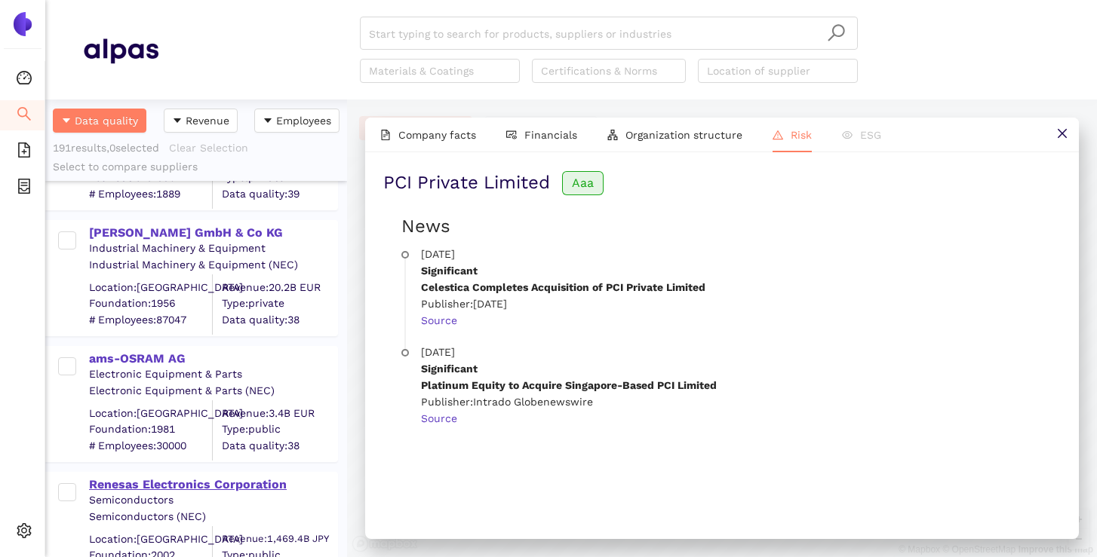
click at [150, 477] on div "Renesas Electronics Corporation" at bounding box center [212, 485] width 247 height 17
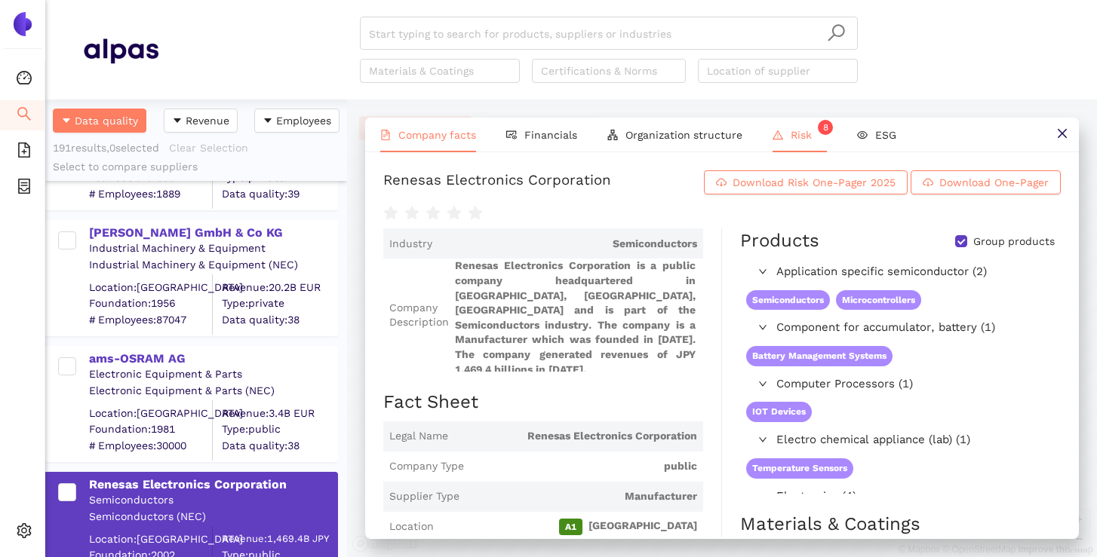
click at [797, 138] on span "Risk 8" at bounding box center [808, 135] width 36 height 12
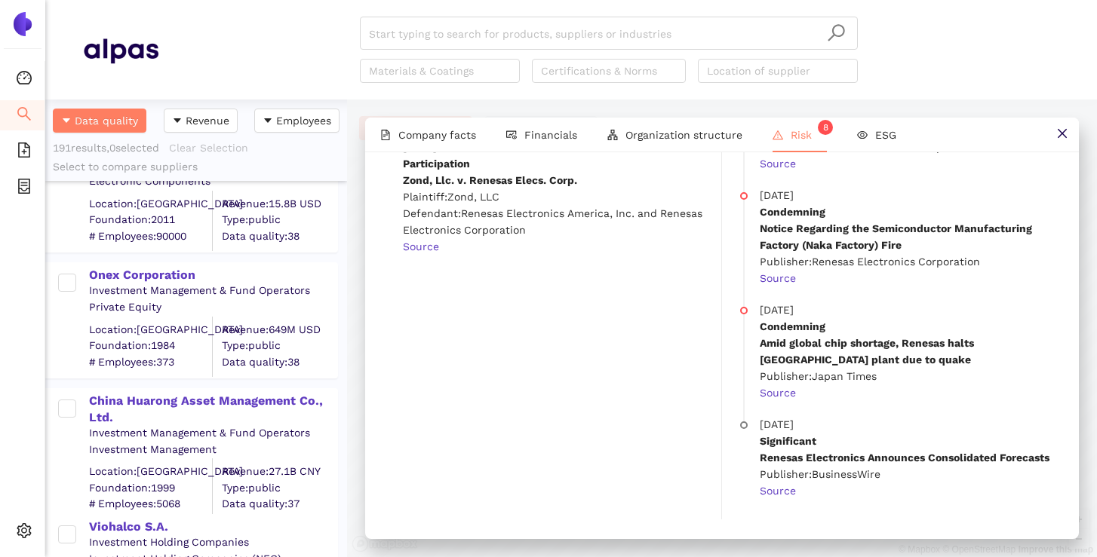
scroll to position [4054, 0]
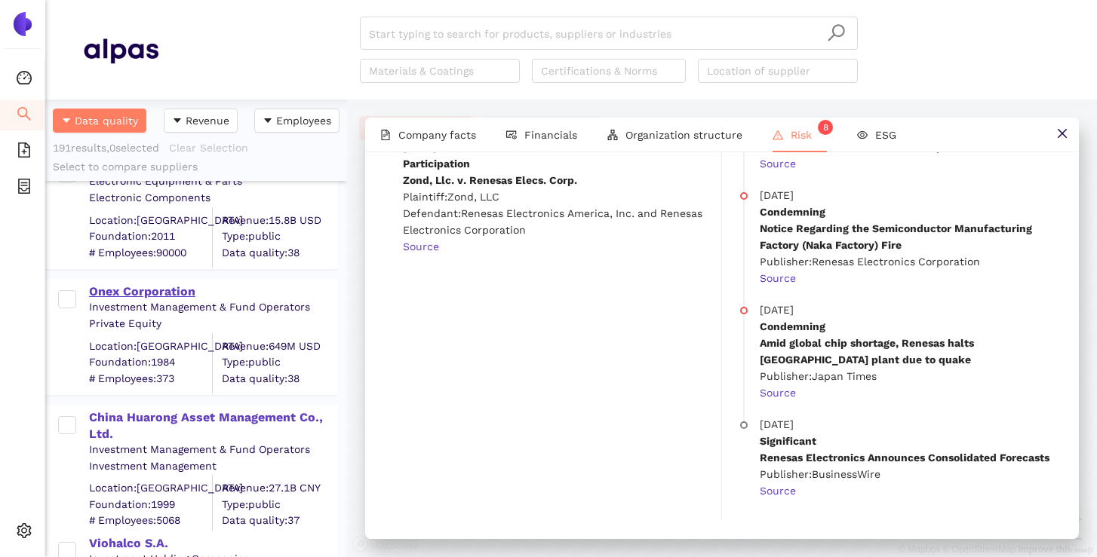
click at [178, 293] on div "Onex Corporation" at bounding box center [212, 292] width 247 height 17
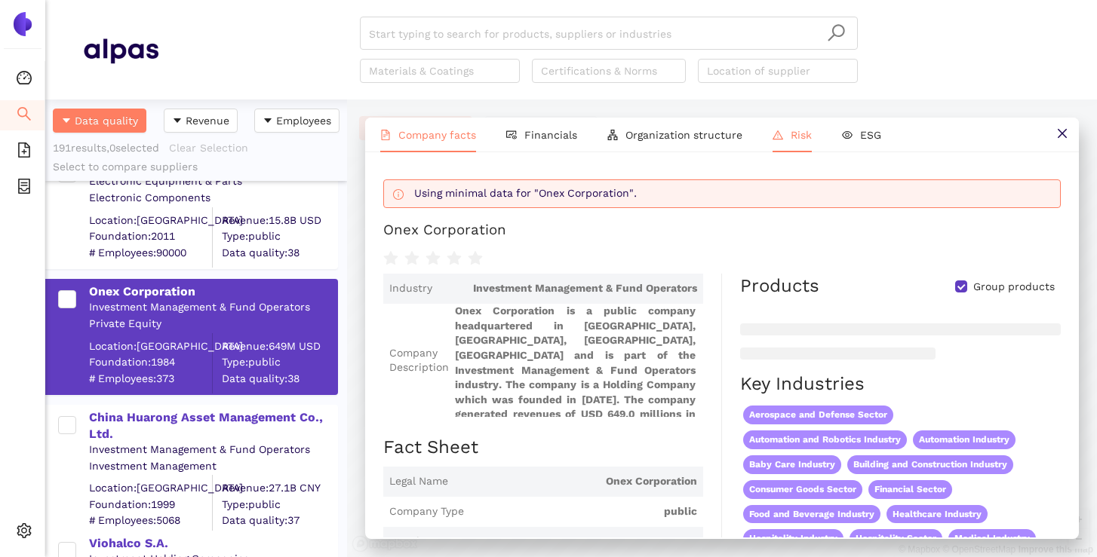
click at [797, 140] on span "Risk" at bounding box center [800, 135] width 21 height 12
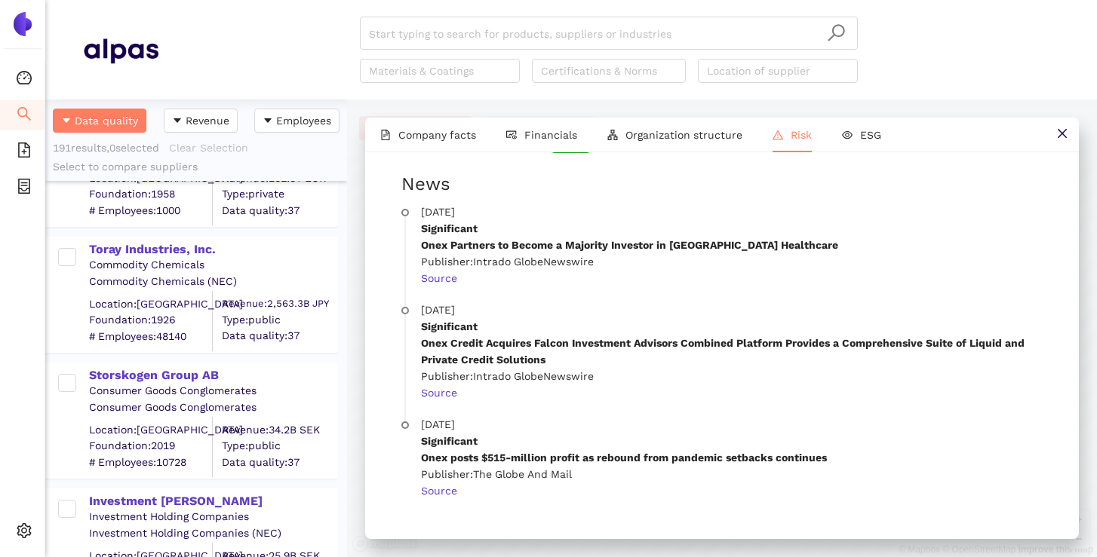
scroll to position [4693, 0]
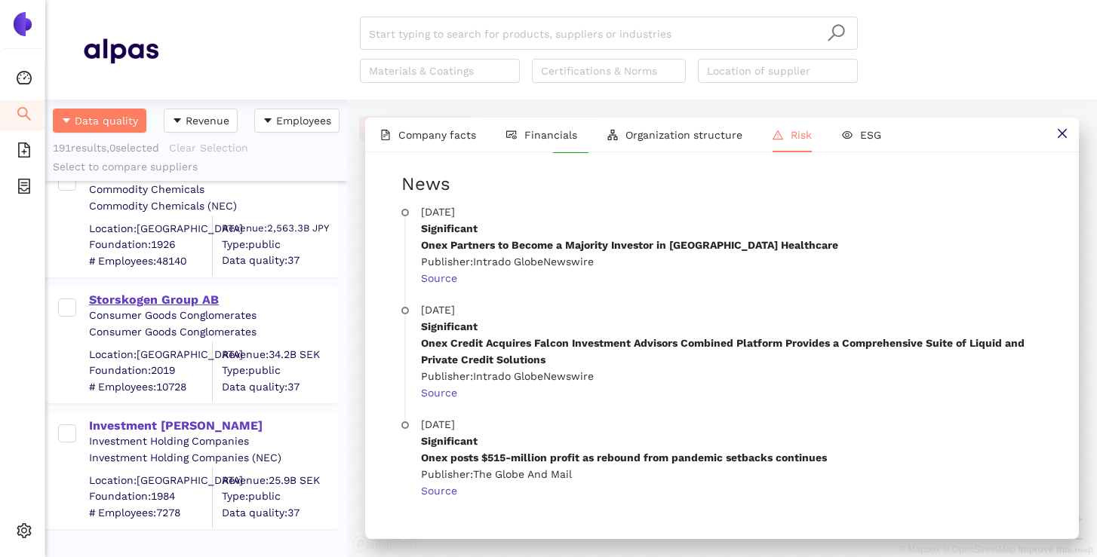
click at [163, 295] on div "Storskogen Group AB" at bounding box center [212, 300] width 247 height 17
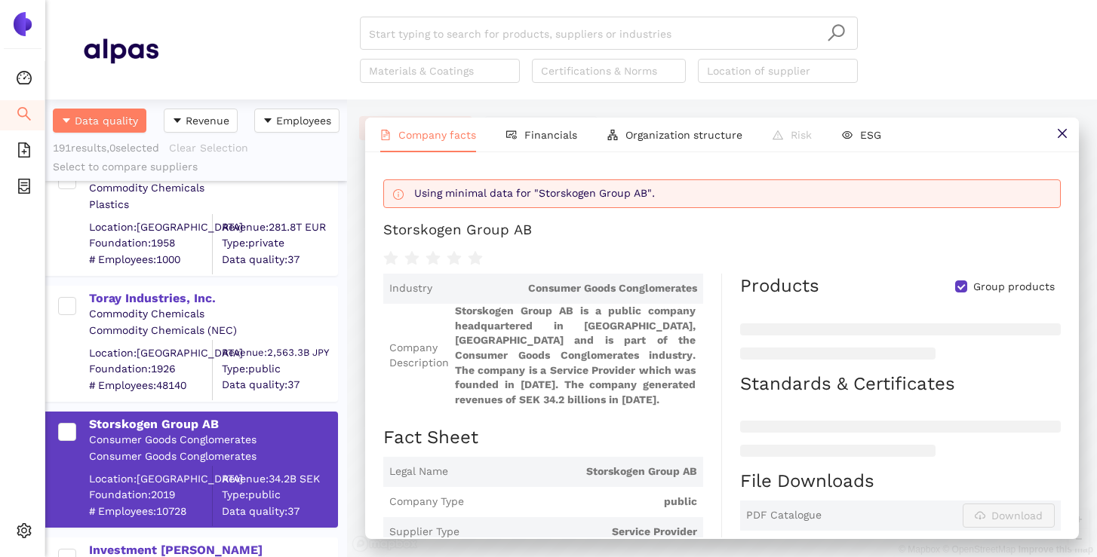
scroll to position [4560, 0]
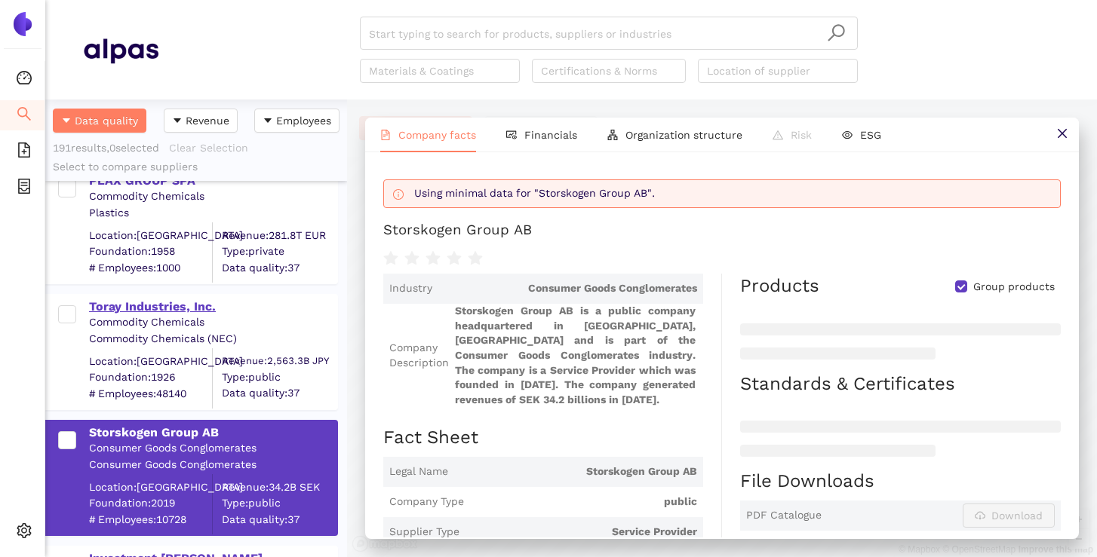
click at [201, 305] on div "Toray Industries, Inc." at bounding box center [212, 307] width 247 height 17
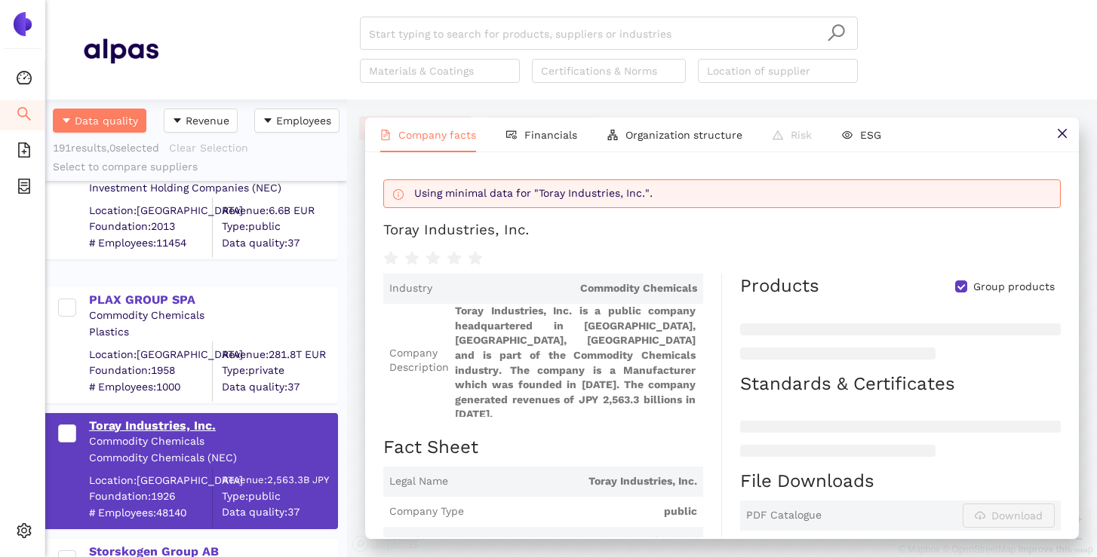
scroll to position [4434, 0]
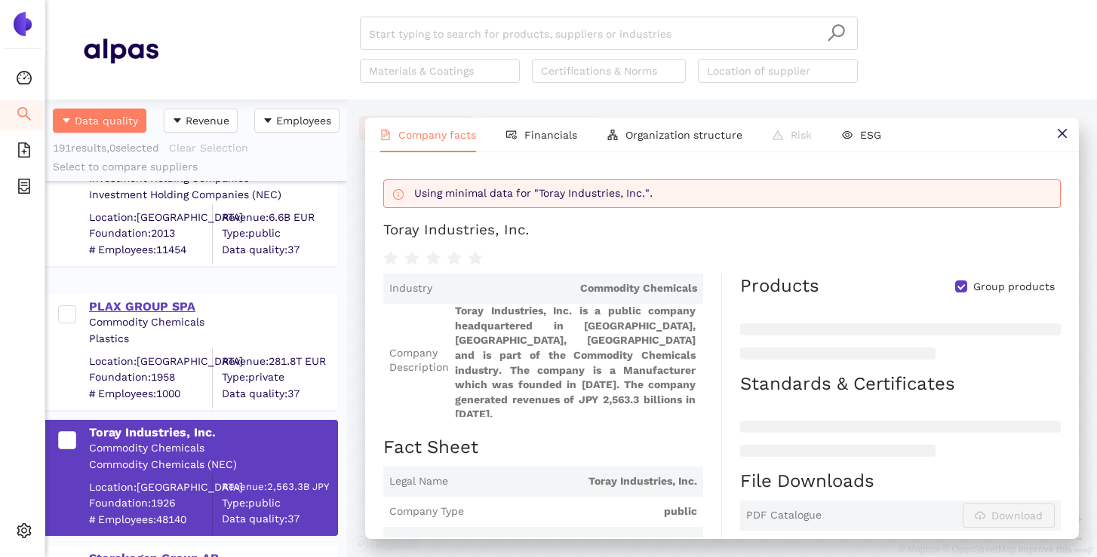
click at [170, 299] on div "PLAX GROUP SPA" at bounding box center [212, 307] width 247 height 17
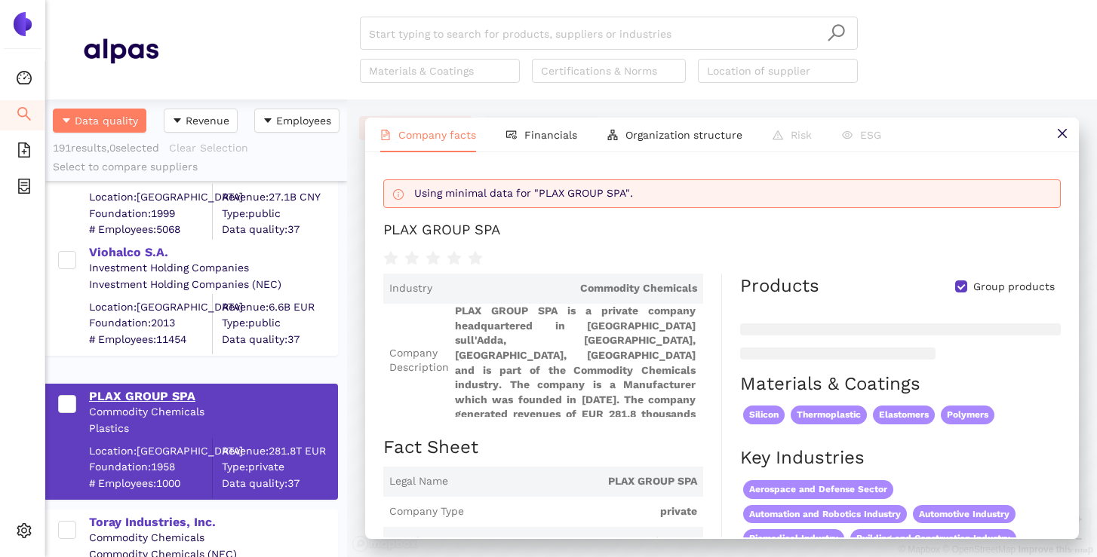
scroll to position [4343, 0]
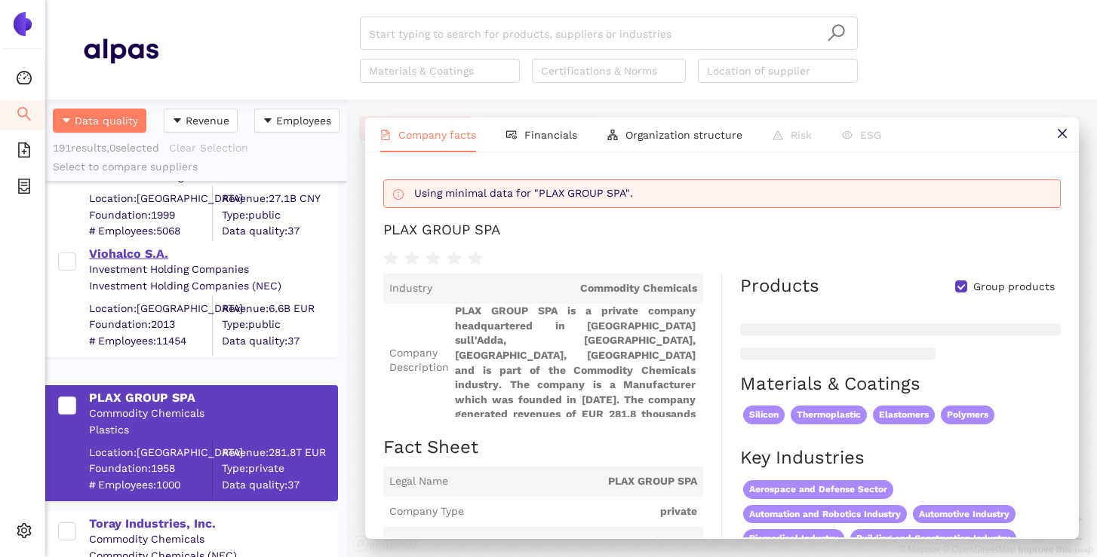
click at [143, 256] on div "Viohalco S.A." at bounding box center [212, 254] width 247 height 17
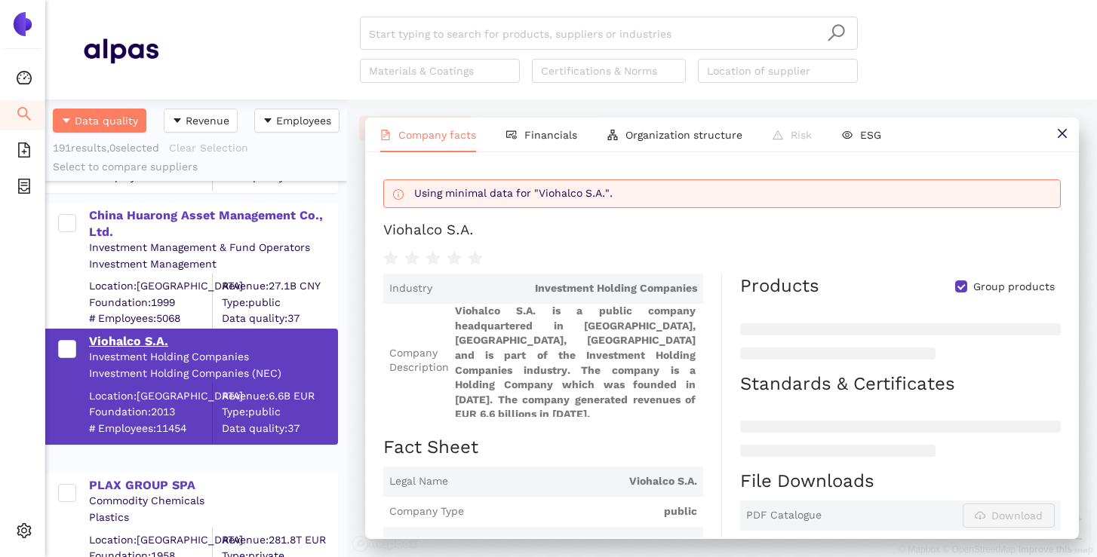
scroll to position [4233, 0]
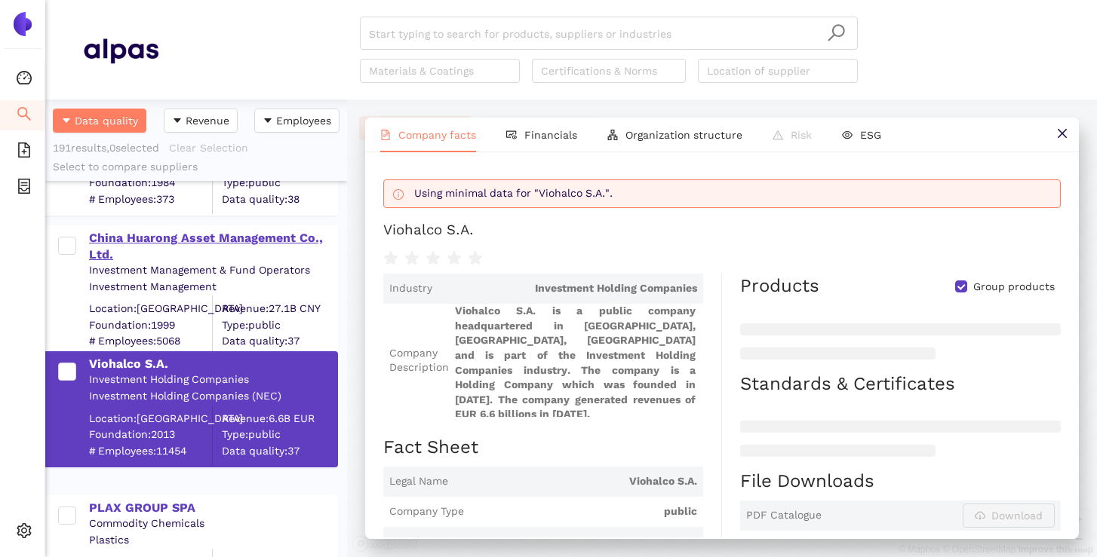
click at [152, 237] on div "China Huarong Asset Management Co., Ltd." at bounding box center [212, 247] width 247 height 34
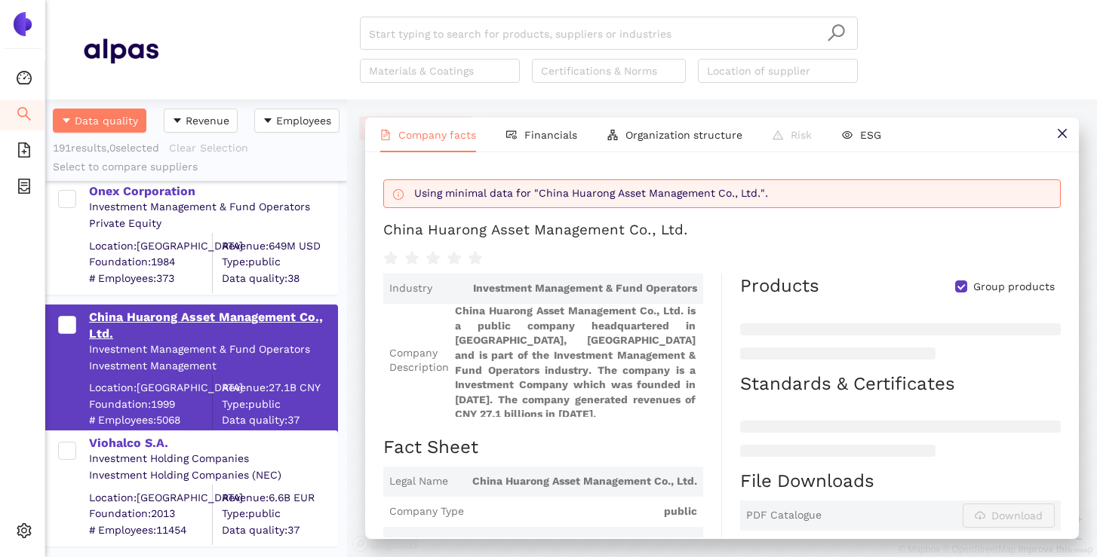
scroll to position [4124, 0]
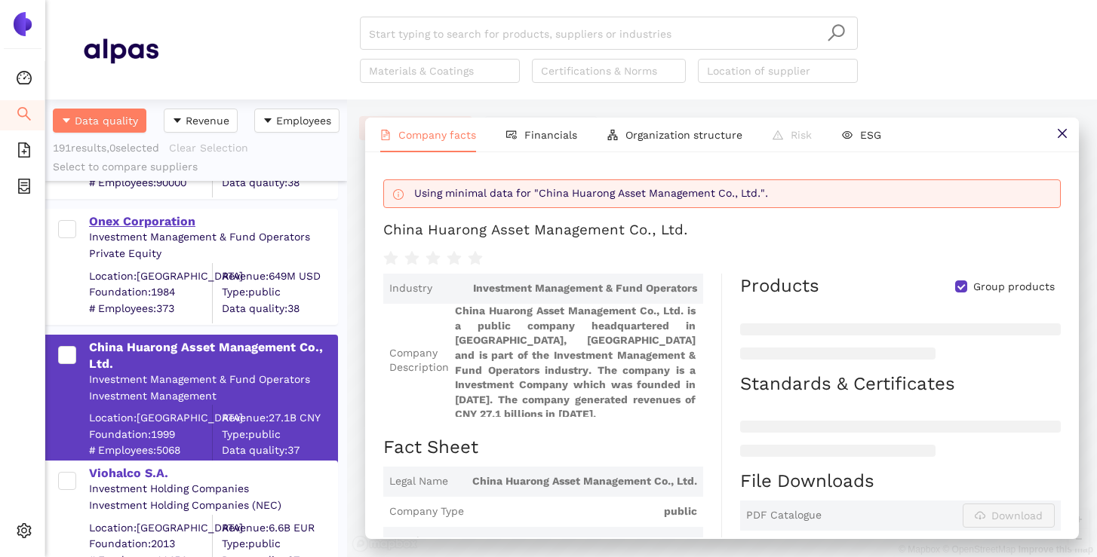
click at [152, 223] on div "Onex Corporation" at bounding box center [212, 221] width 247 height 17
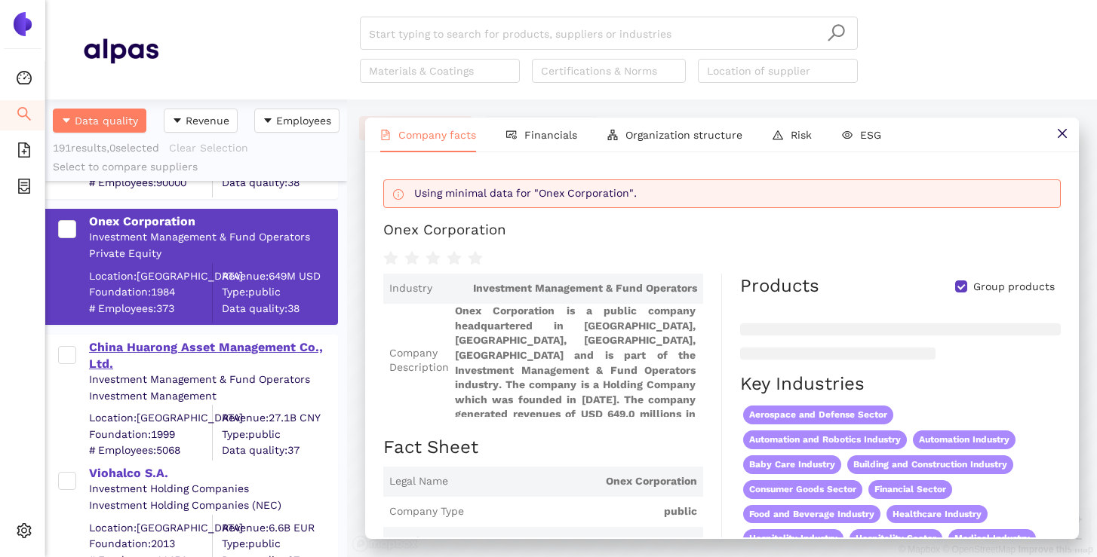
click at [189, 348] on div "China Huarong Asset Management Co., Ltd." at bounding box center [212, 356] width 247 height 34
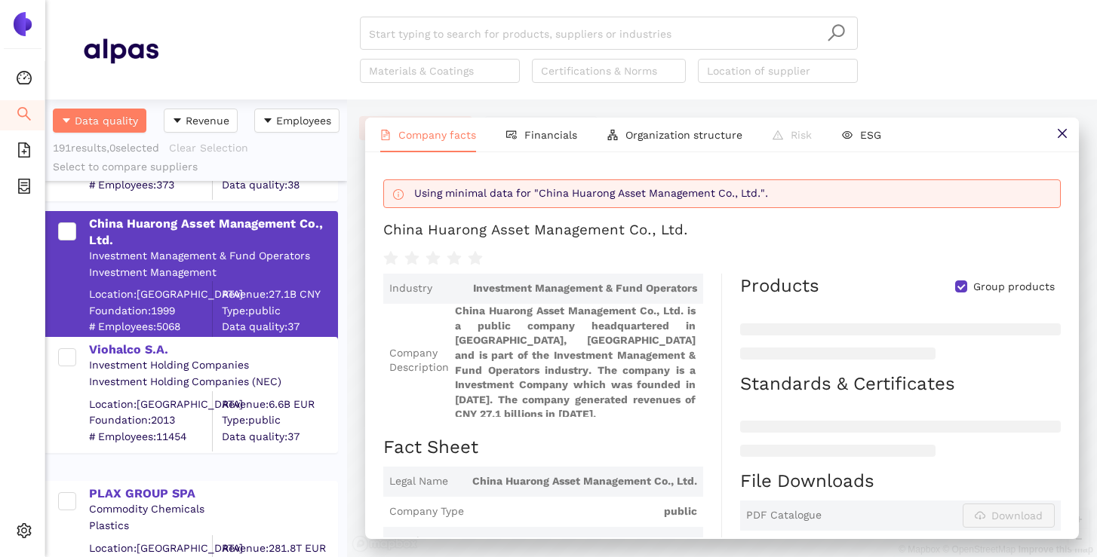
scroll to position [4250, 0]
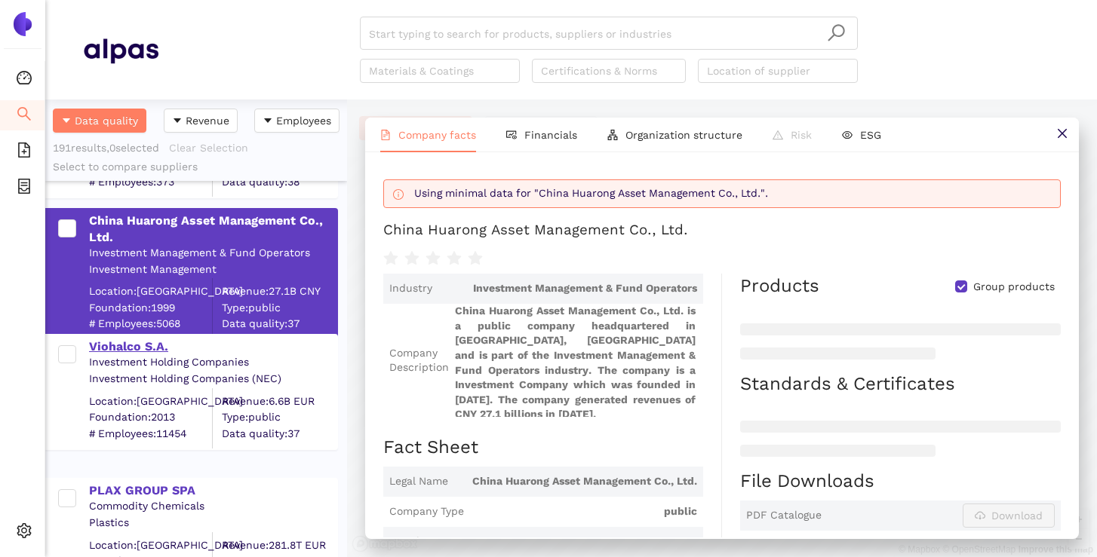
click at [143, 351] on div "Viohalco S.A." at bounding box center [212, 347] width 247 height 17
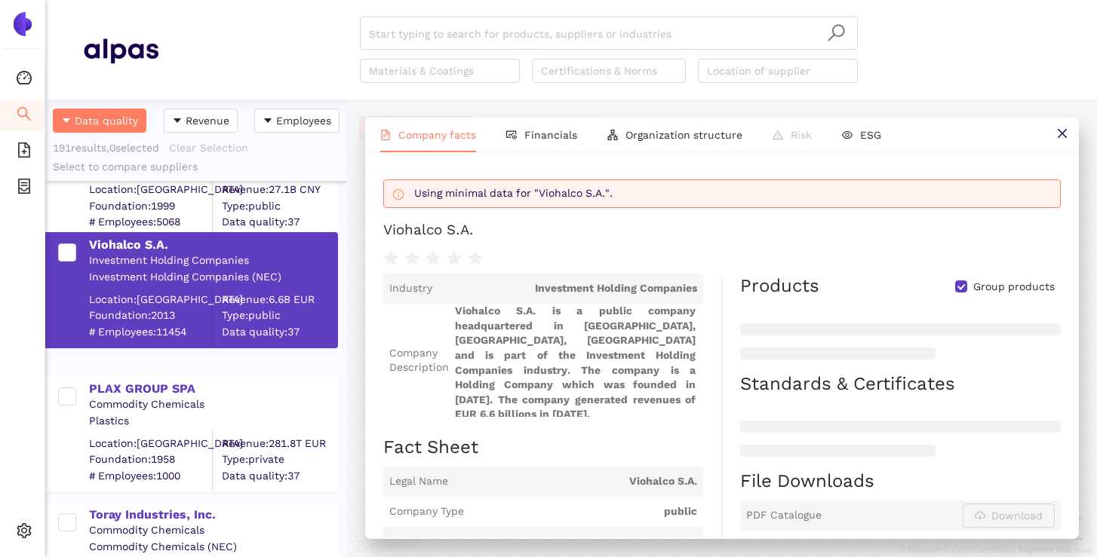
scroll to position [4353, 0]
click at [158, 386] on div "PLAX GROUP SPA" at bounding box center [212, 388] width 247 height 17
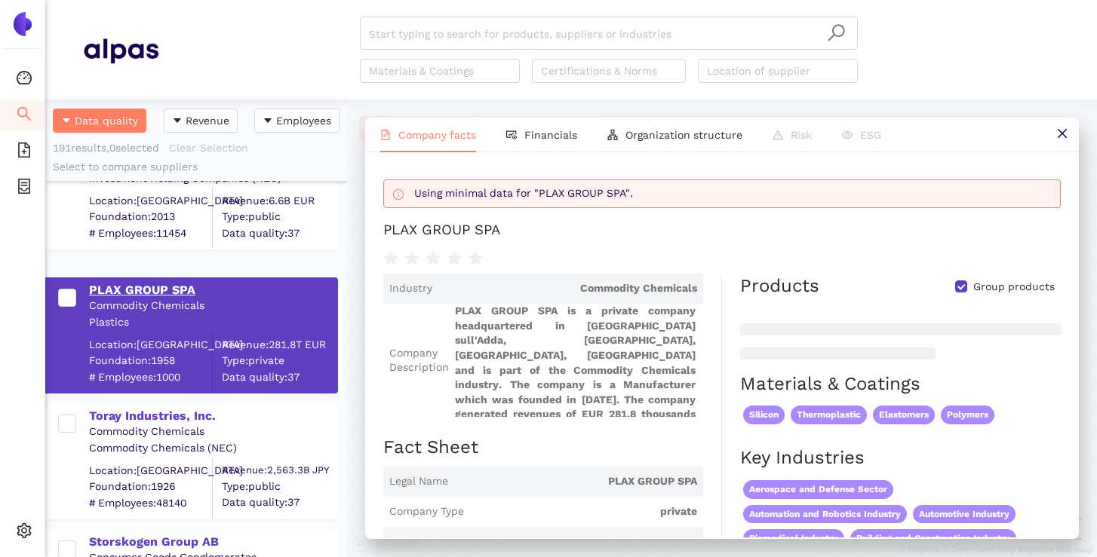
scroll to position [4458, 0]
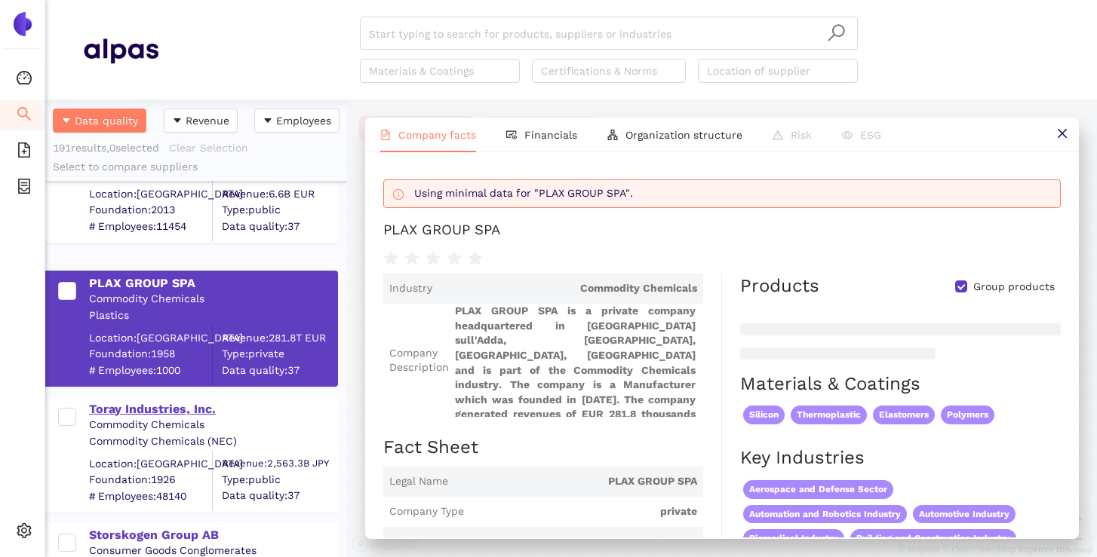
click at [149, 410] on div "Toray Industries, Inc." at bounding box center [212, 409] width 247 height 17
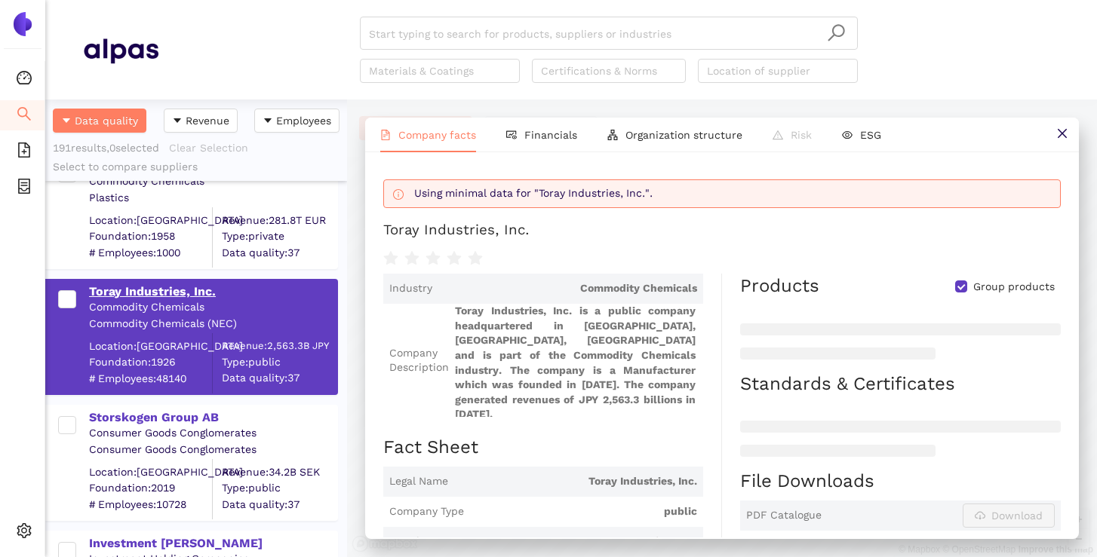
scroll to position [4584, 0]
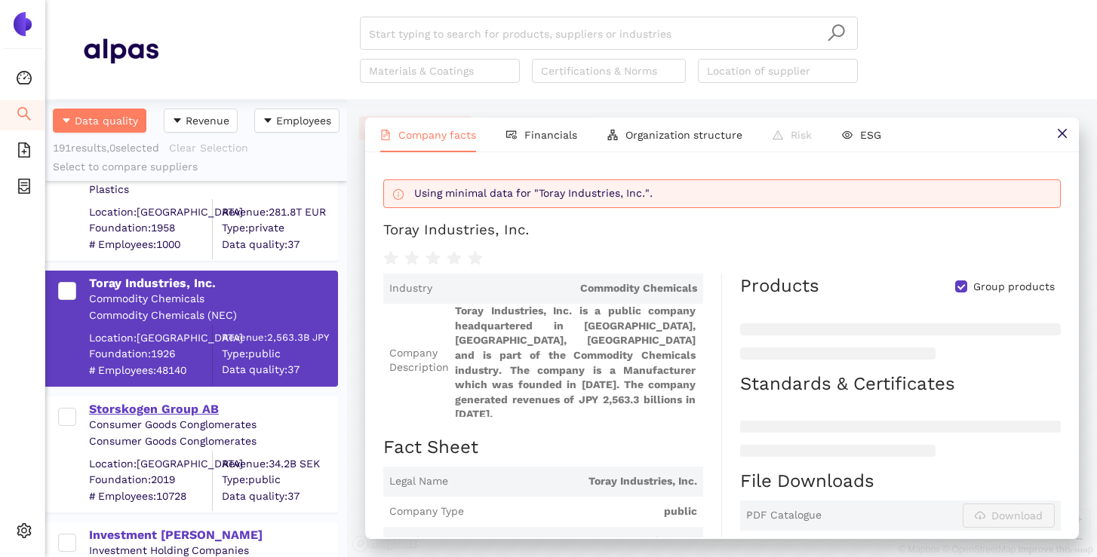
click at [149, 406] on div "Storskogen Group AB" at bounding box center [212, 409] width 247 height 17
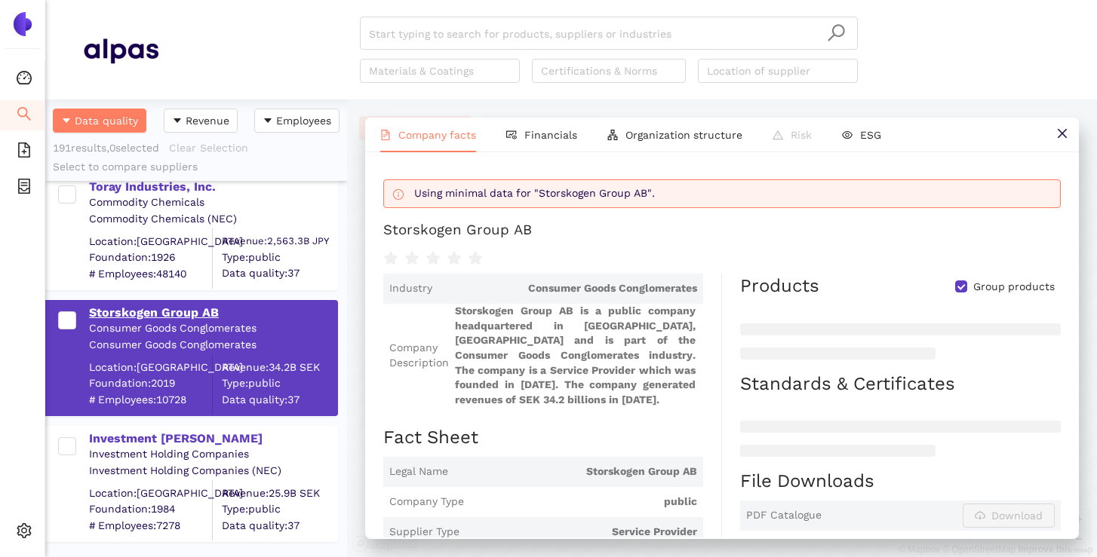
scroll to position [4698, 0]
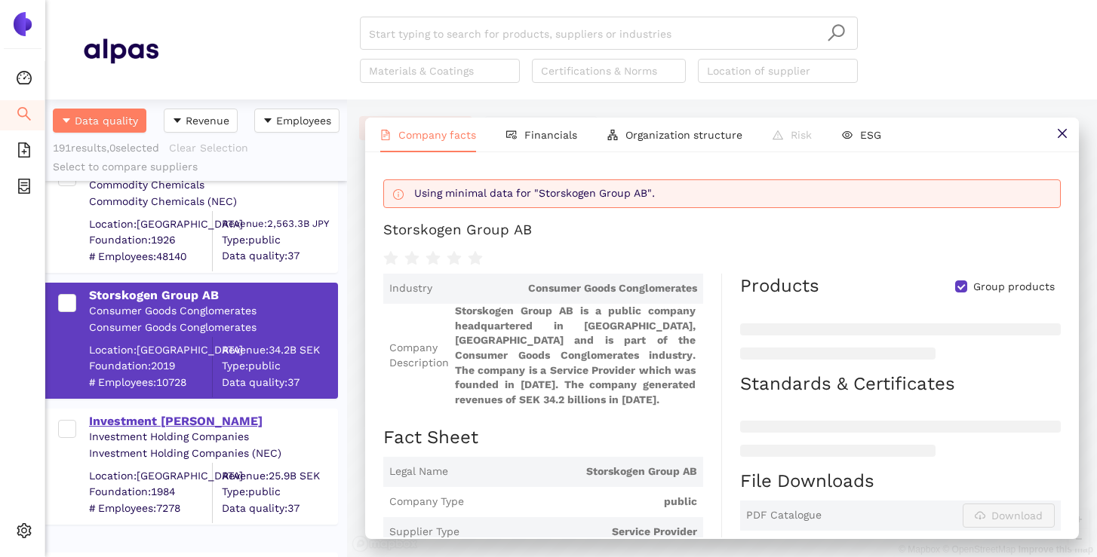
click at [140, 425] on div "Investment [PERSON_NAME]" at bounding box center [212, 421] width 247 height 17
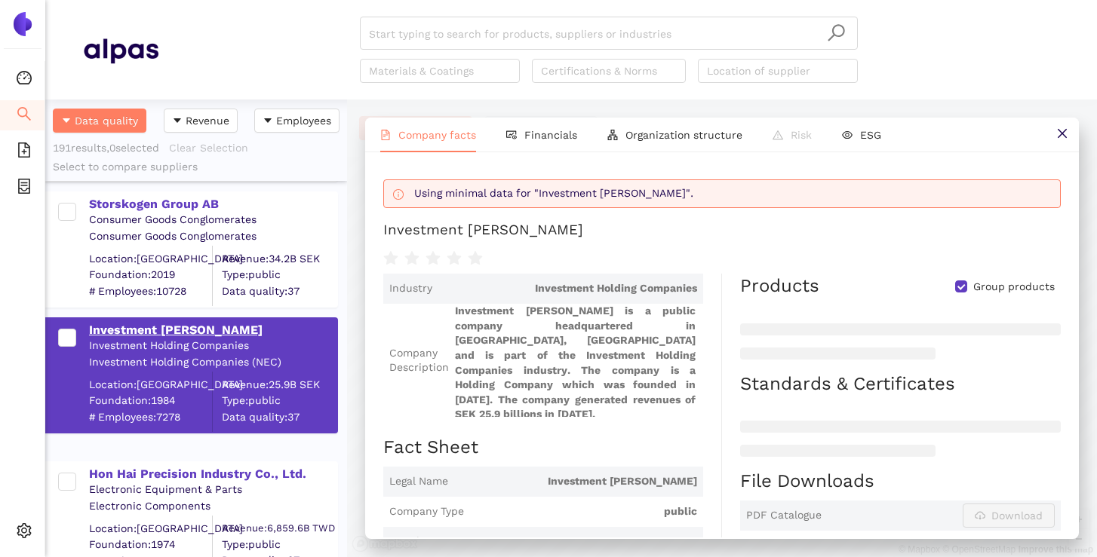
scroll to position [4812, 0]
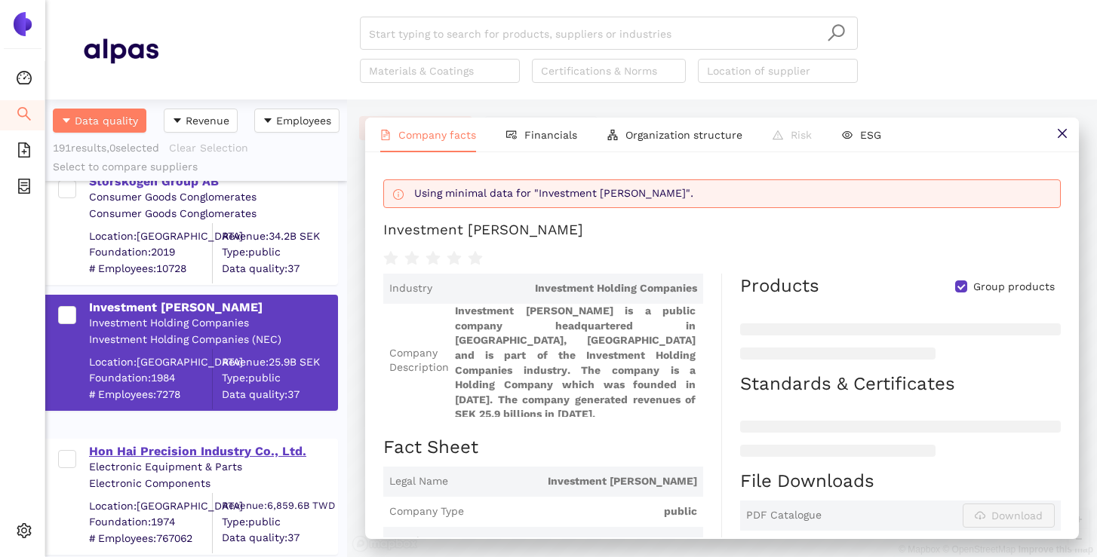
click at [130, 450] on div "Hon Hai Precision Industry Co., Ltd." at bounding box center [212, 452] width 247 height 17
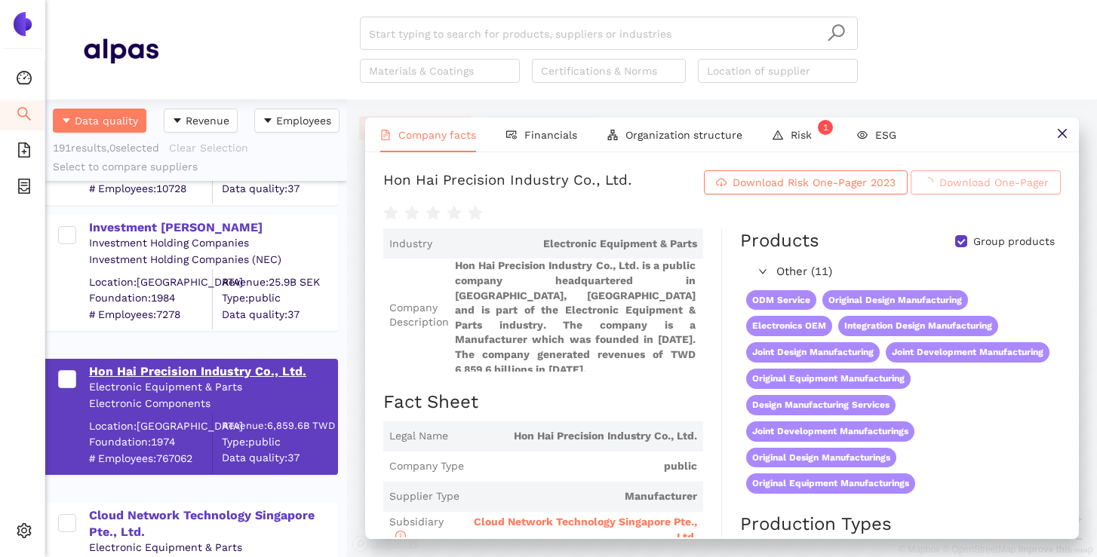
scroll to position [4895, 0]
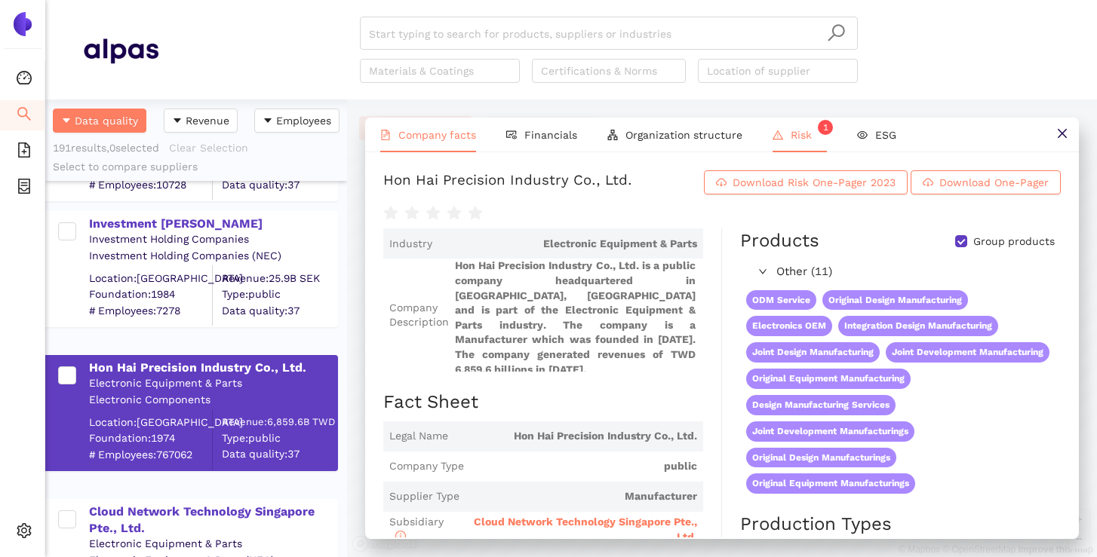
click at [809, 135] on span "Risk 1" at bounding box center [808, 135] width 36 height 12
